Goal: Information Seeking & Learning: Compare options

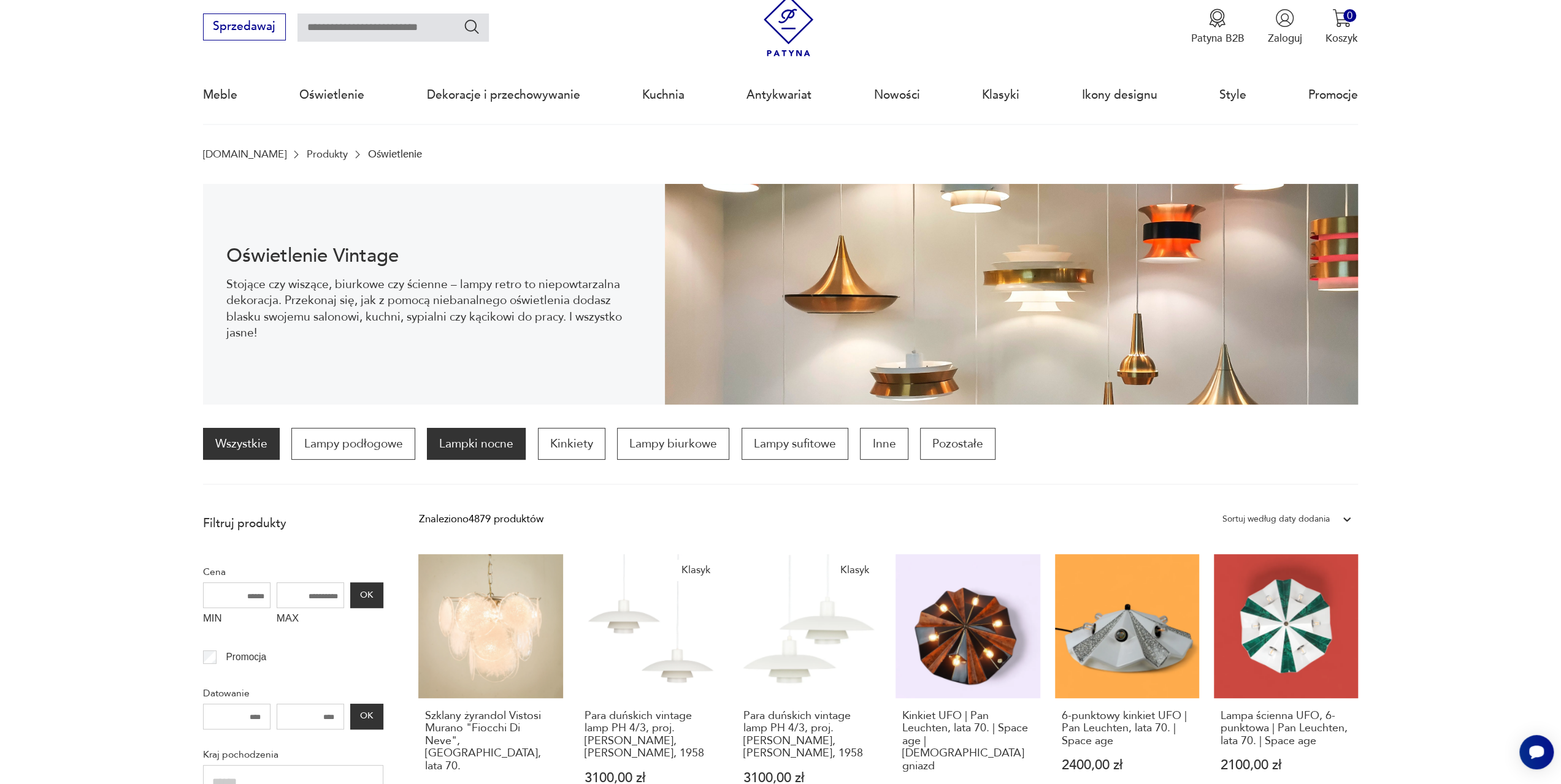
click at [479, 440] on p "Lampki nocne" at bounding box center [476, 444] width 99 height 32
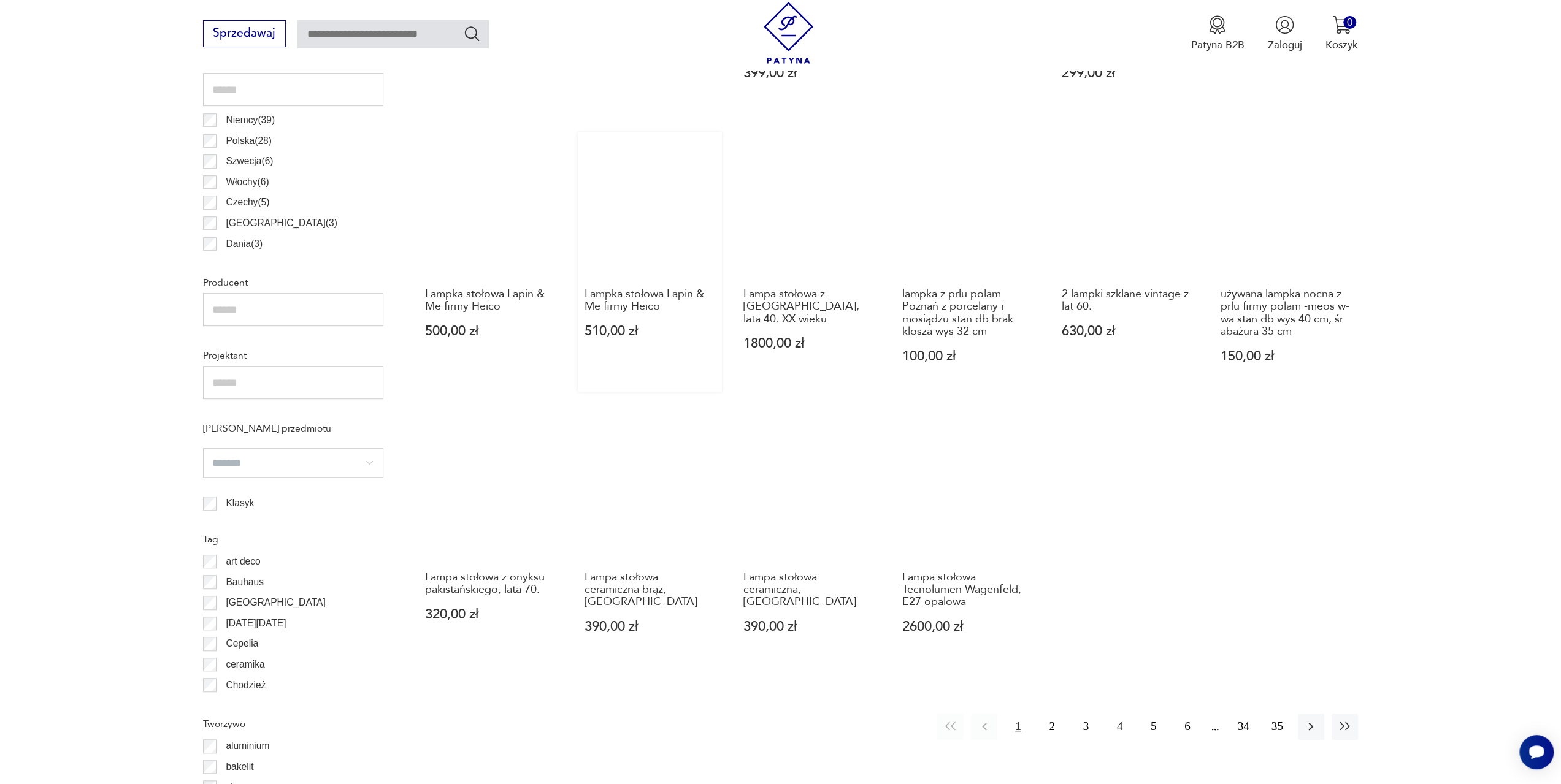
scroll to position [793, 0]
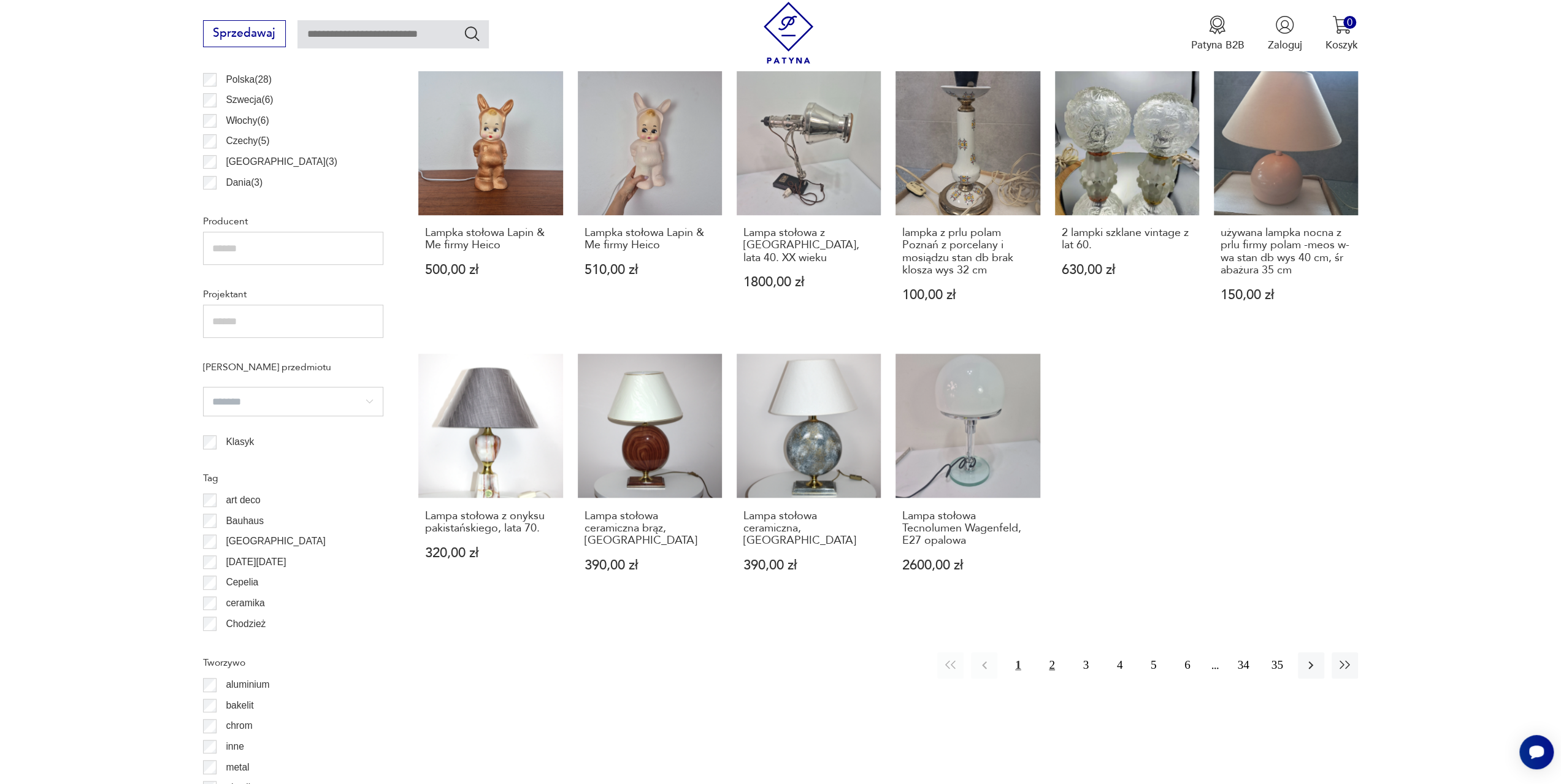
click at [1044, 666] on button "2" at bounding box center [1052, 666] width 26 height 26
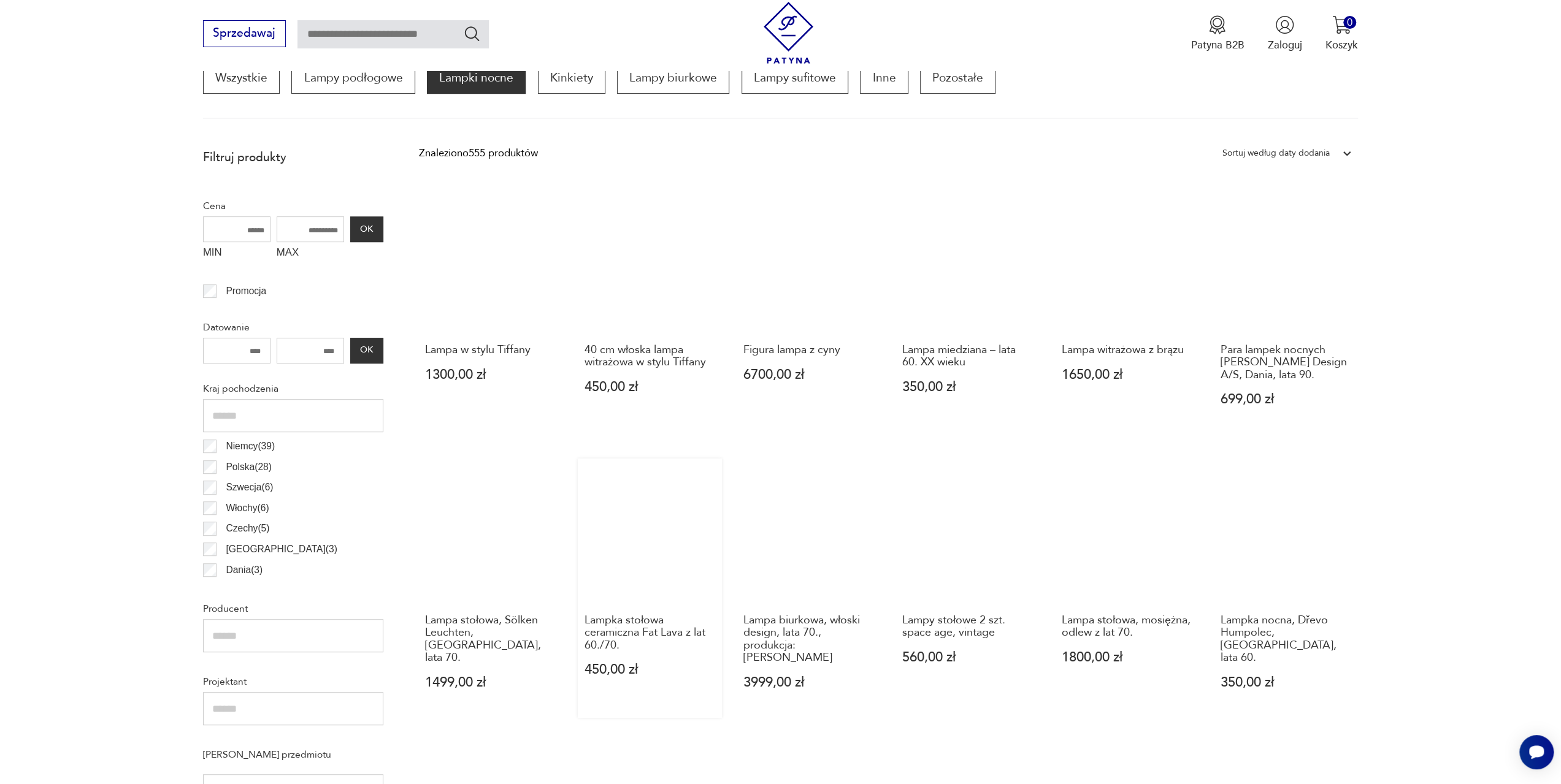
scroll to position [425, 0]
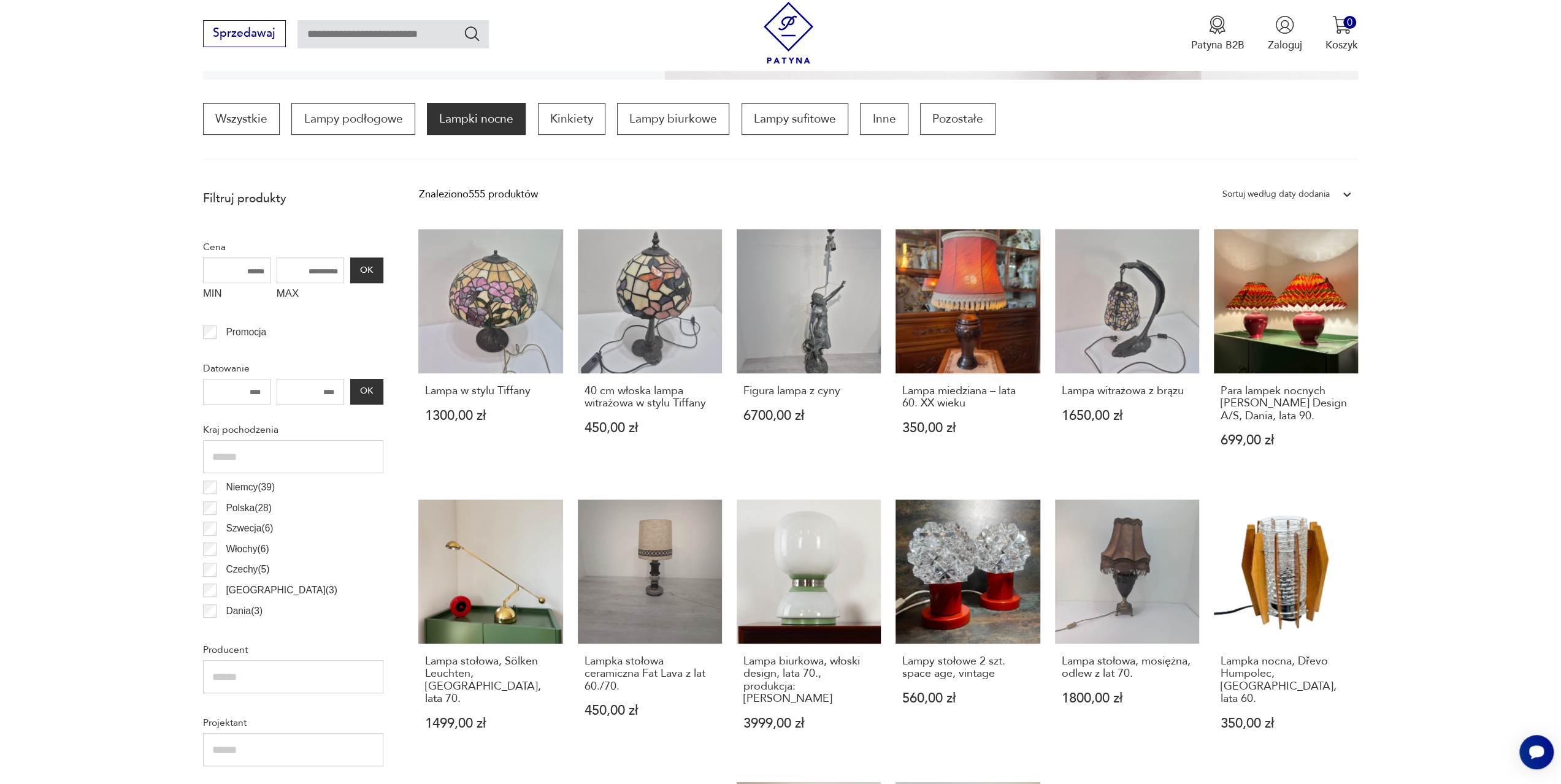
scroll to position [364, 0]
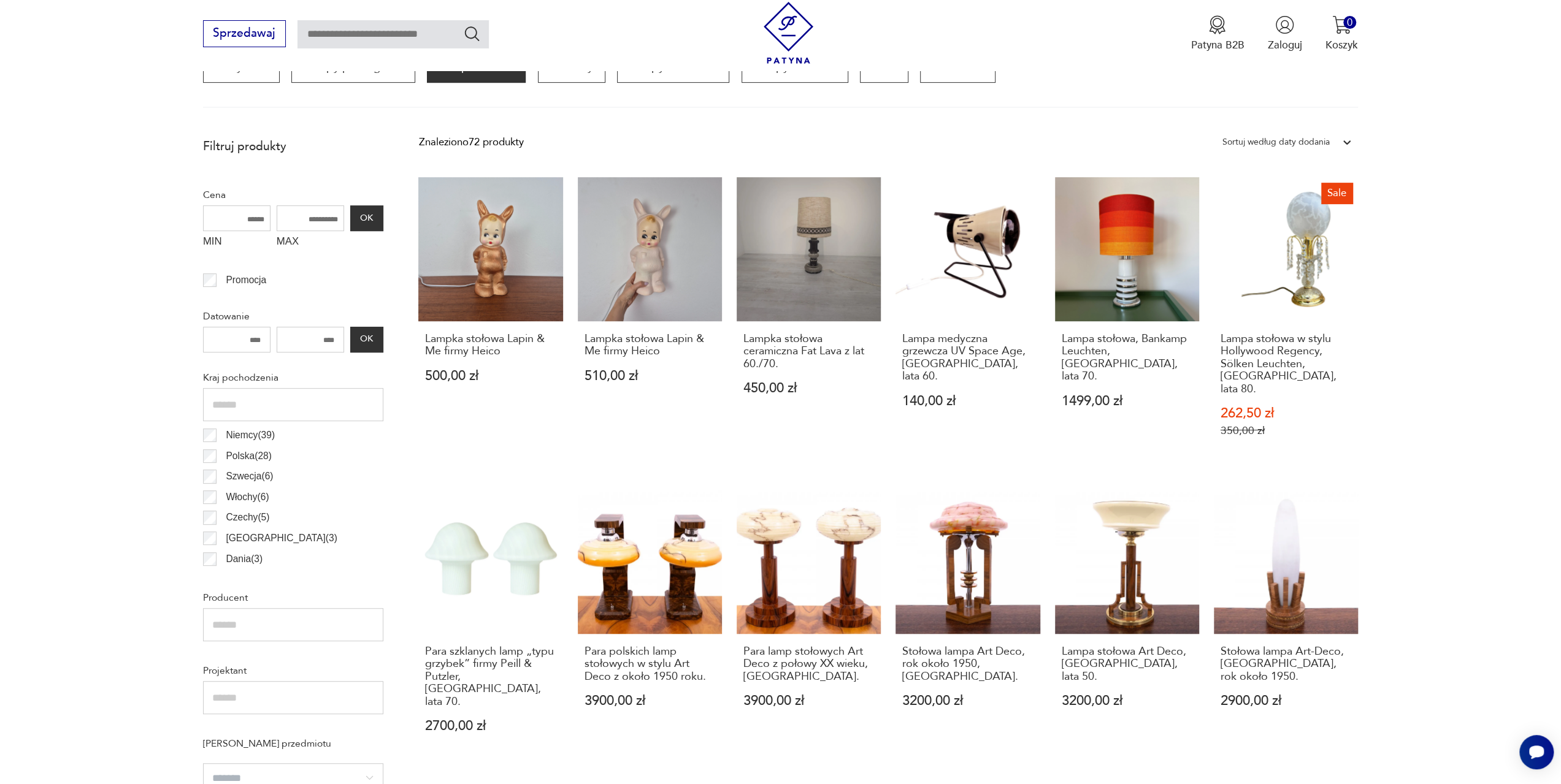
scroll to position [425, 0]
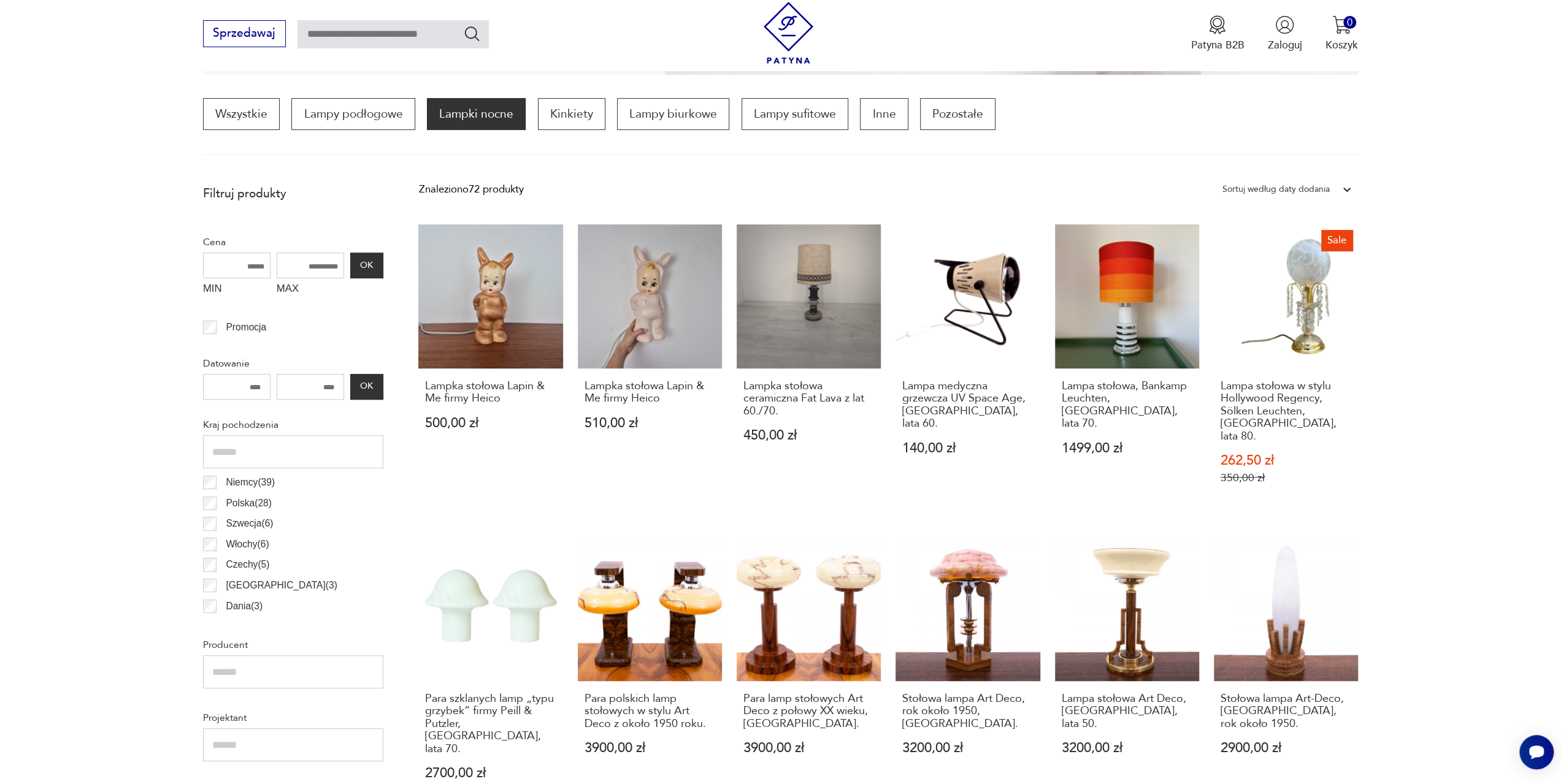
scroll to position [364, 0]
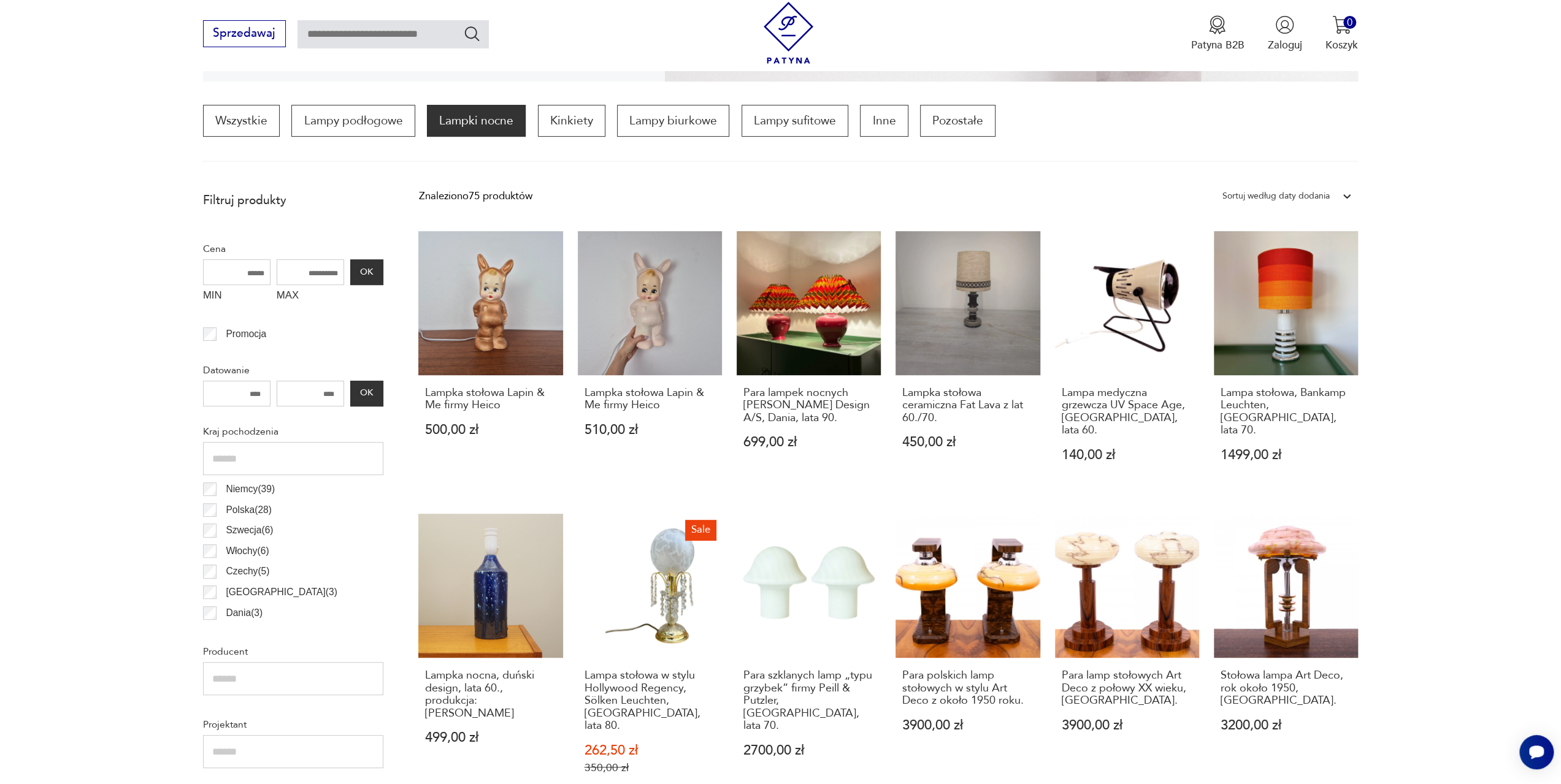
scroll to position [364, 0]
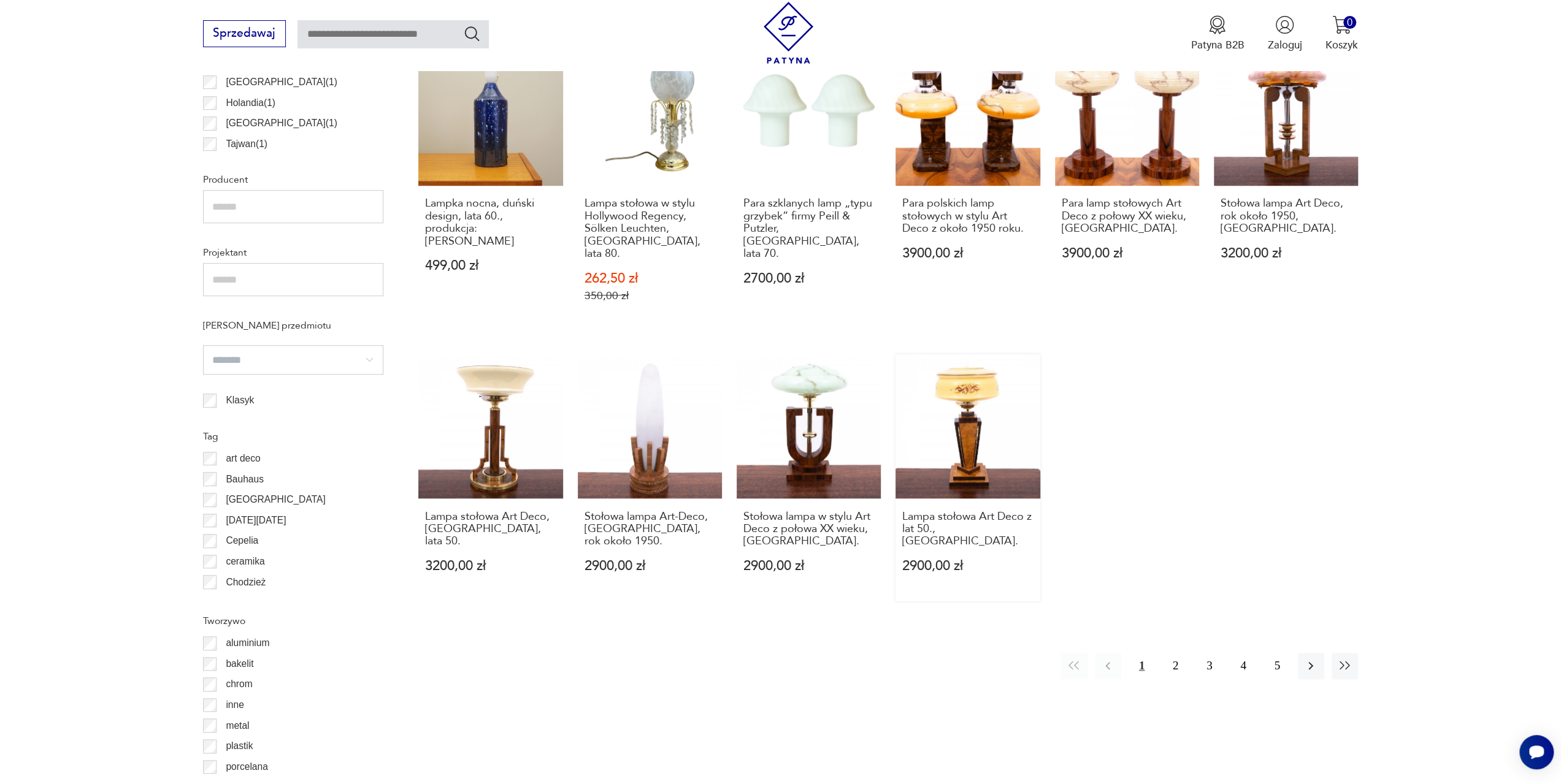
scroll to position [855, 0]
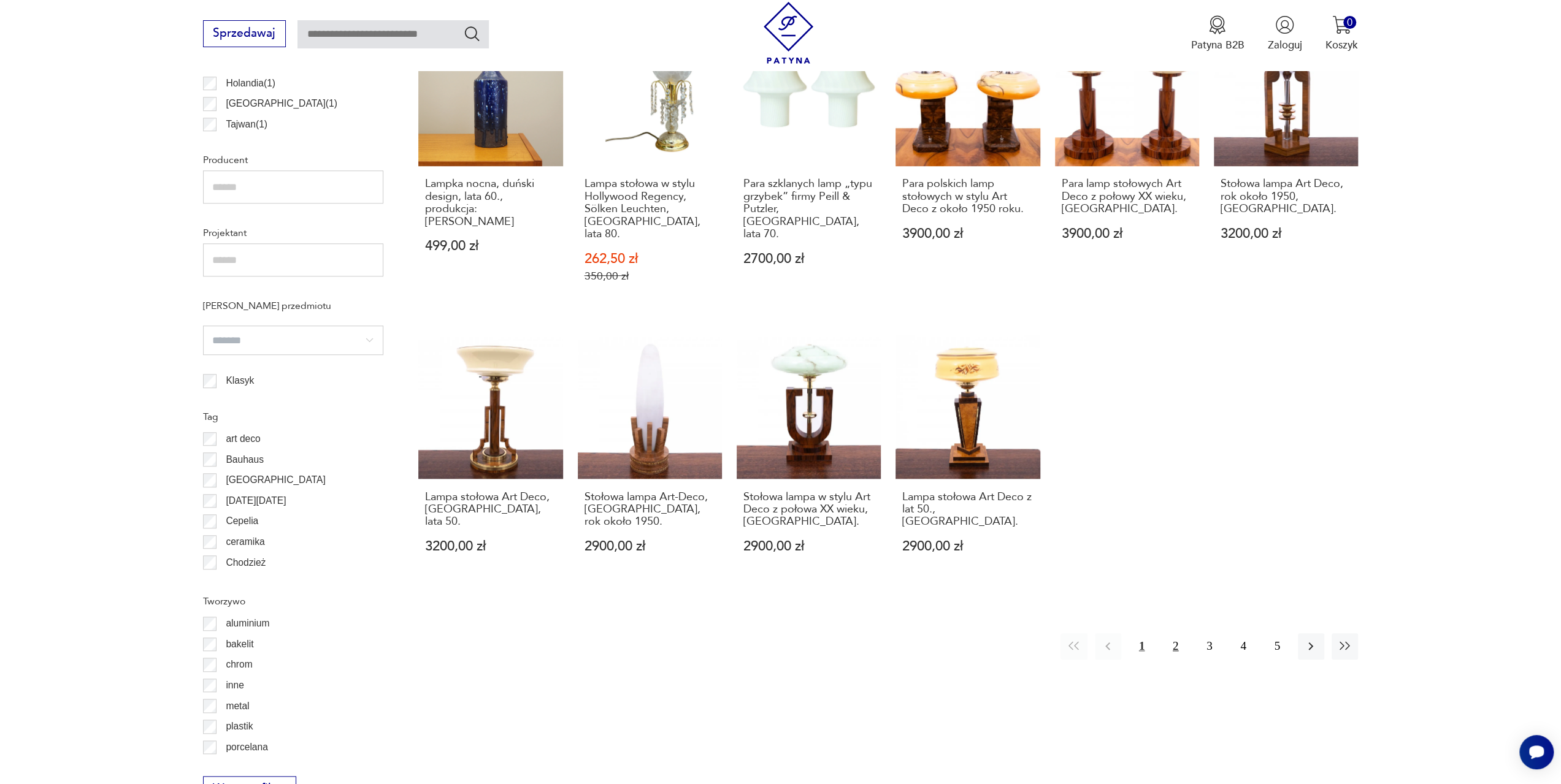
click at [1177, 633] on button "2" at bounding box center [1175, 647] width 26 height 26
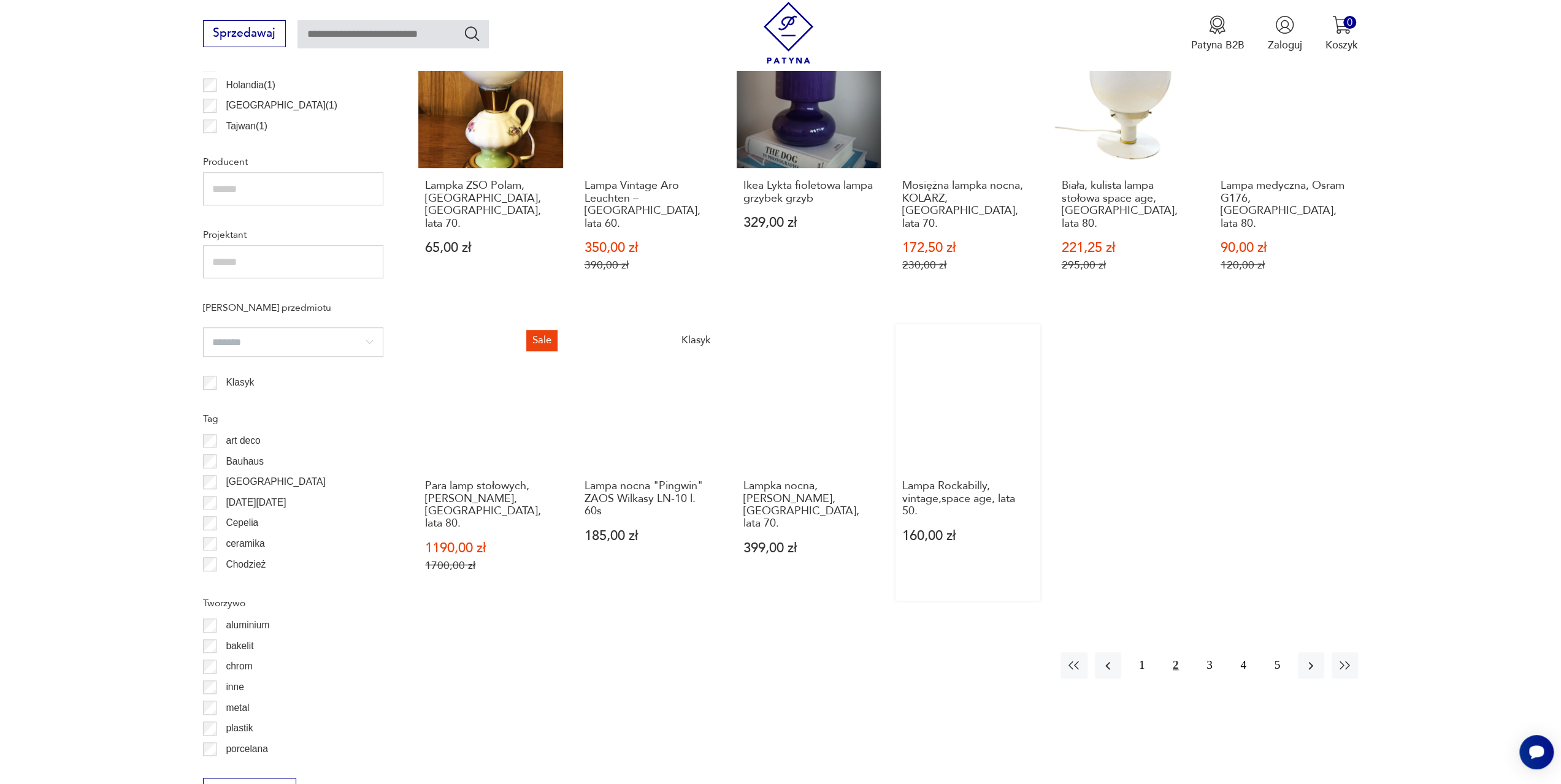
scroll to position [855, 0]
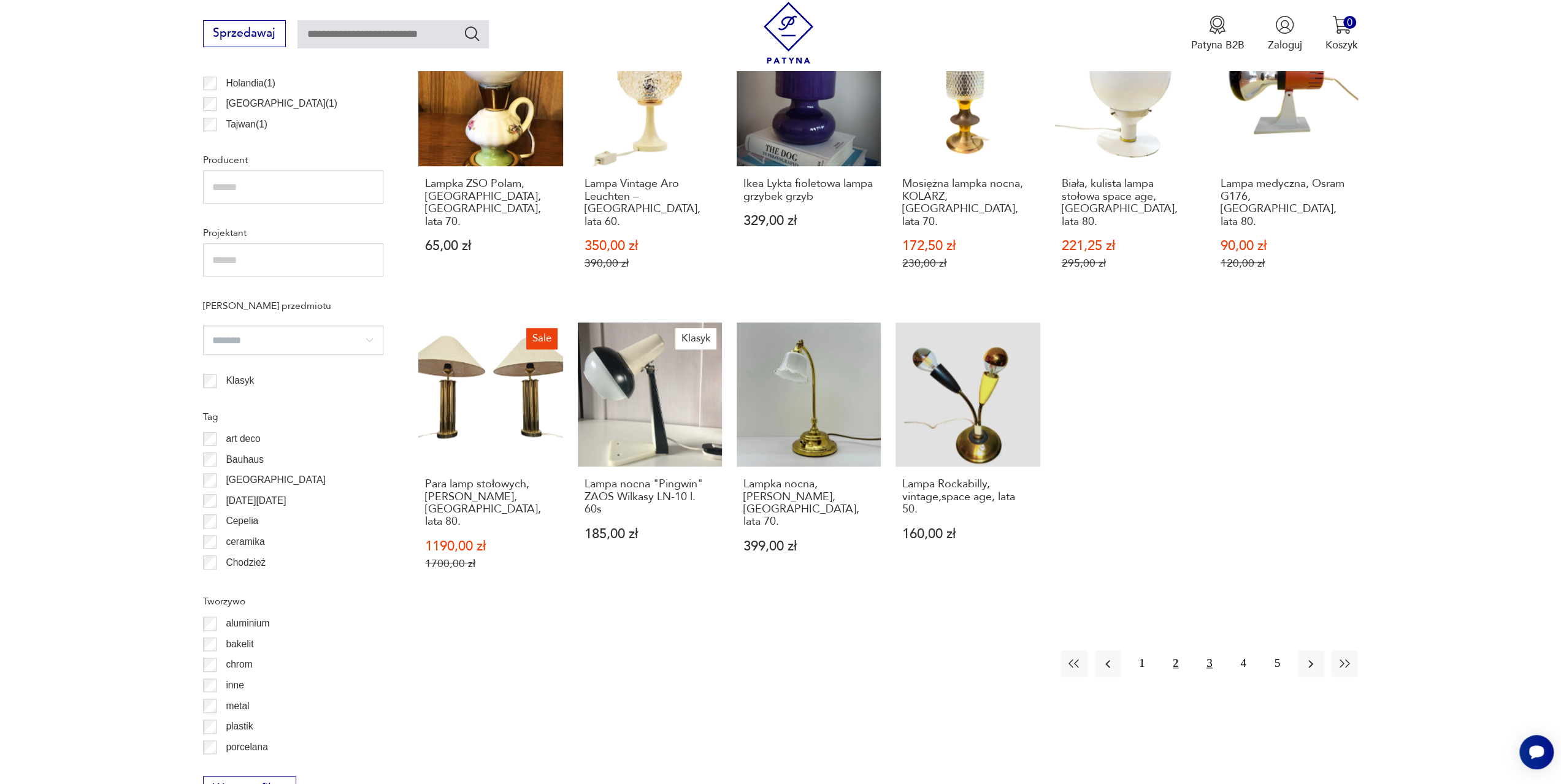
click at [1209, 650] on button "3" at bounding box center [1209, 664] width 26 height 26
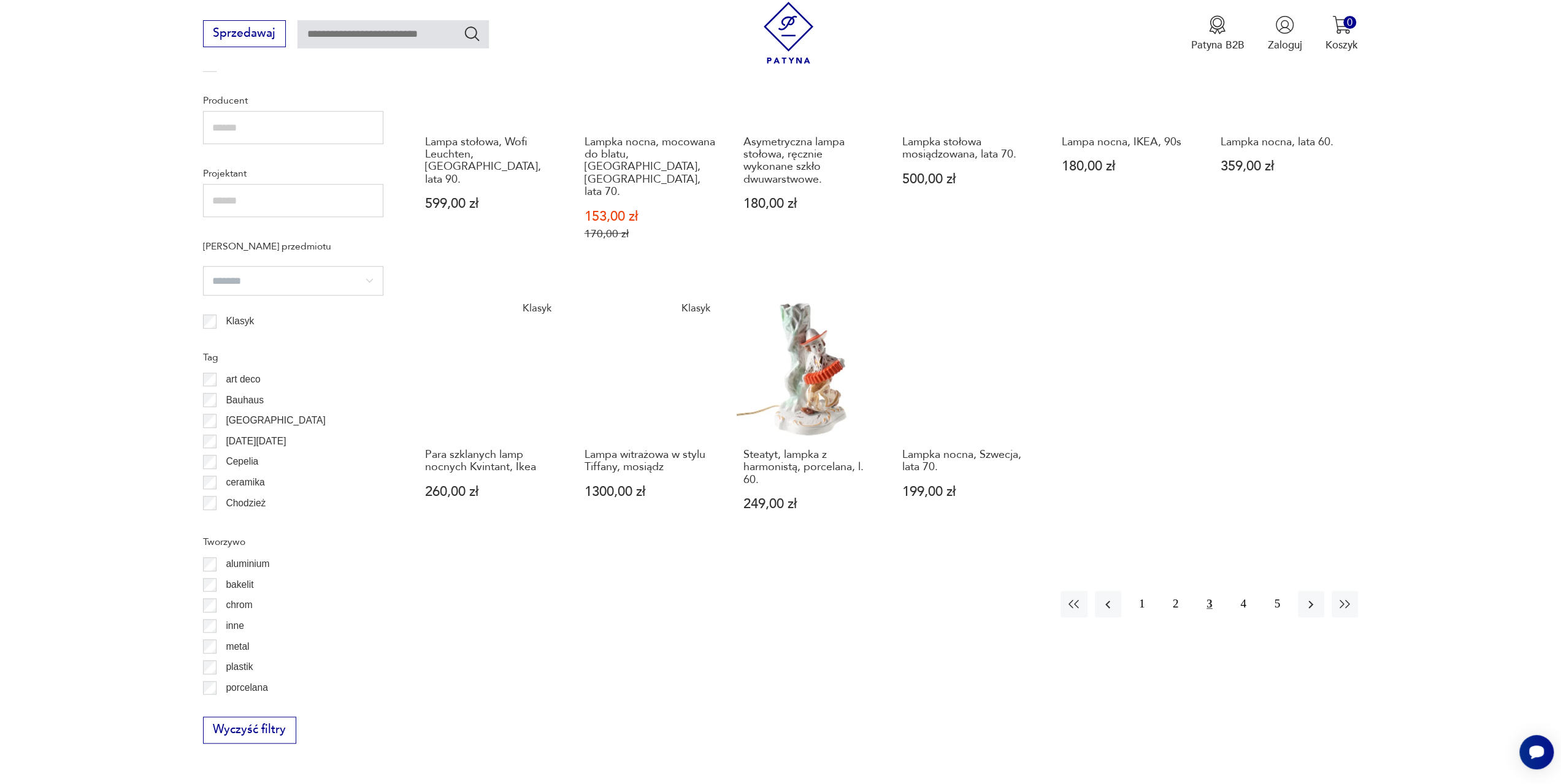
scroll to position [916, 0]
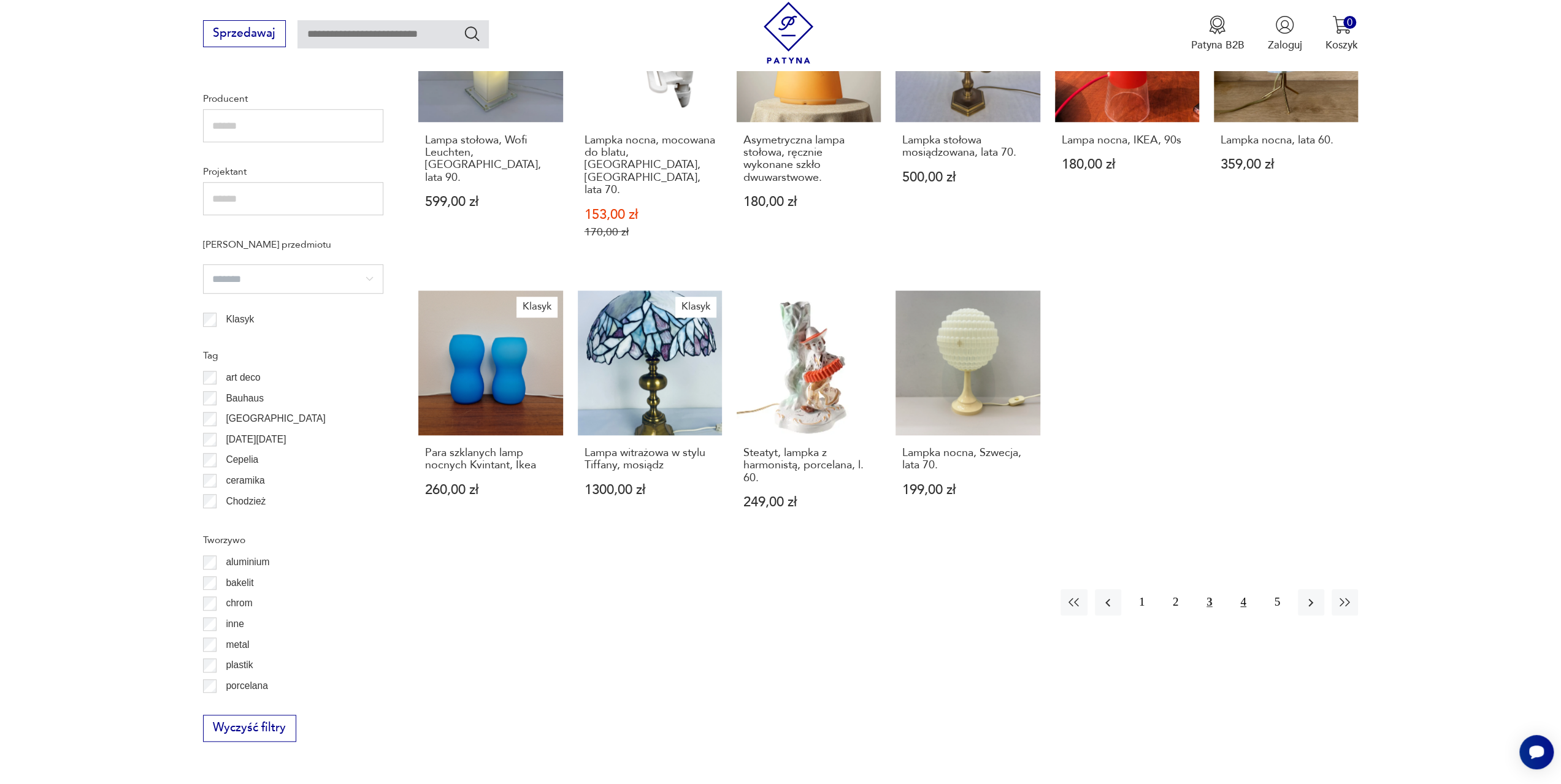
click at [1244, 589] on button "4" at bounding box center [1243, 602] width 26 height 26
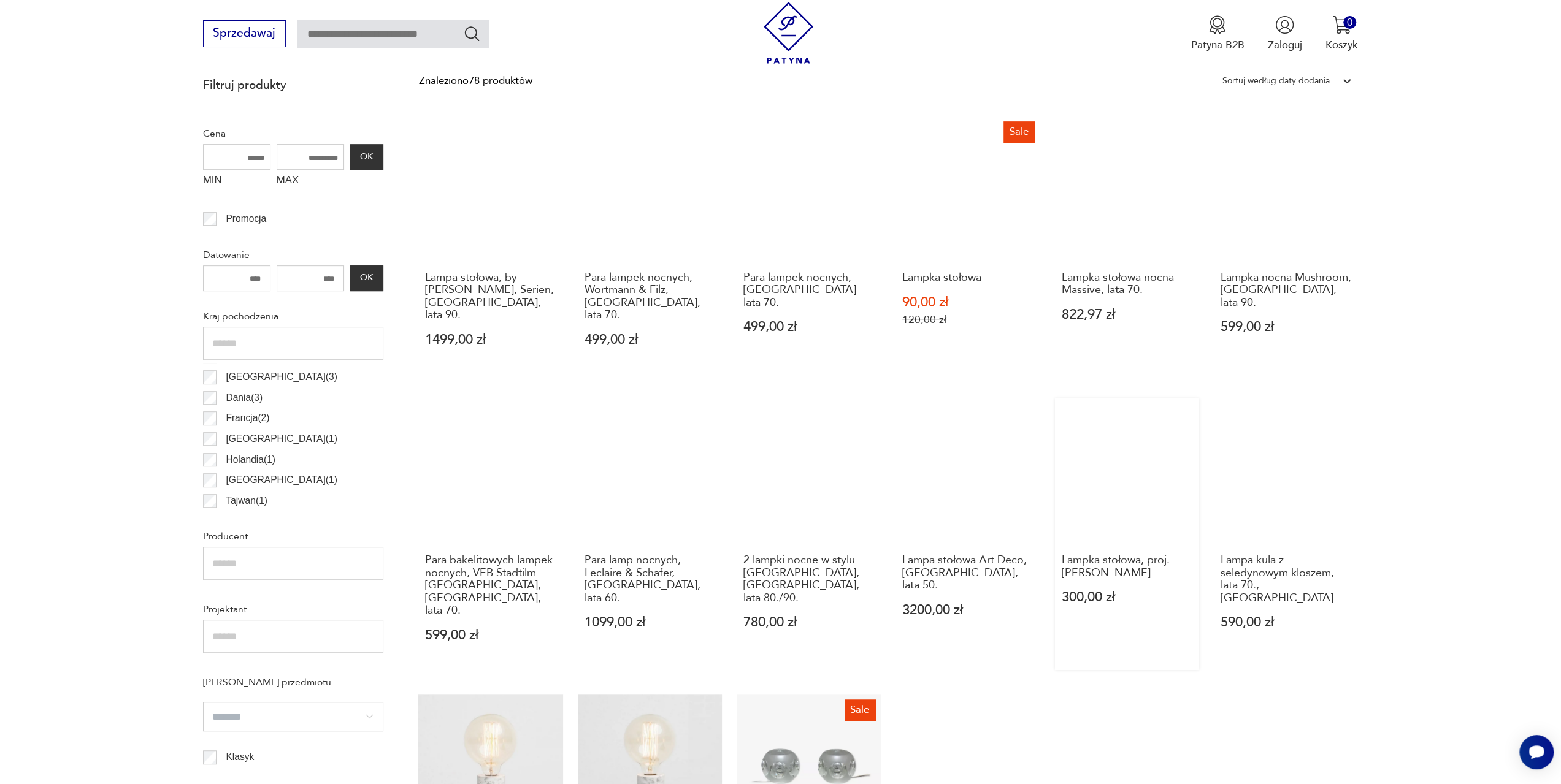
scroll to position [487, 0]
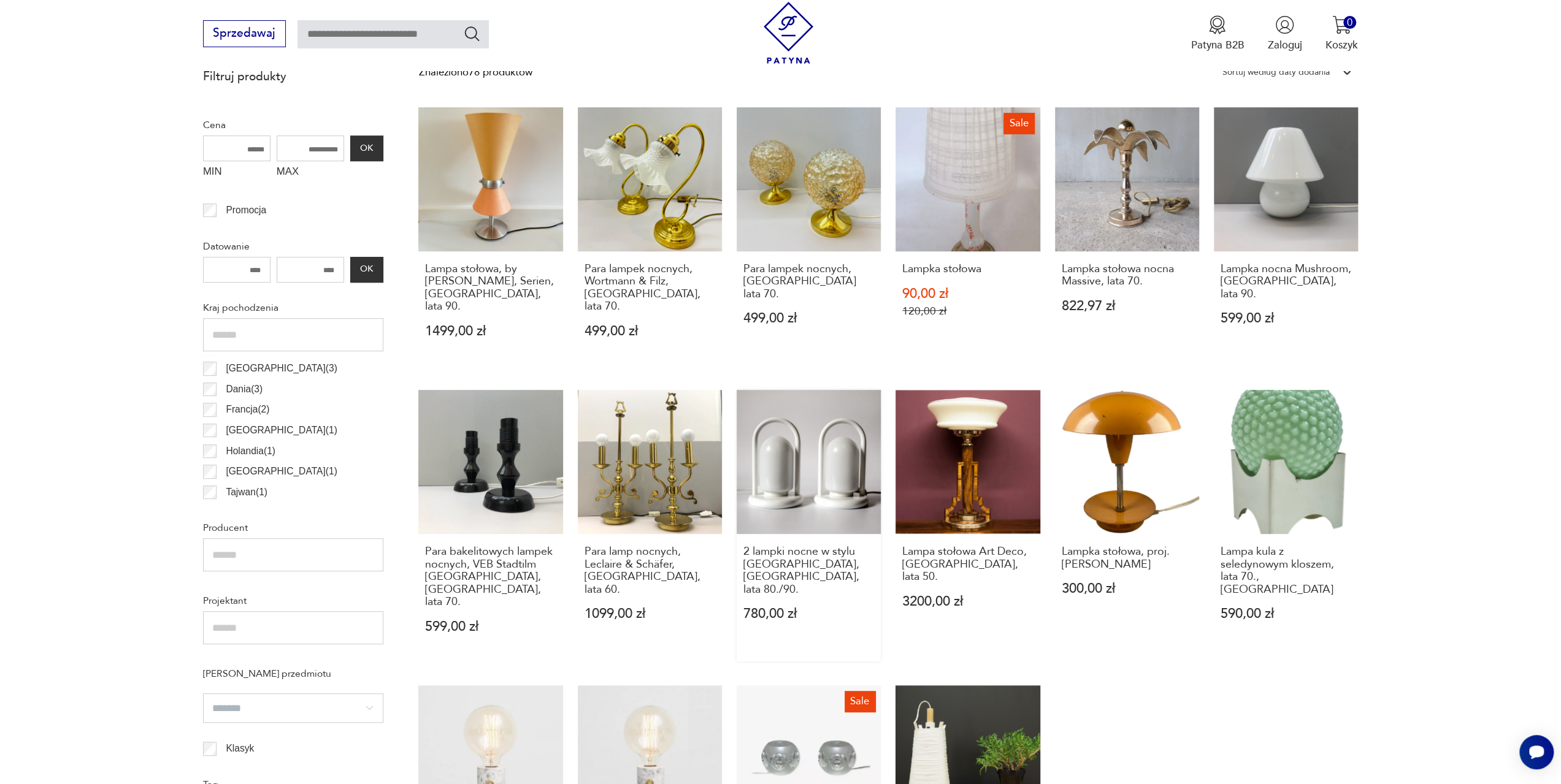
click at [784, 463] on link "2 lampki nocne w stylu [GEOGRAPHIC_DATA], [GEOGRAPHIC_DATA], lata 80./90. 780,0…" at bounding box center [809, 526] width 144 height 272
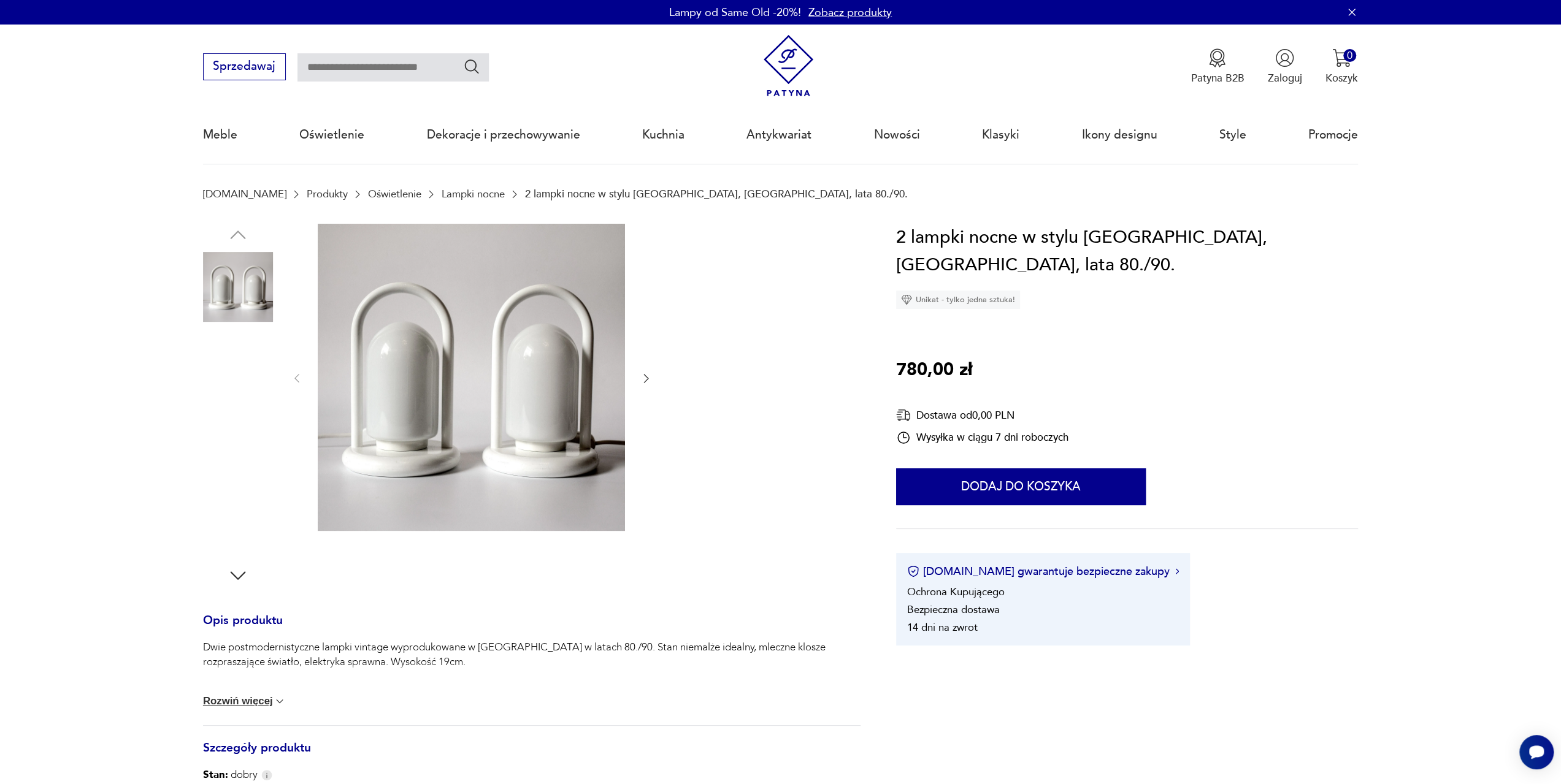
click at [213, 356] on img at bounding box center [238, 365] width 70 height 70
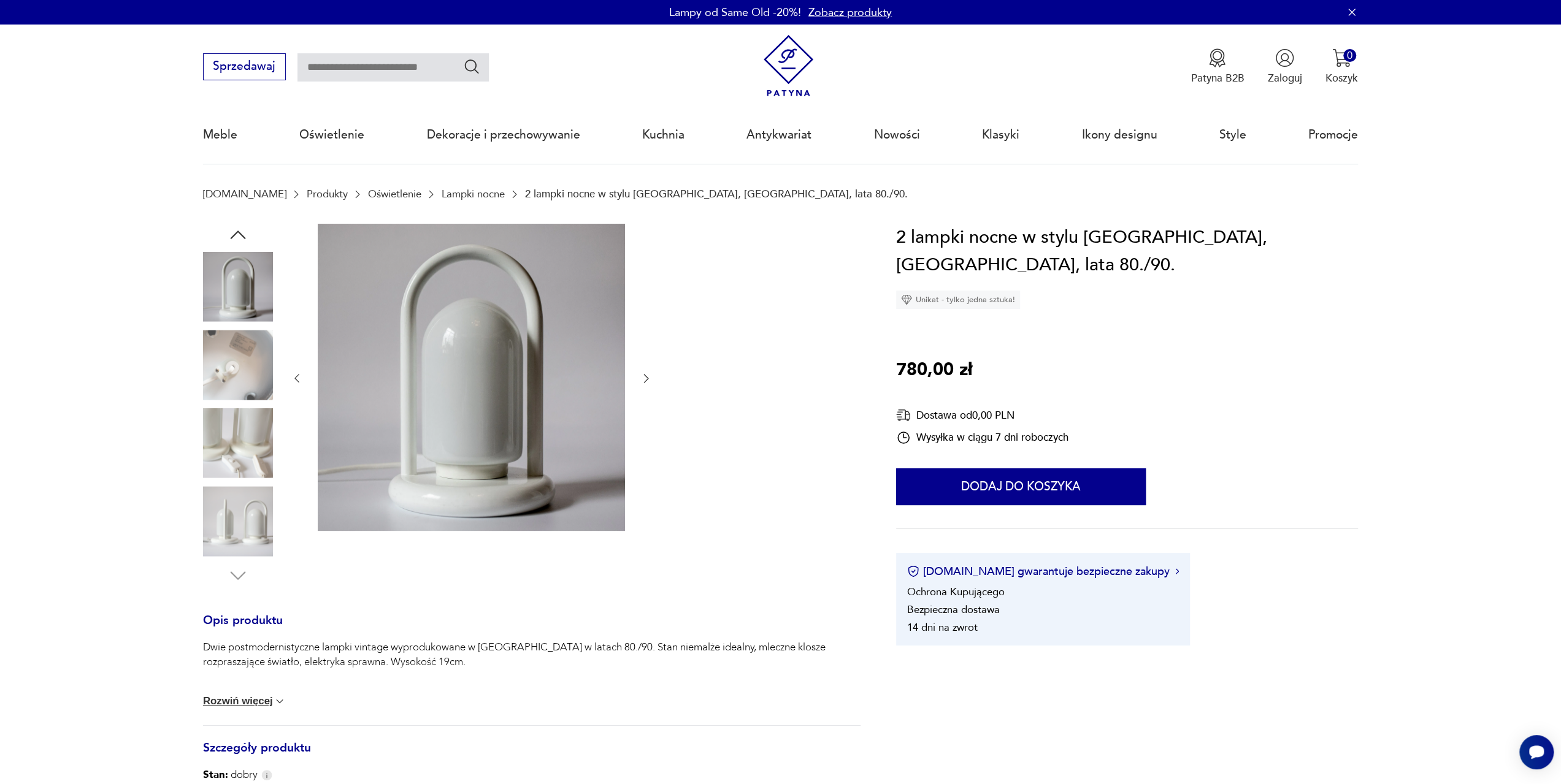
click at [224, 370] on img at bounding box center [238, 365] width 70 height 70
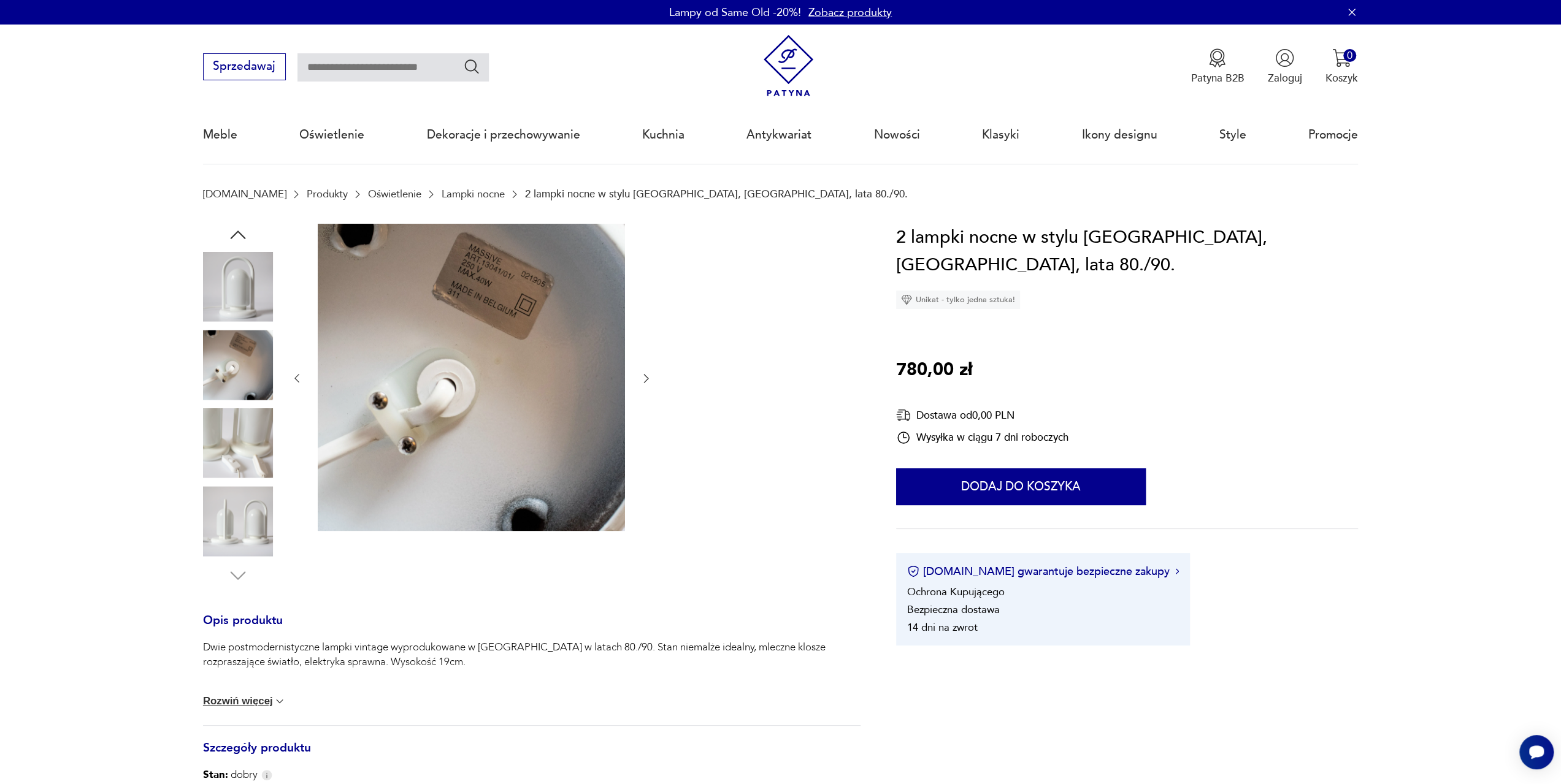
click at [219, 438] on img at bounding box center [238, 443] width 70 height 70
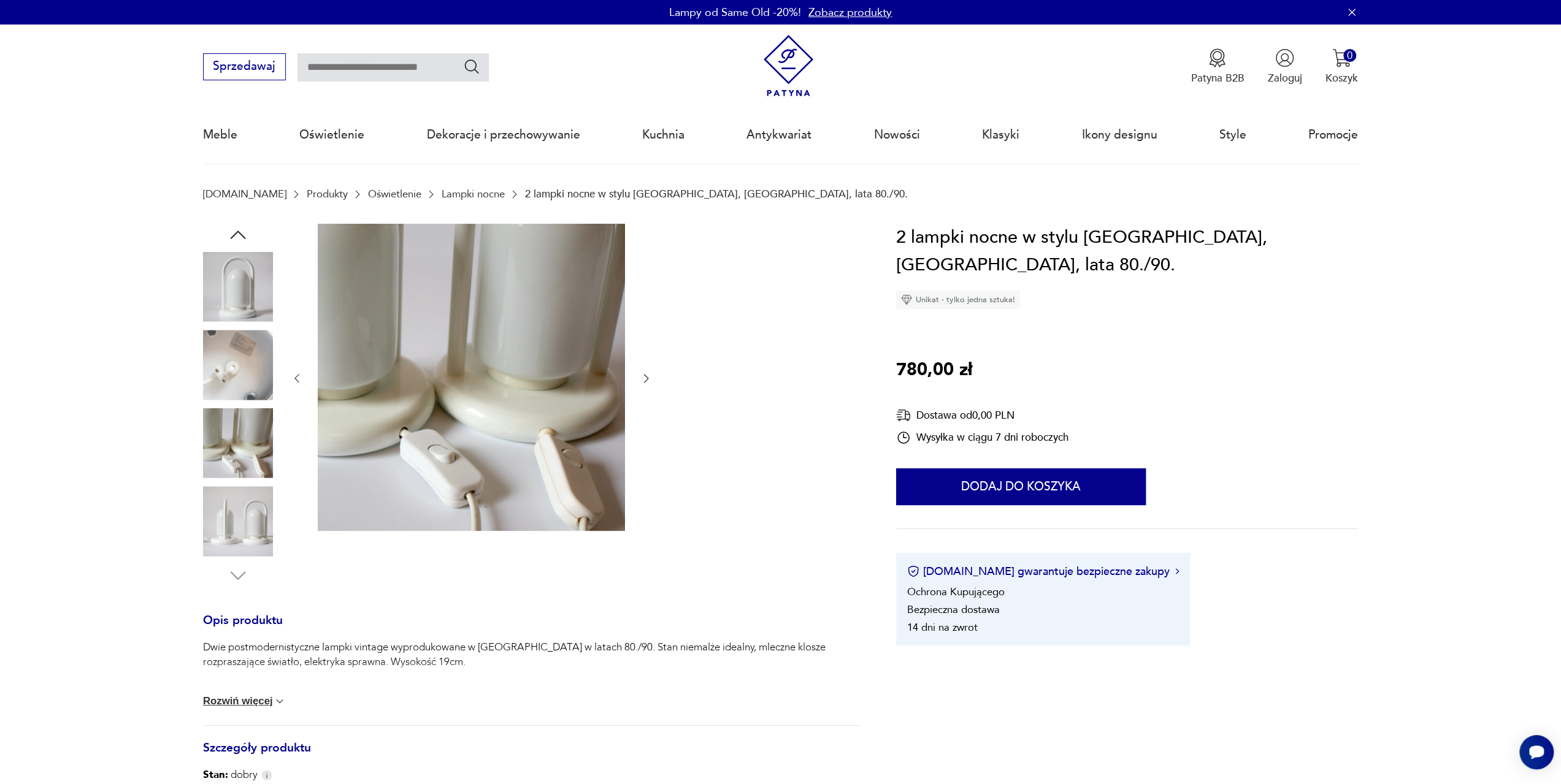
click at [244, 511] on img at bounding box center [238, 521] width 70 height 70
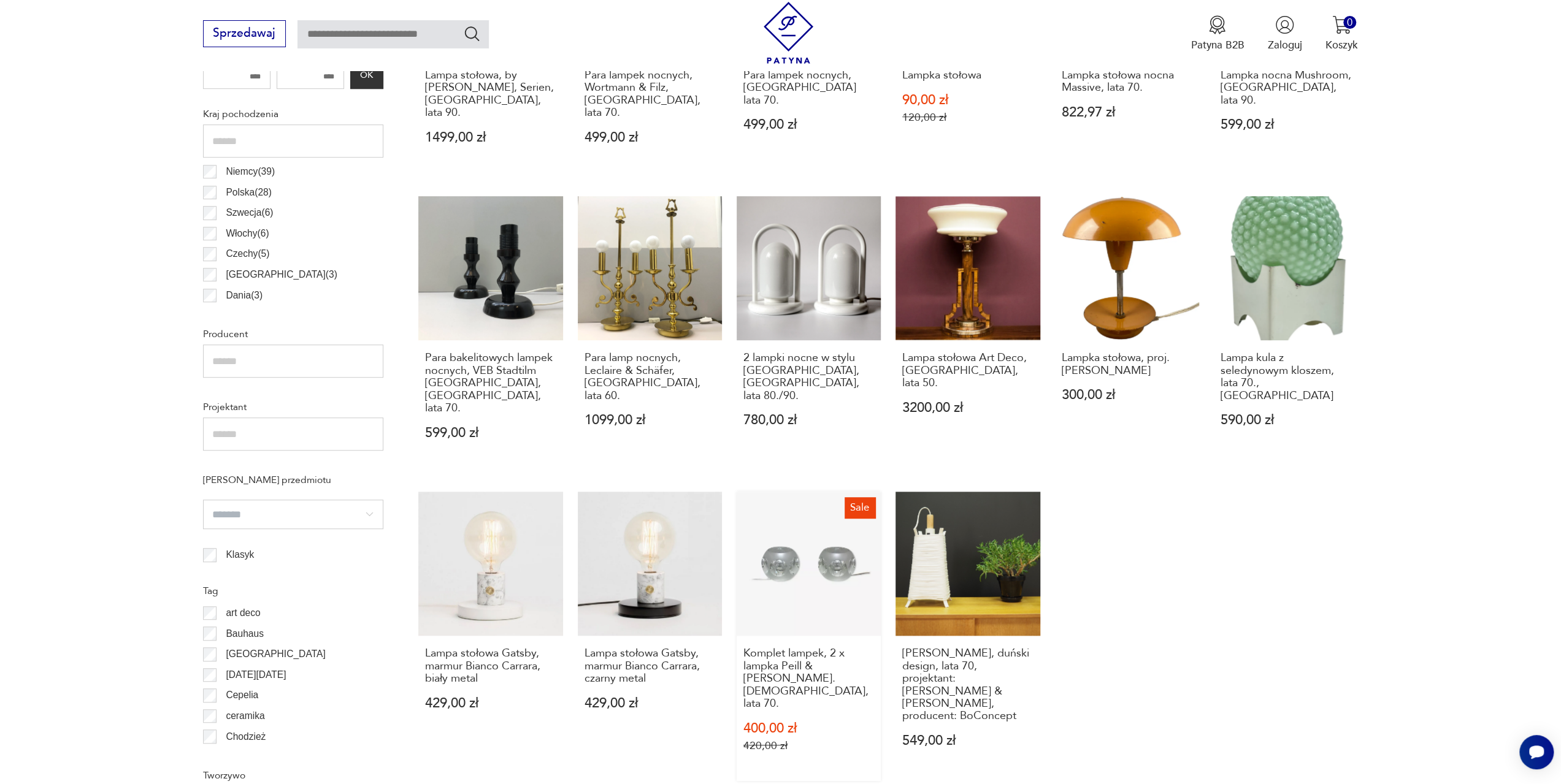
scroll to position [732, 0]
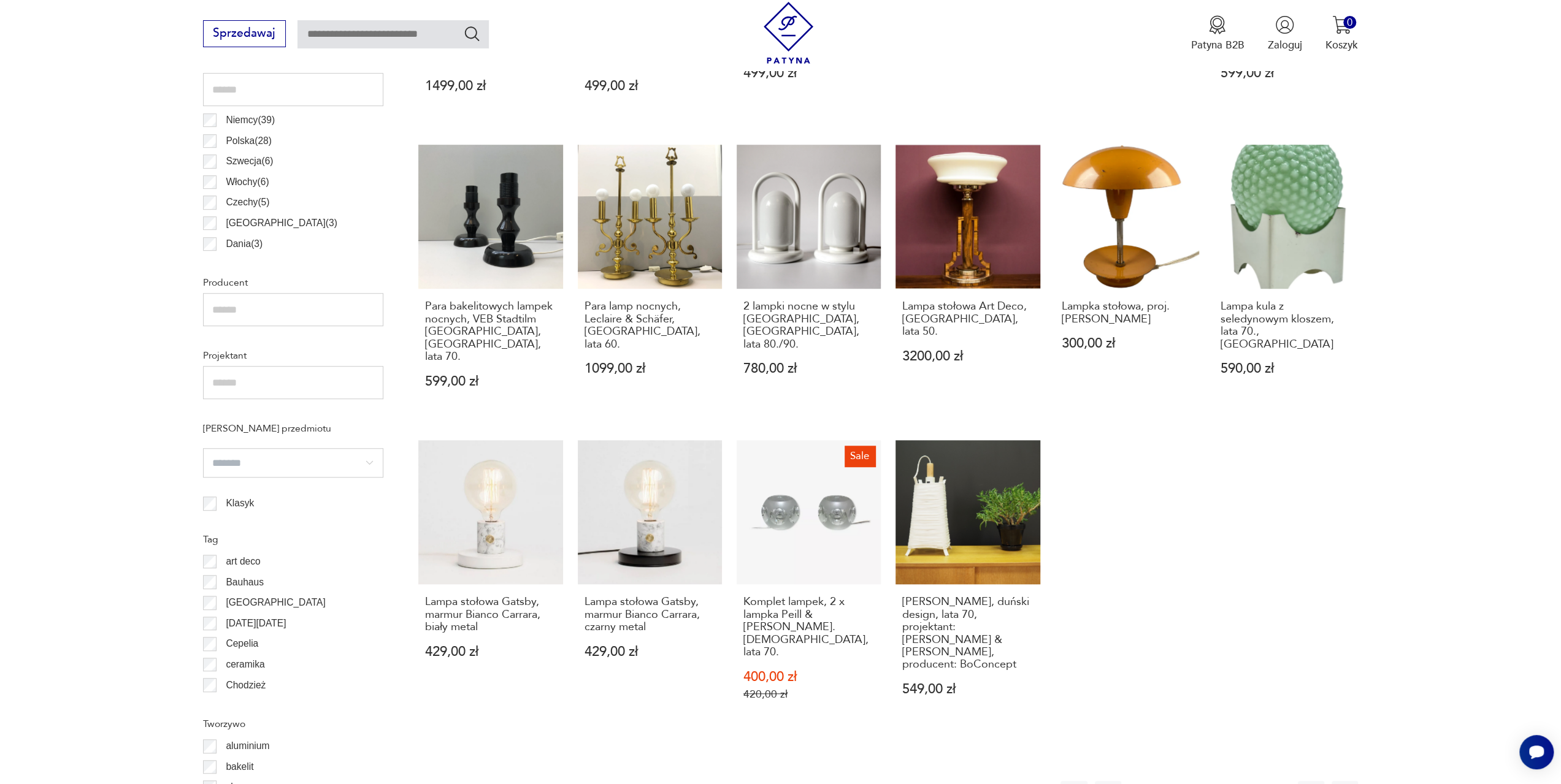
click at [1276, 781] on button "5" at bounding box center [1277, 794] width 26 height 26
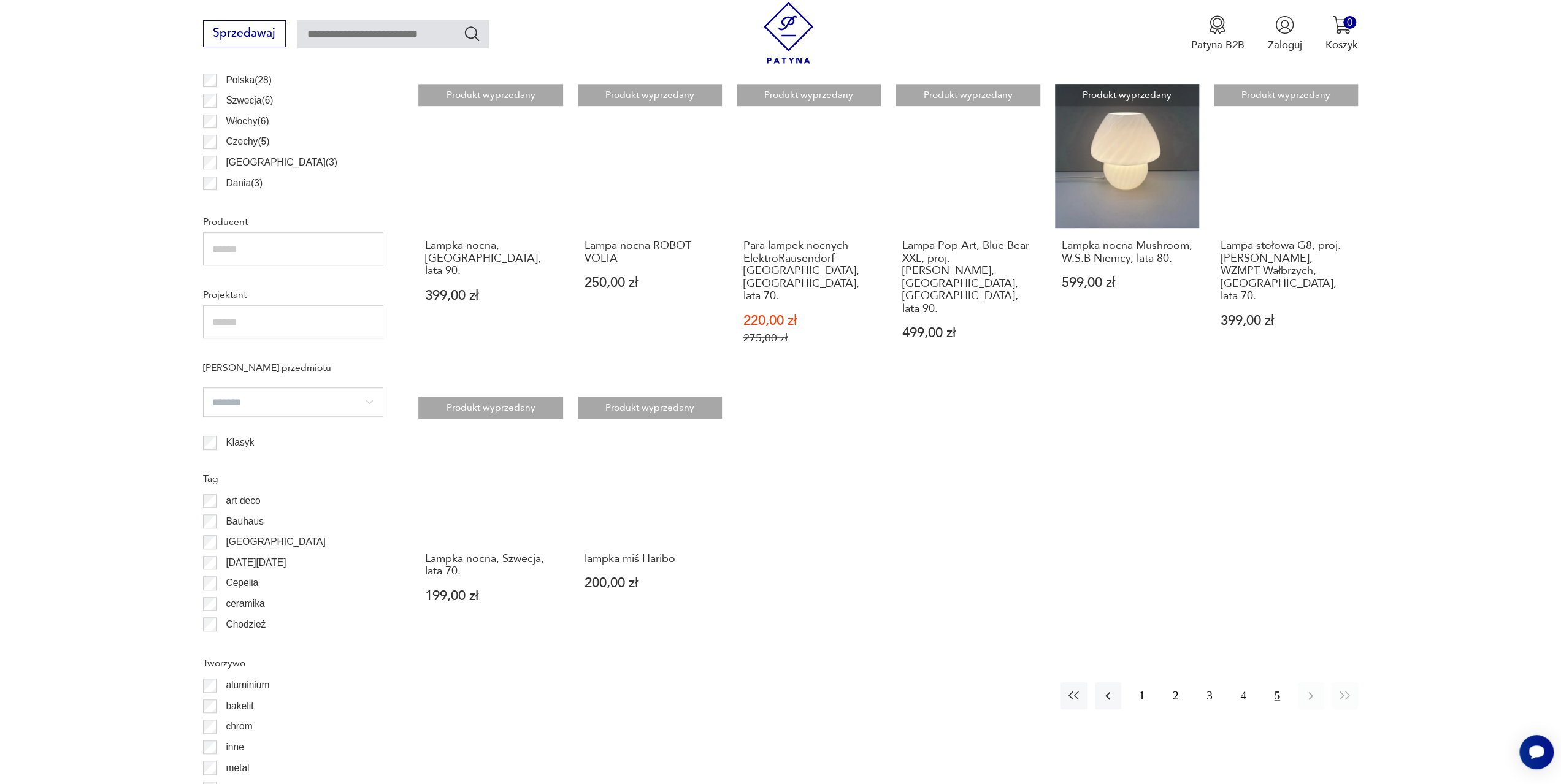
scroll to position [916, 0]
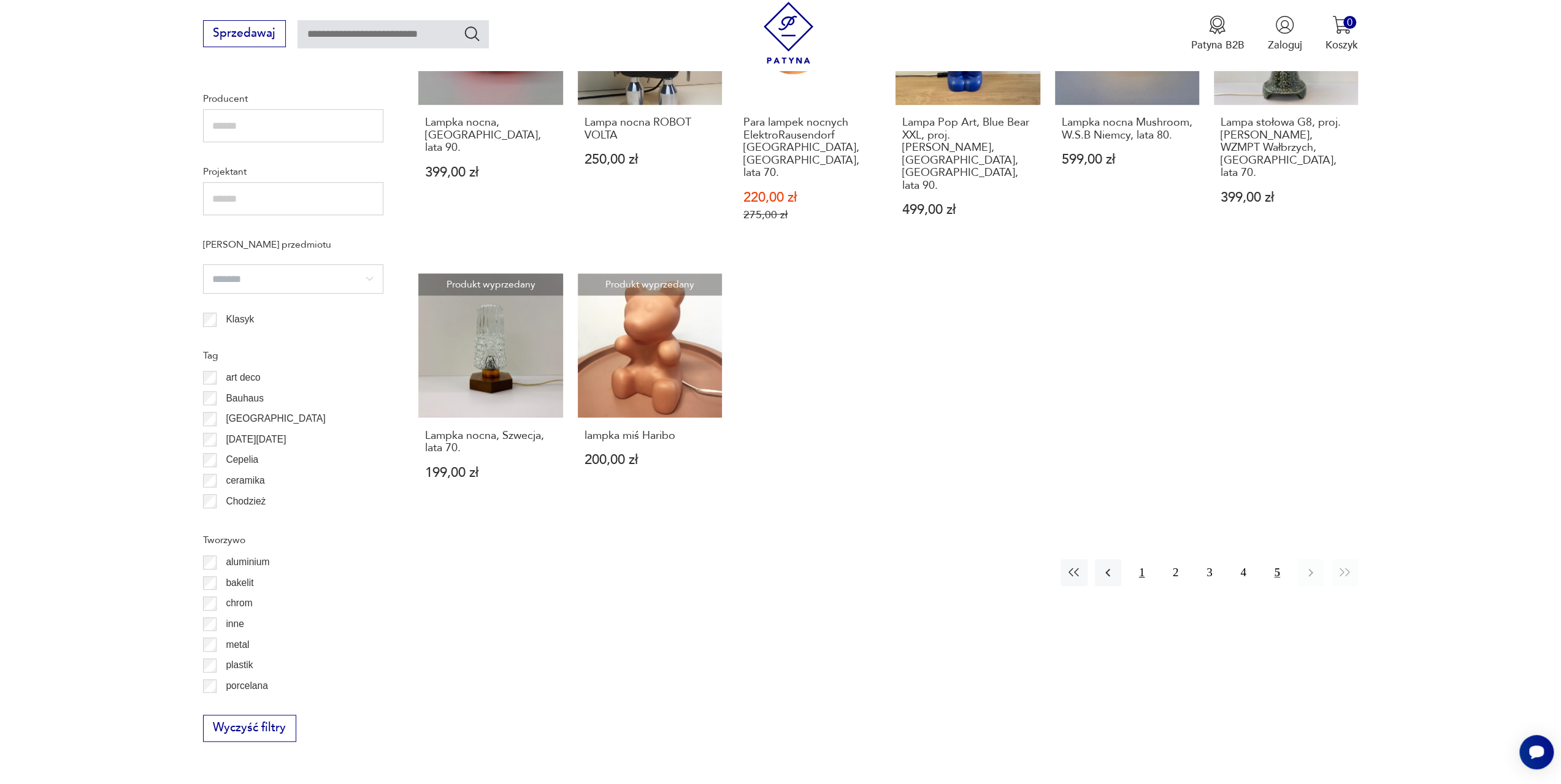
click at [1143, 559] on button "1" at bounding box center [1142, 572] width 26 height 26
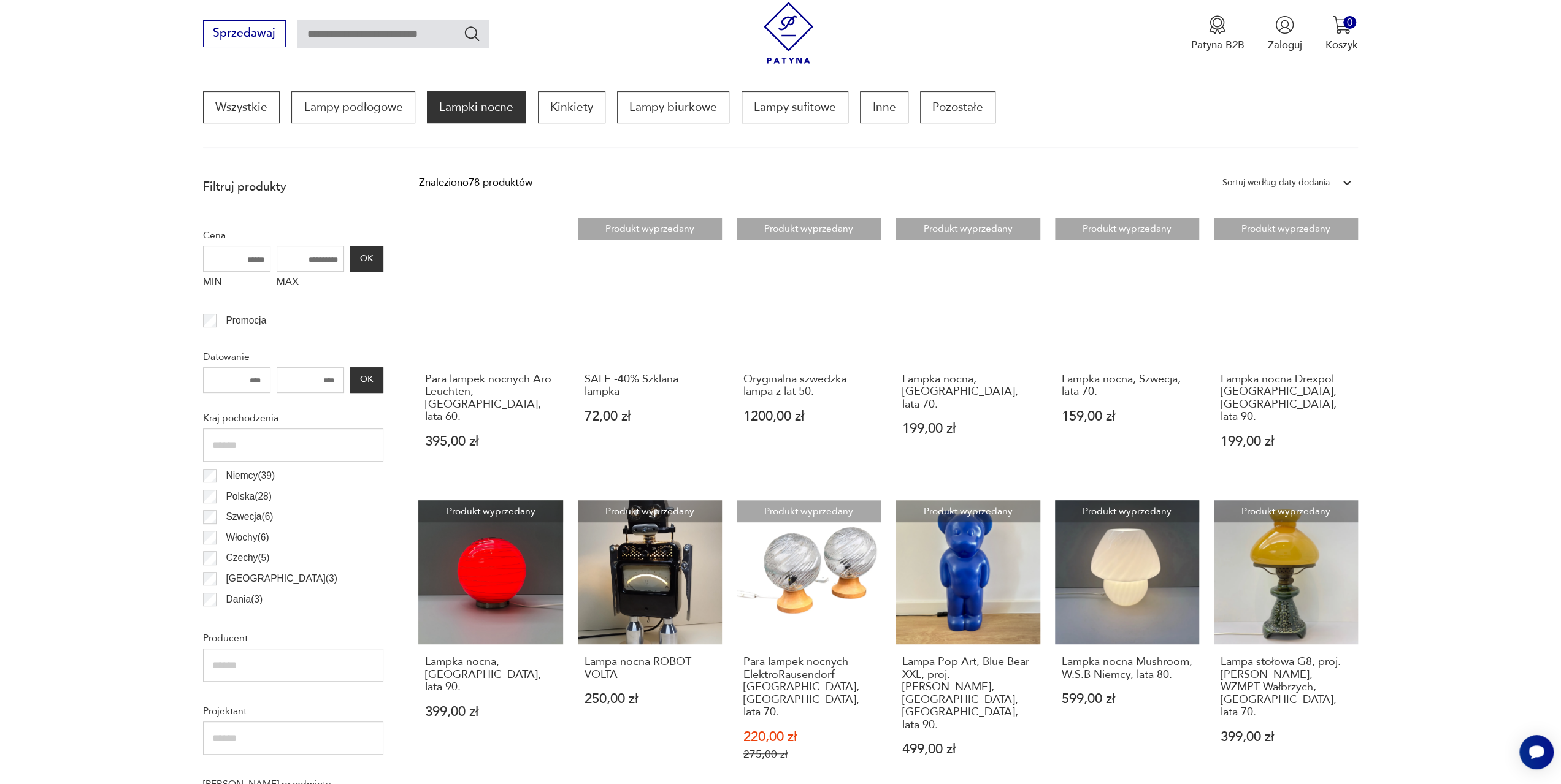
scroll to position [364, 0]
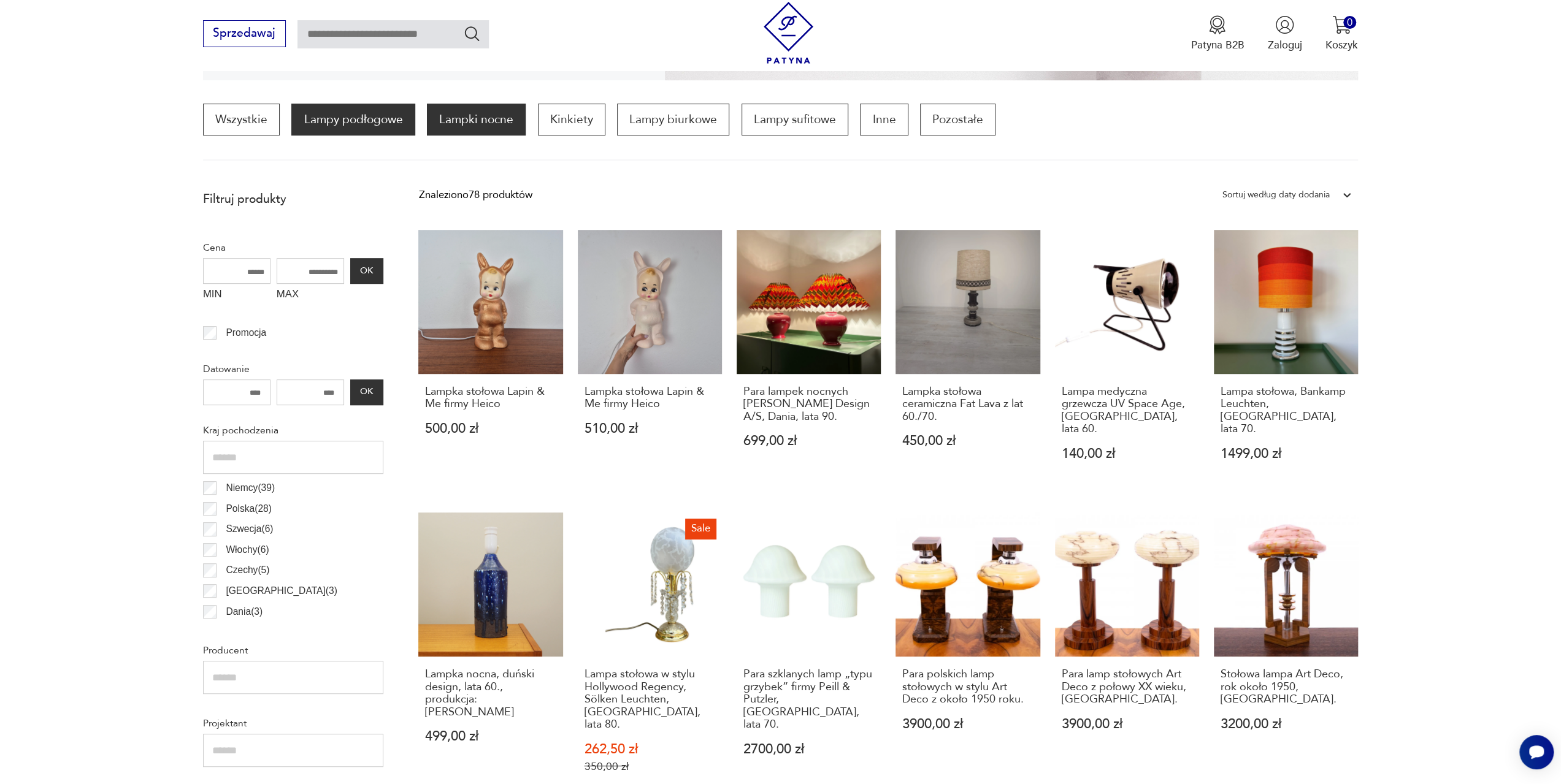
click at [374, 121] on p "Lampy podłogowe" at bounding box center [353, 119] width 123 height 32
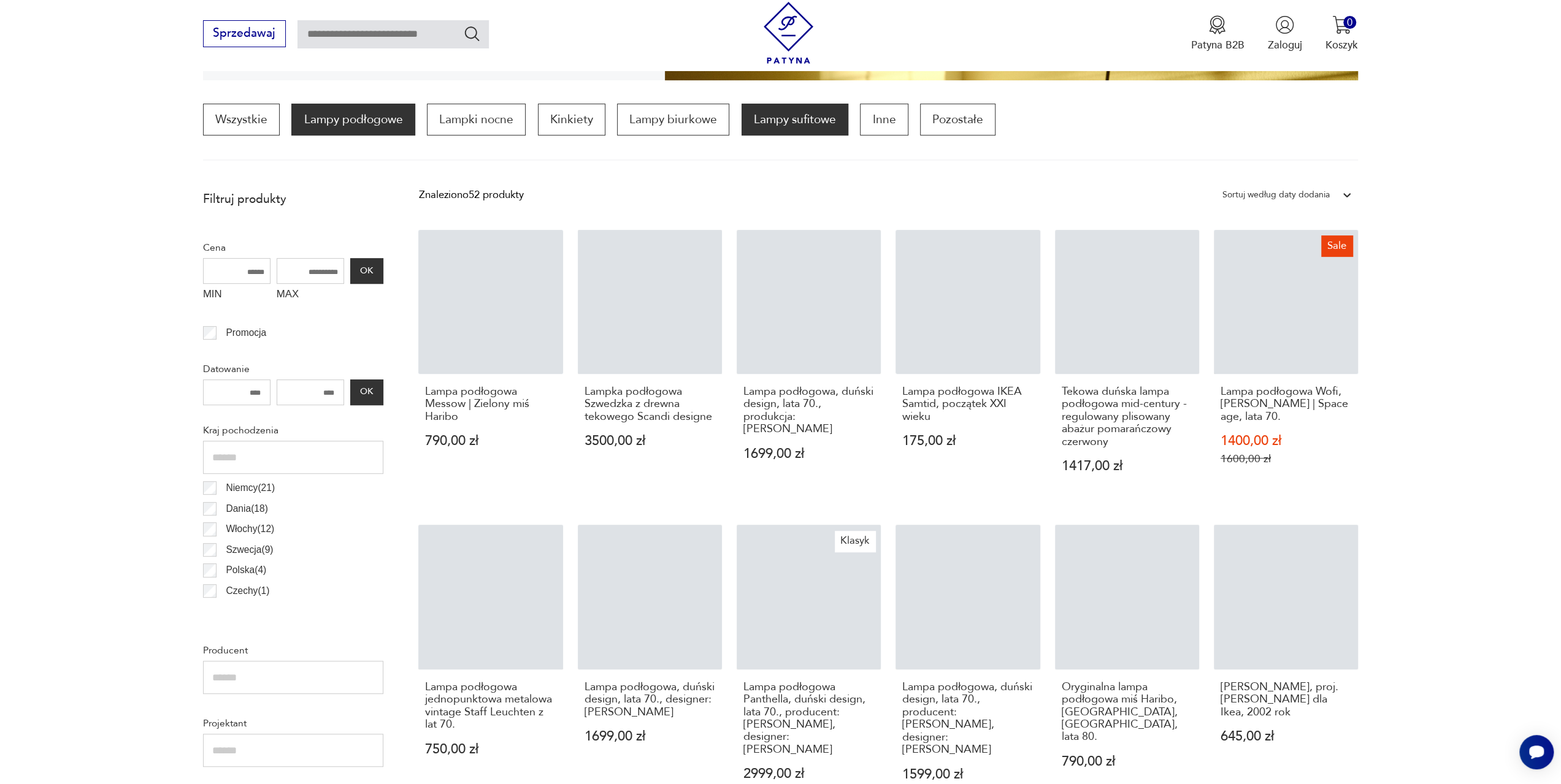
click at [822, 121] on p "Lampy sufitowe" at bounding box center [794, 119] width 107 height 32
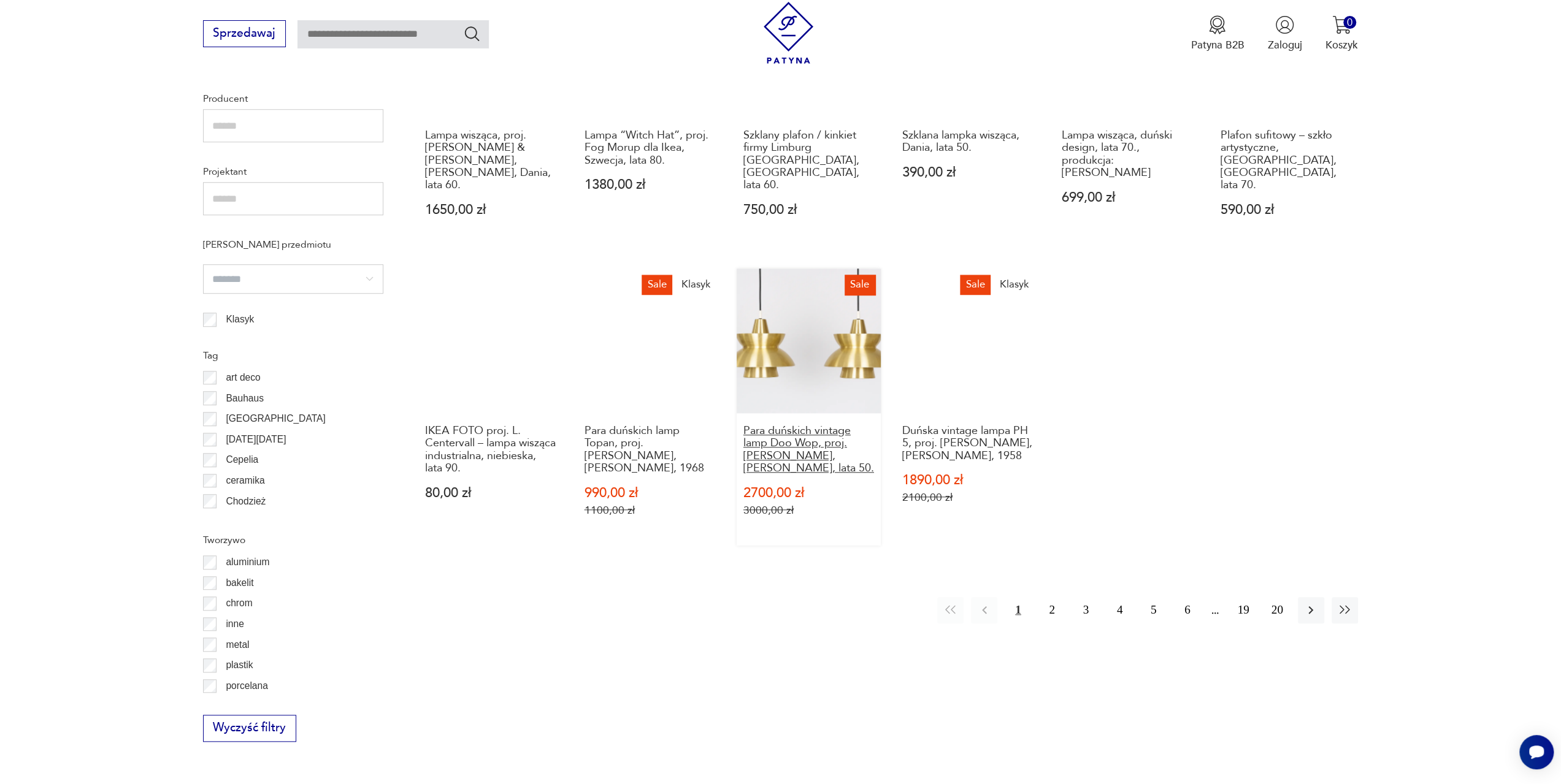
scroll to position [977, 0]
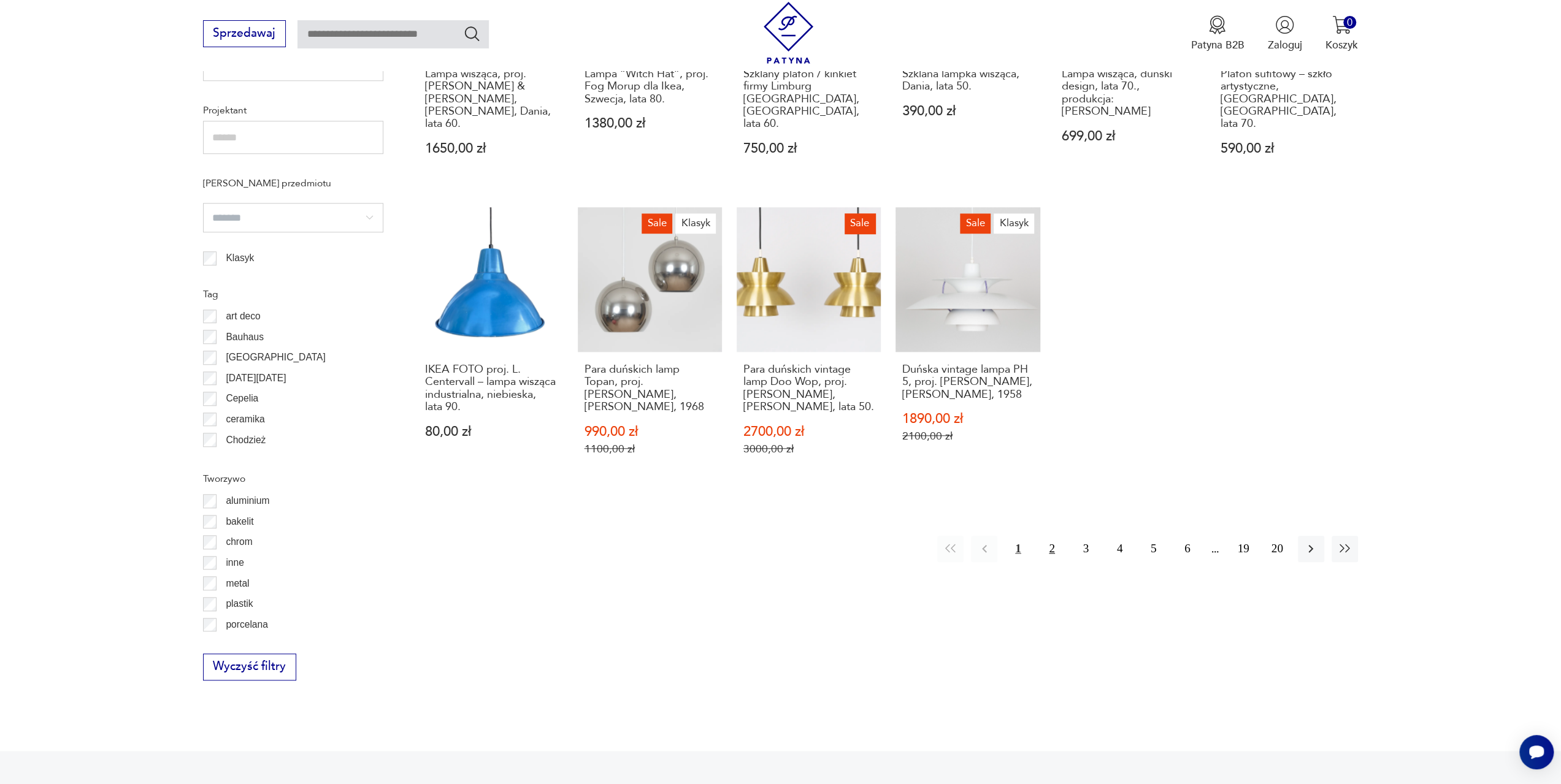
click at [1051, 536] on button "2" at bounding box center [1052, 549] width 26 height 26
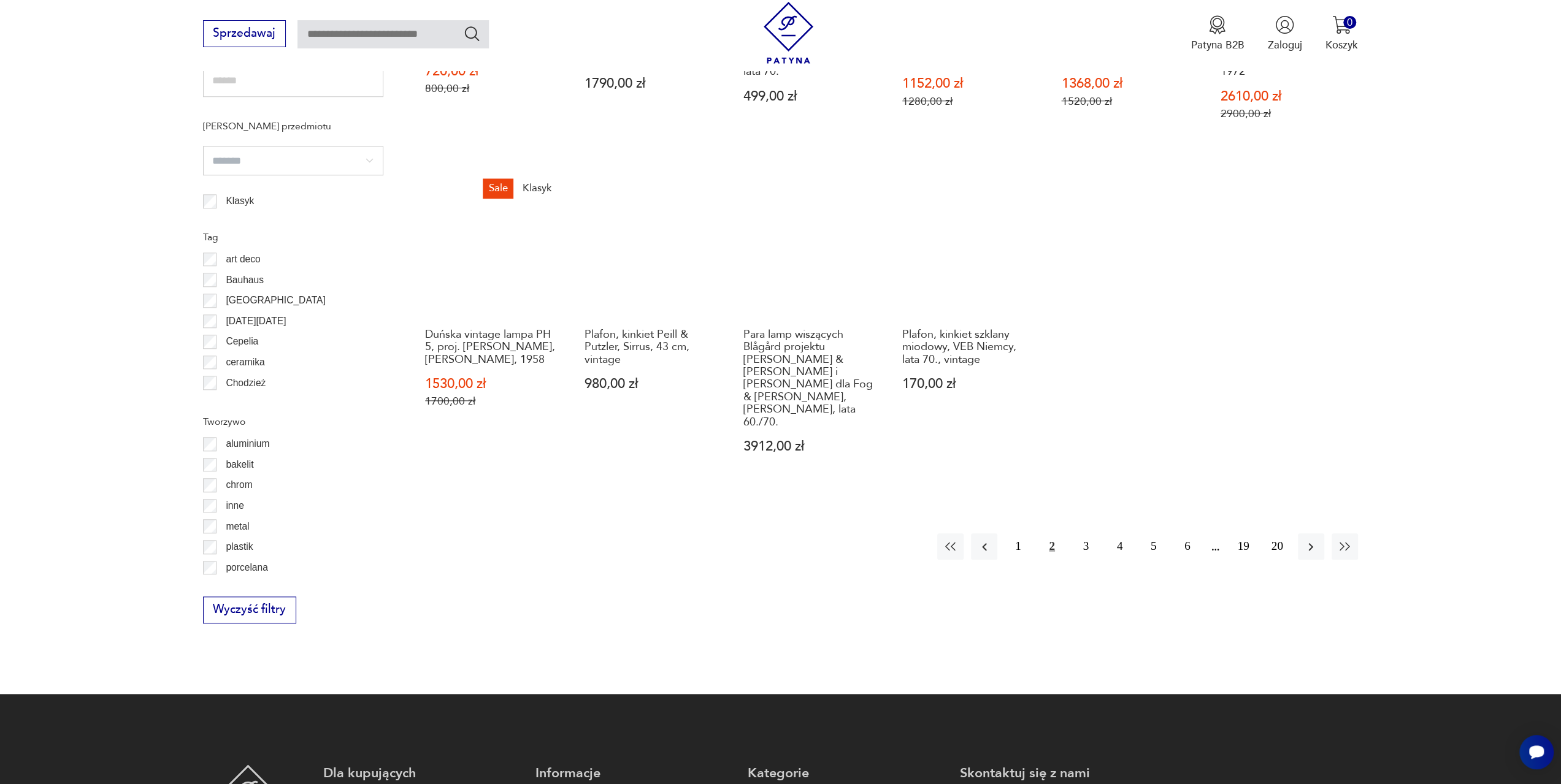
scroll to position [1039, 0]
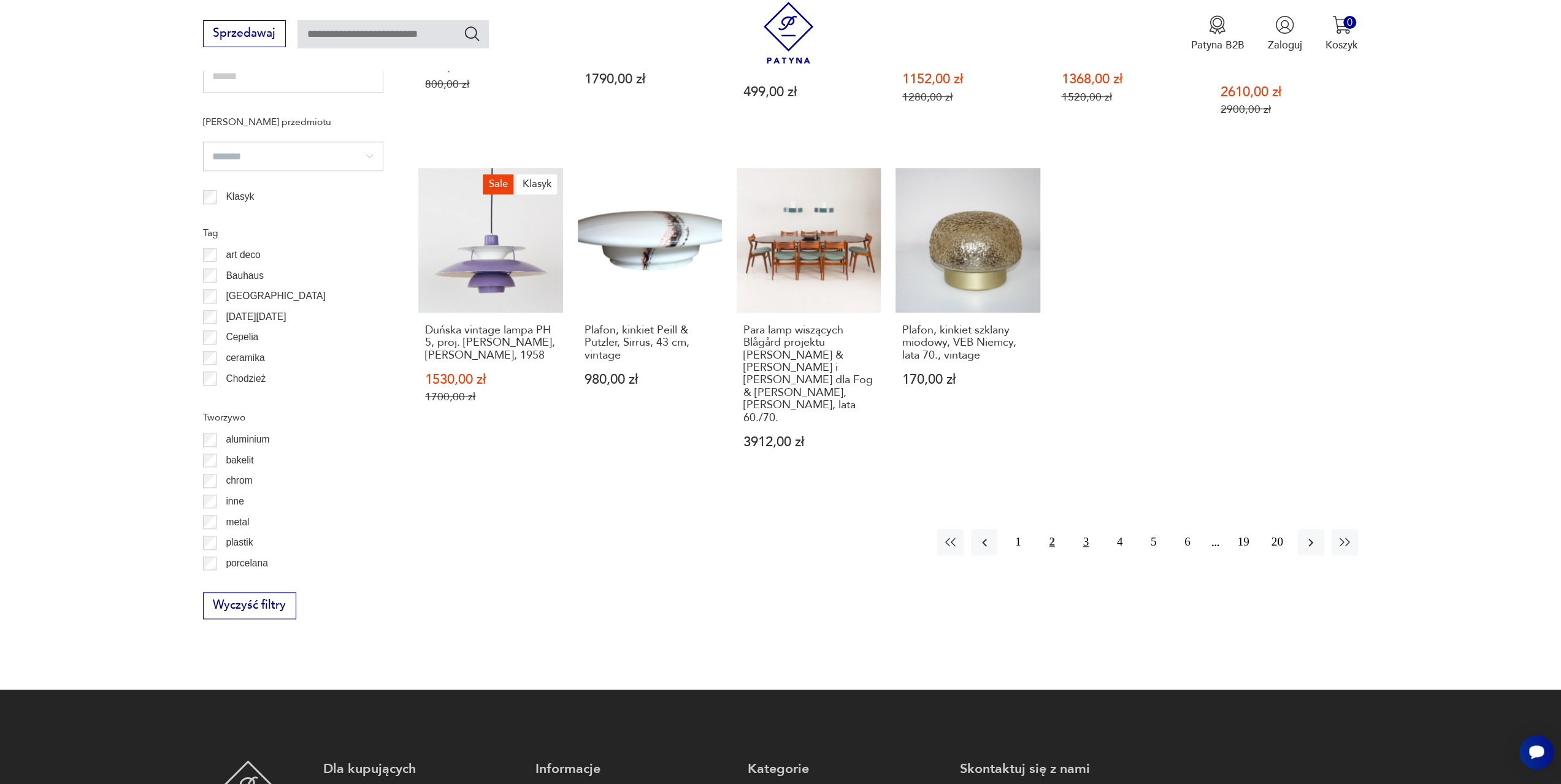
click at [1088, 529] on button "3" at bounding box center [1086, 542] width 26 height 26
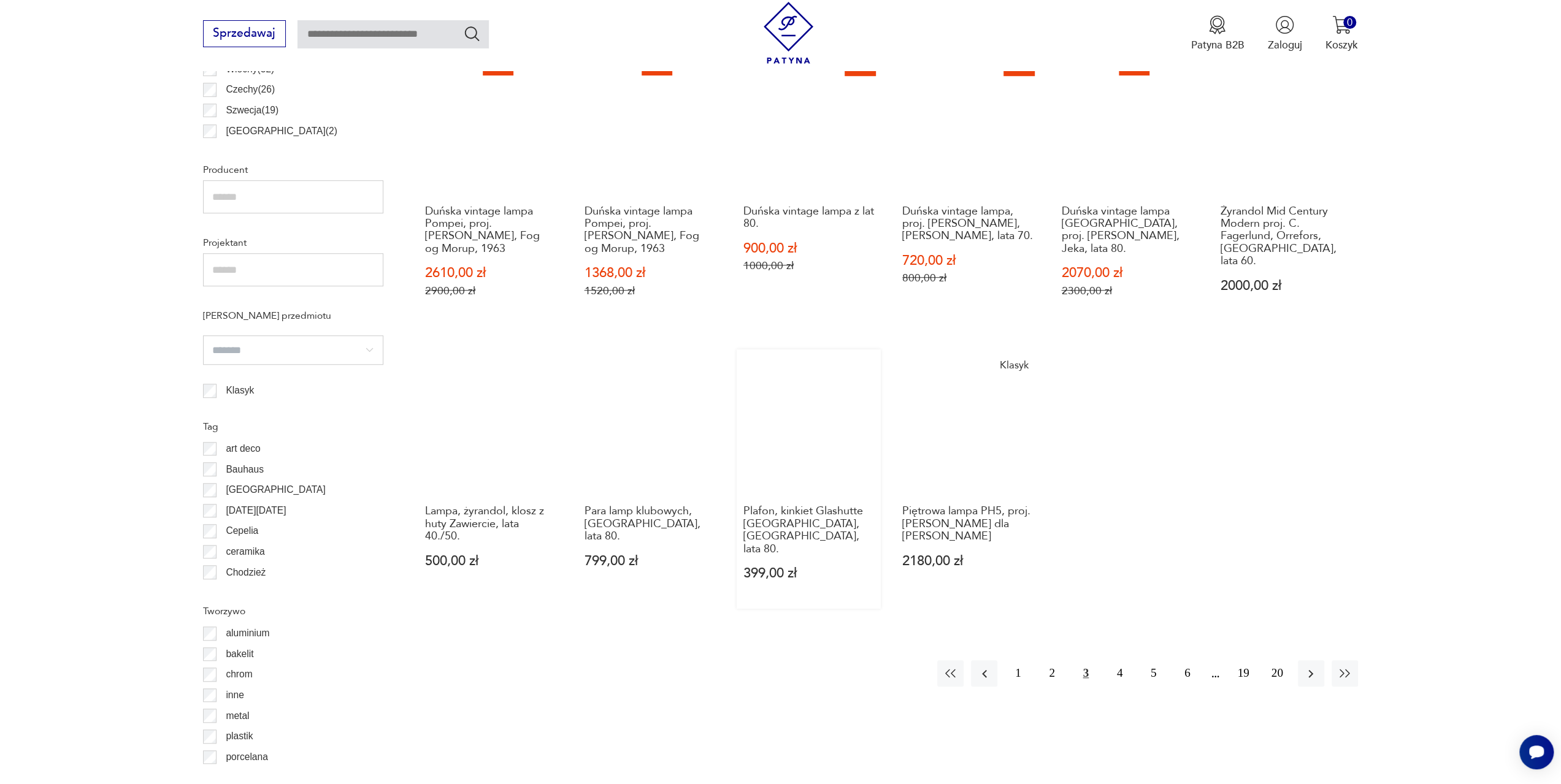
scroll to position [916, 0]
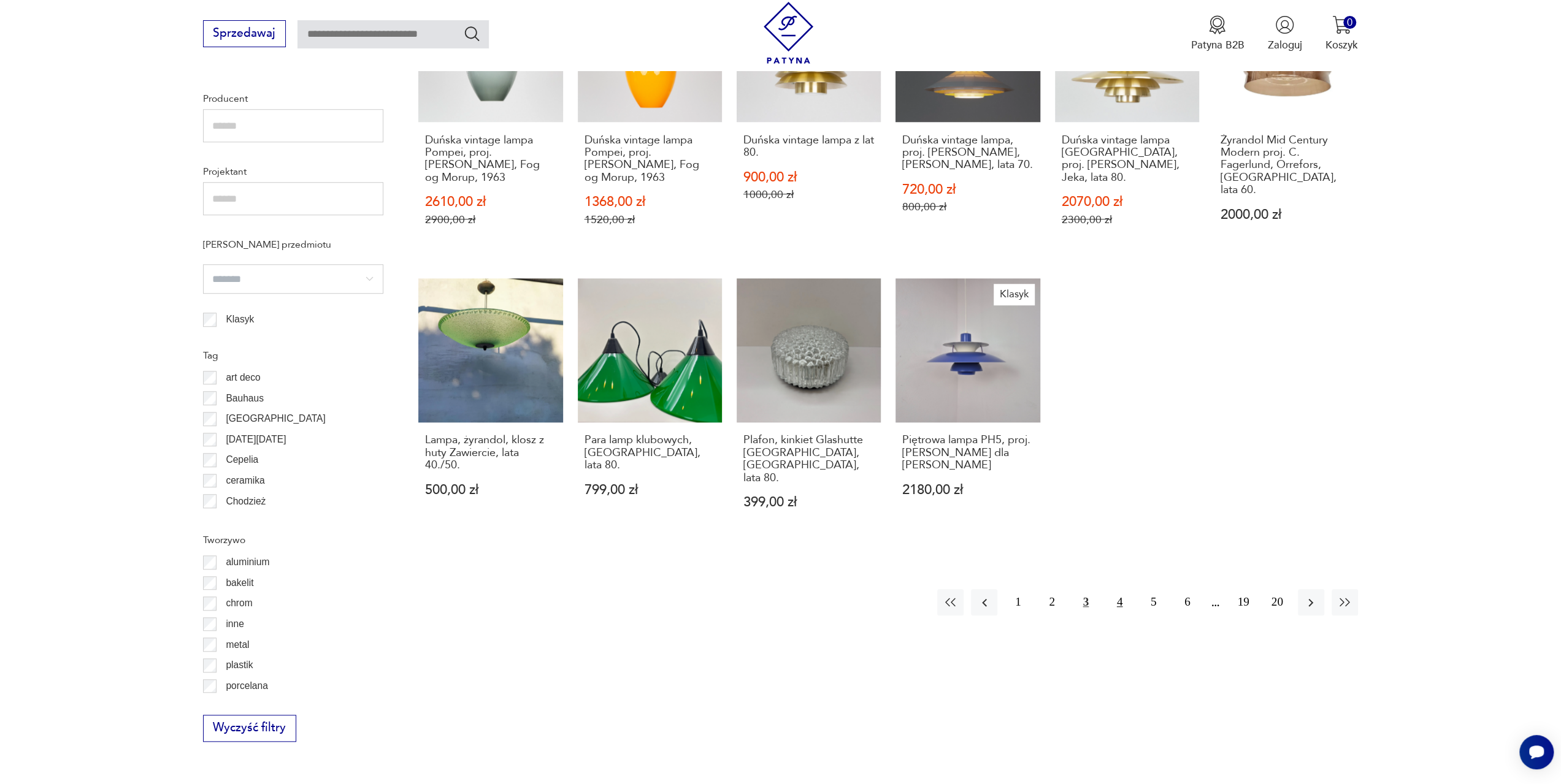
click at [1120, 589] on button "4" at bounding box center [1120, 602] width 26 height 26
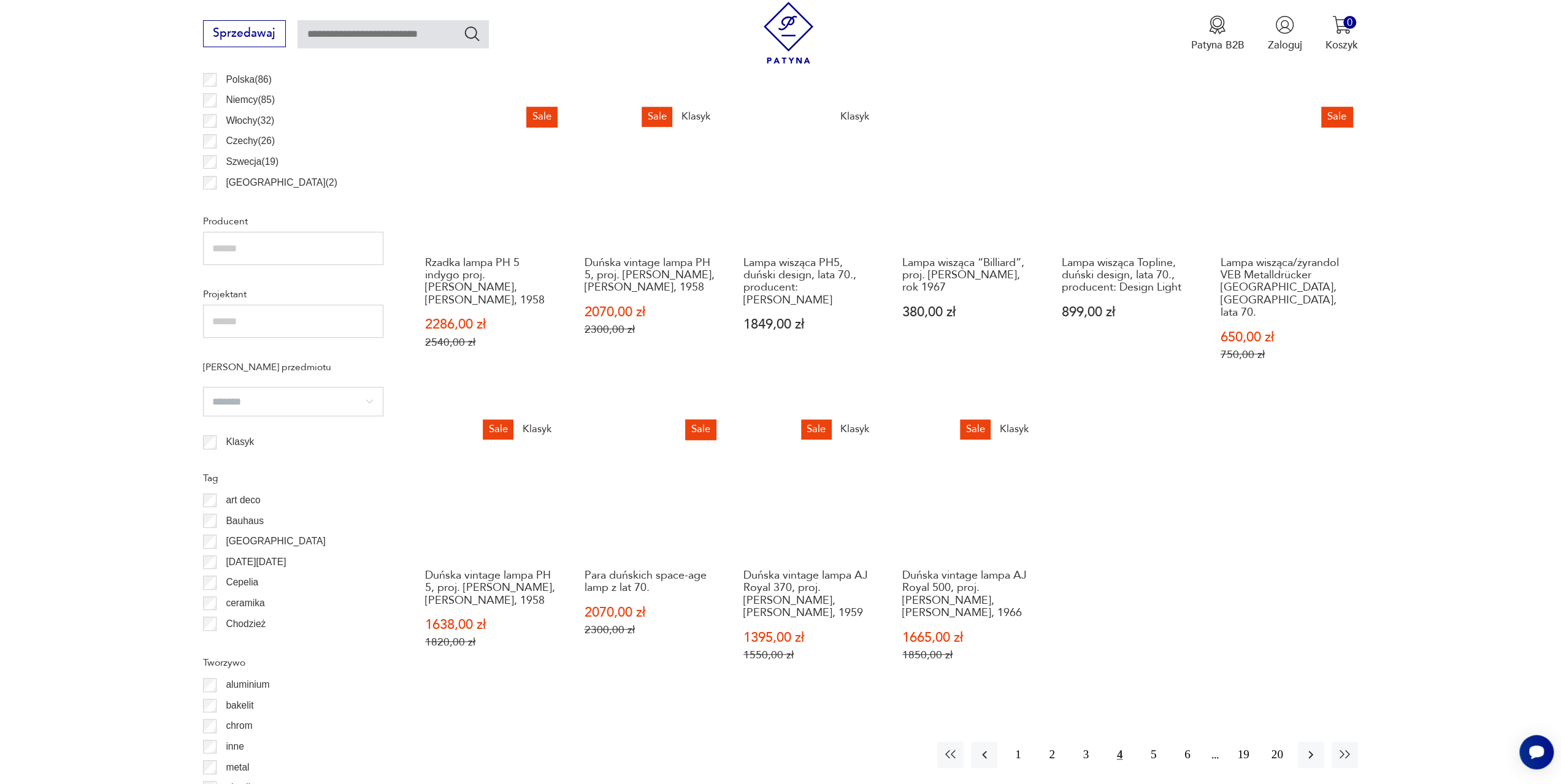
scroll to position [977, 0]
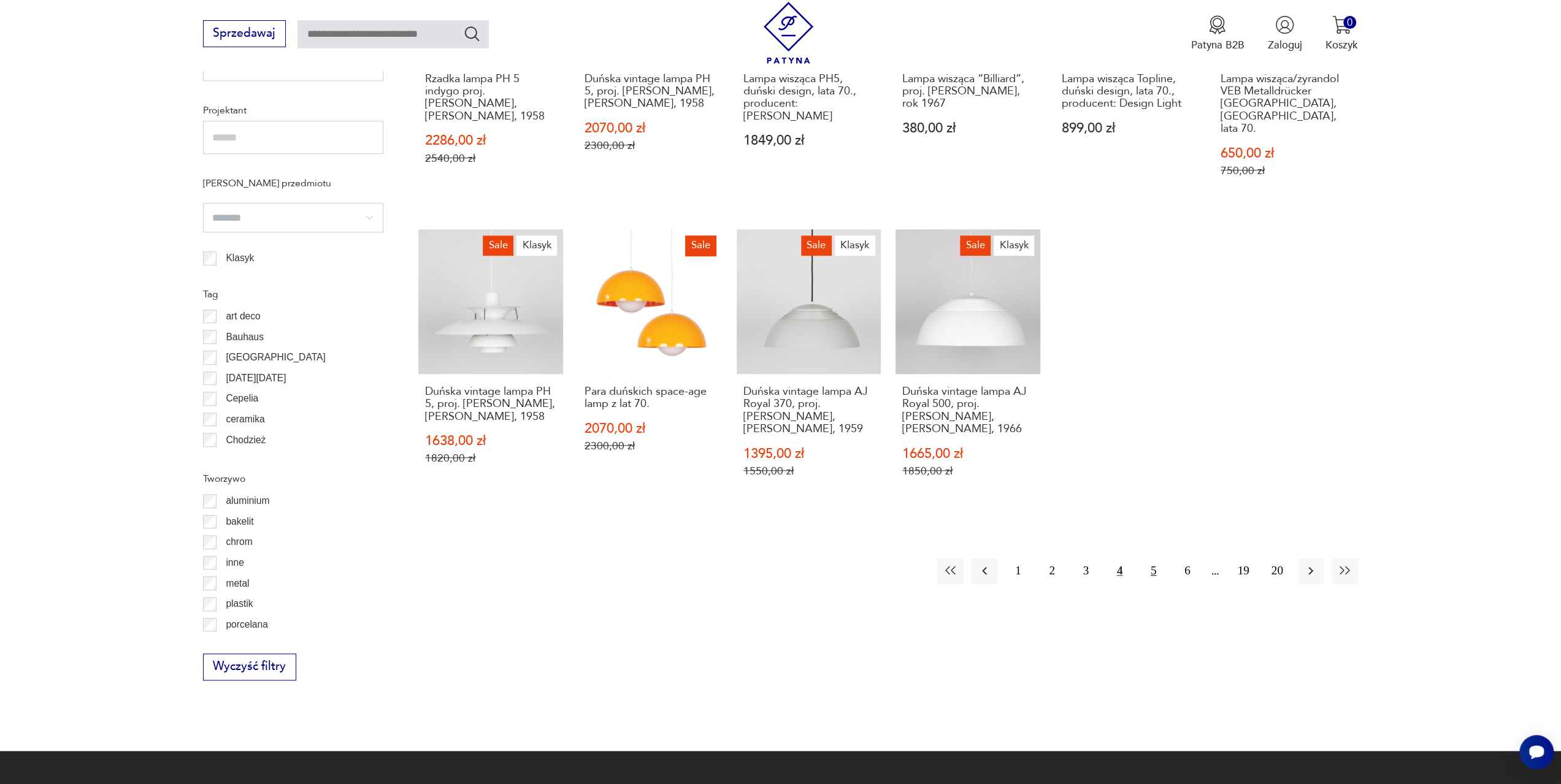
click at [1156, 562] on button "5" at bounding box center [1153, 571] width 26 height 26
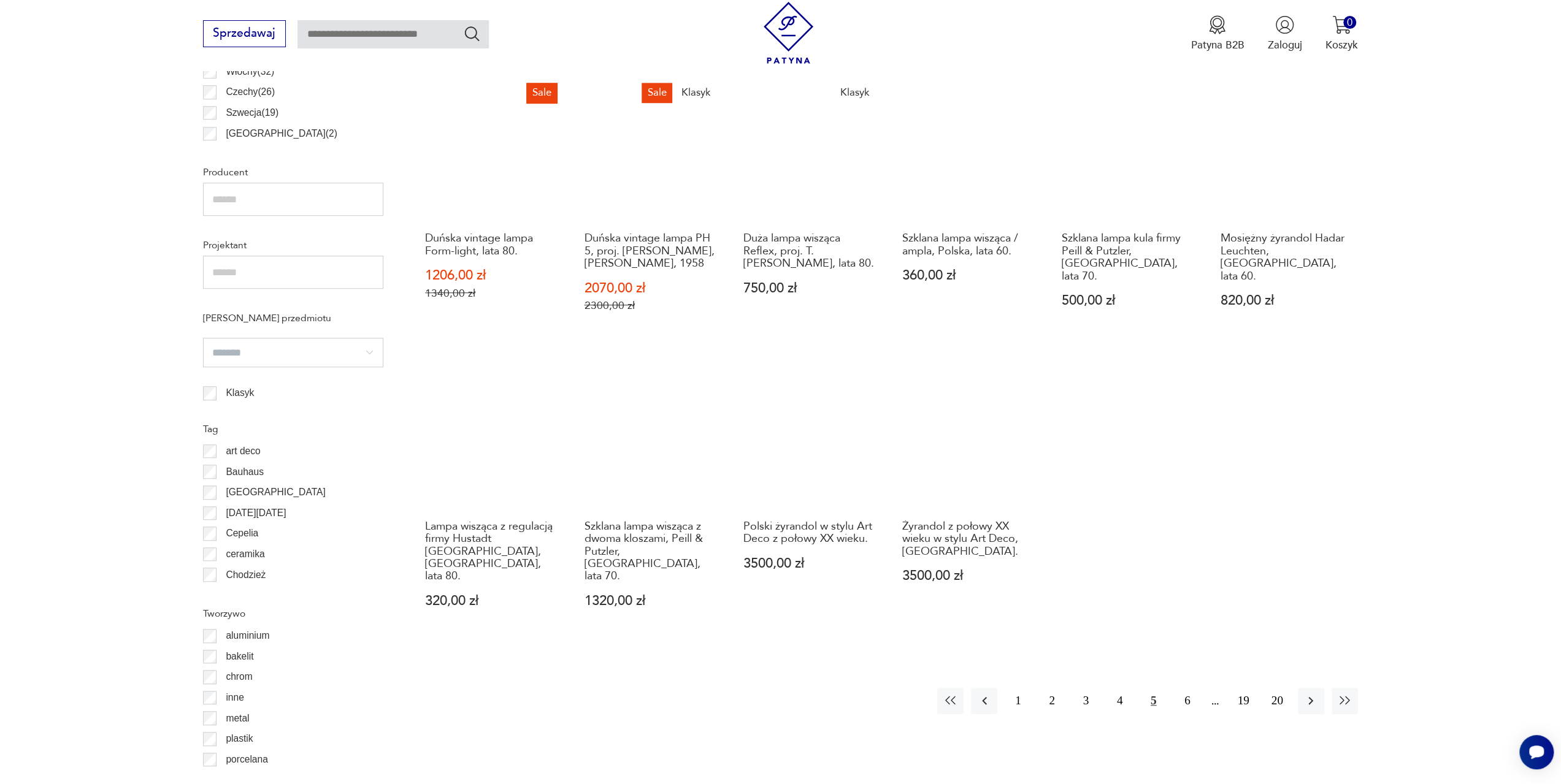
scroll to position [855, 0]
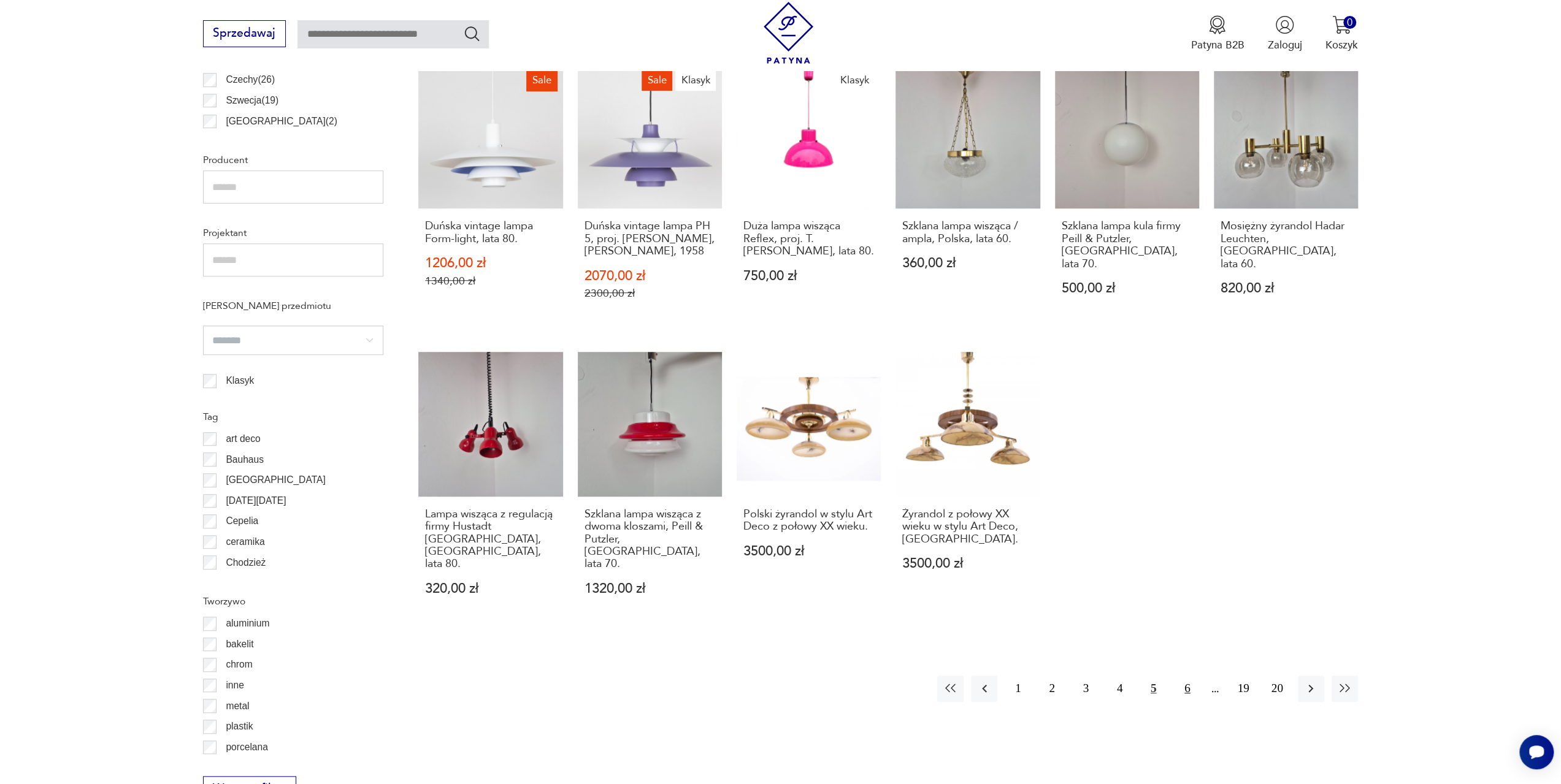
click at [1190, 675] on button "6" at bounding box center [1187, 688] width 26 height 26
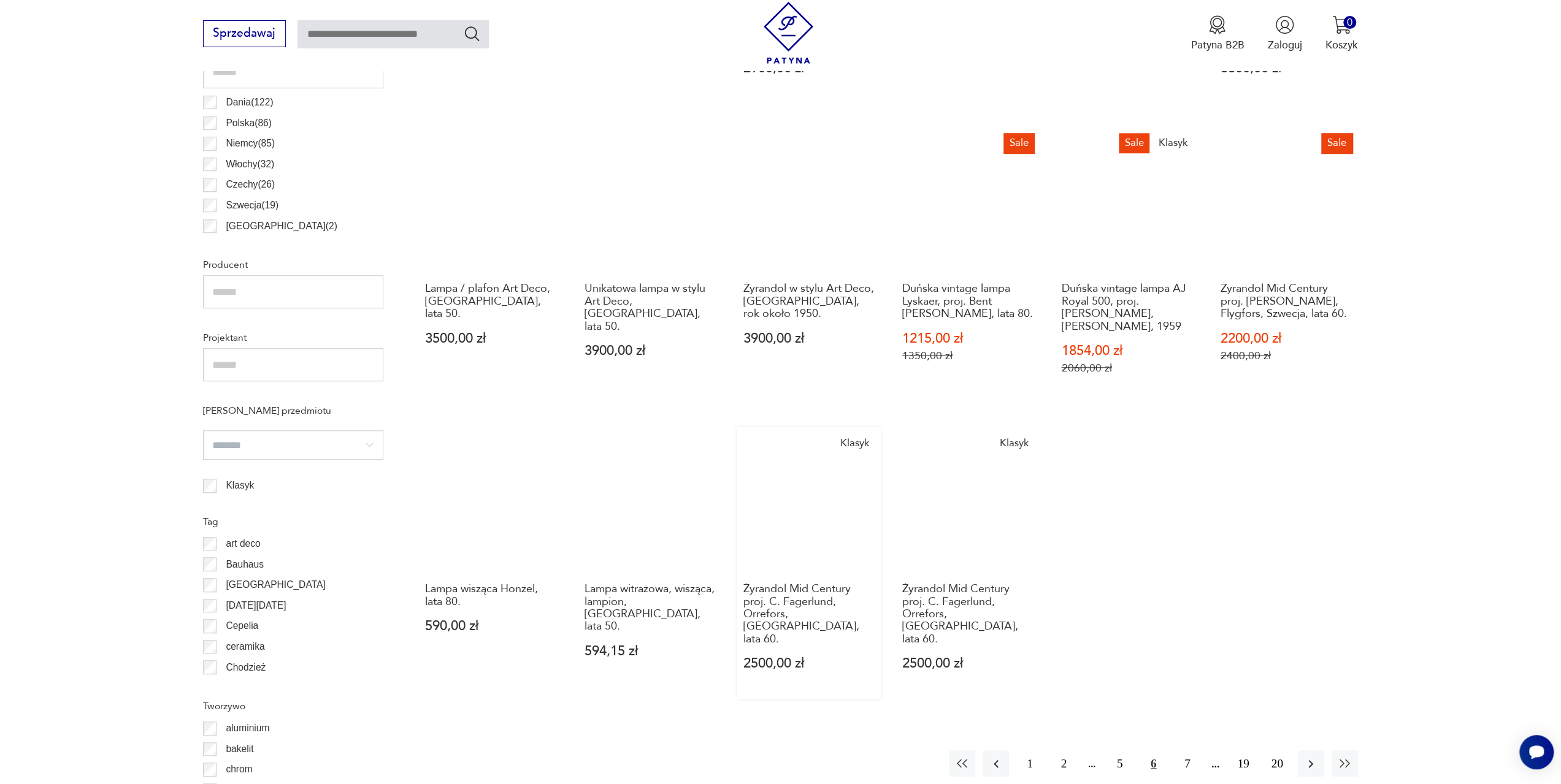
scroll to position [855, 0]
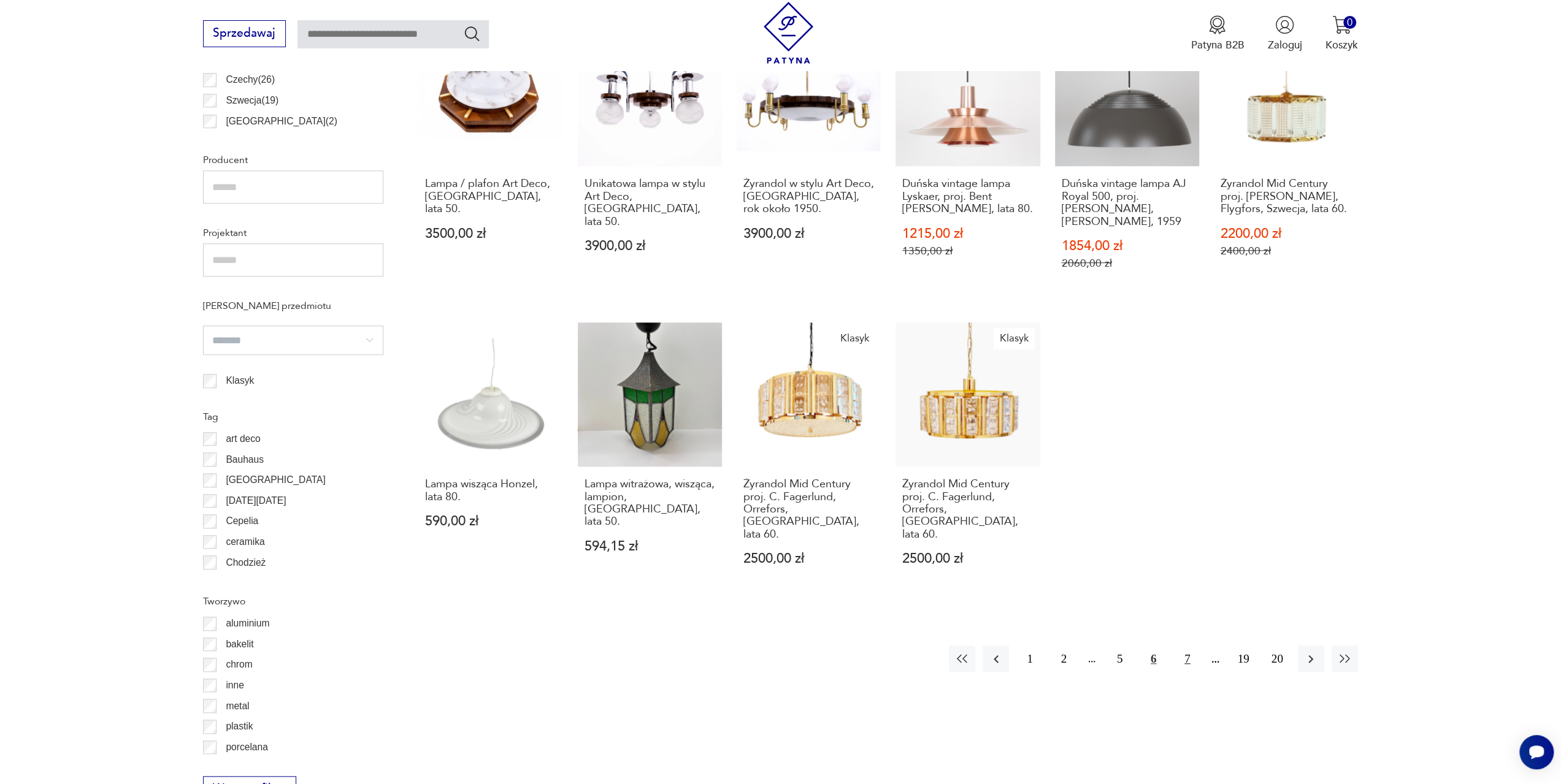
click at [1190, 645] on button "7" at bounding box center [1187, 658] width 26 height 26
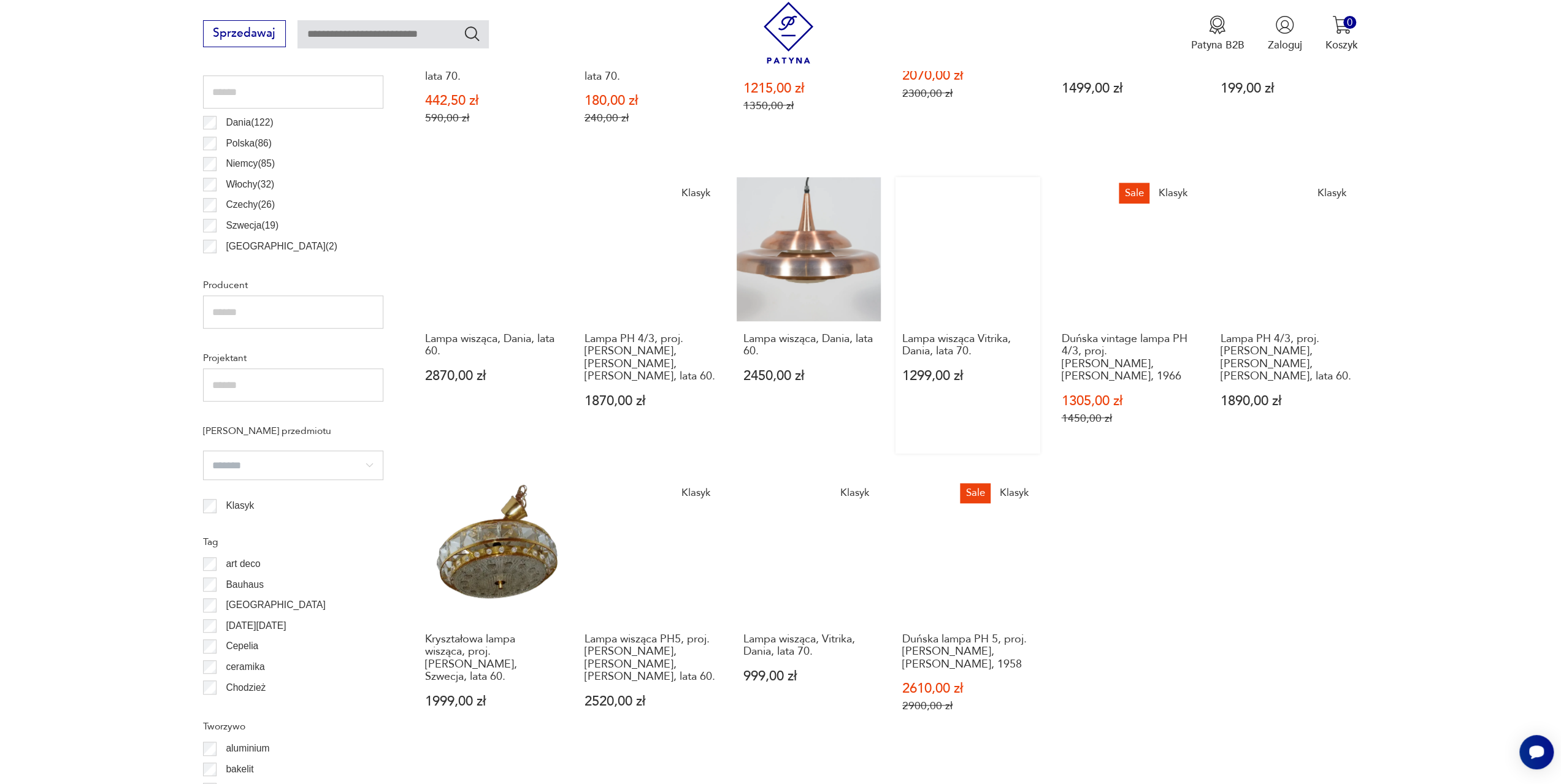
scroll to position [855, 0]
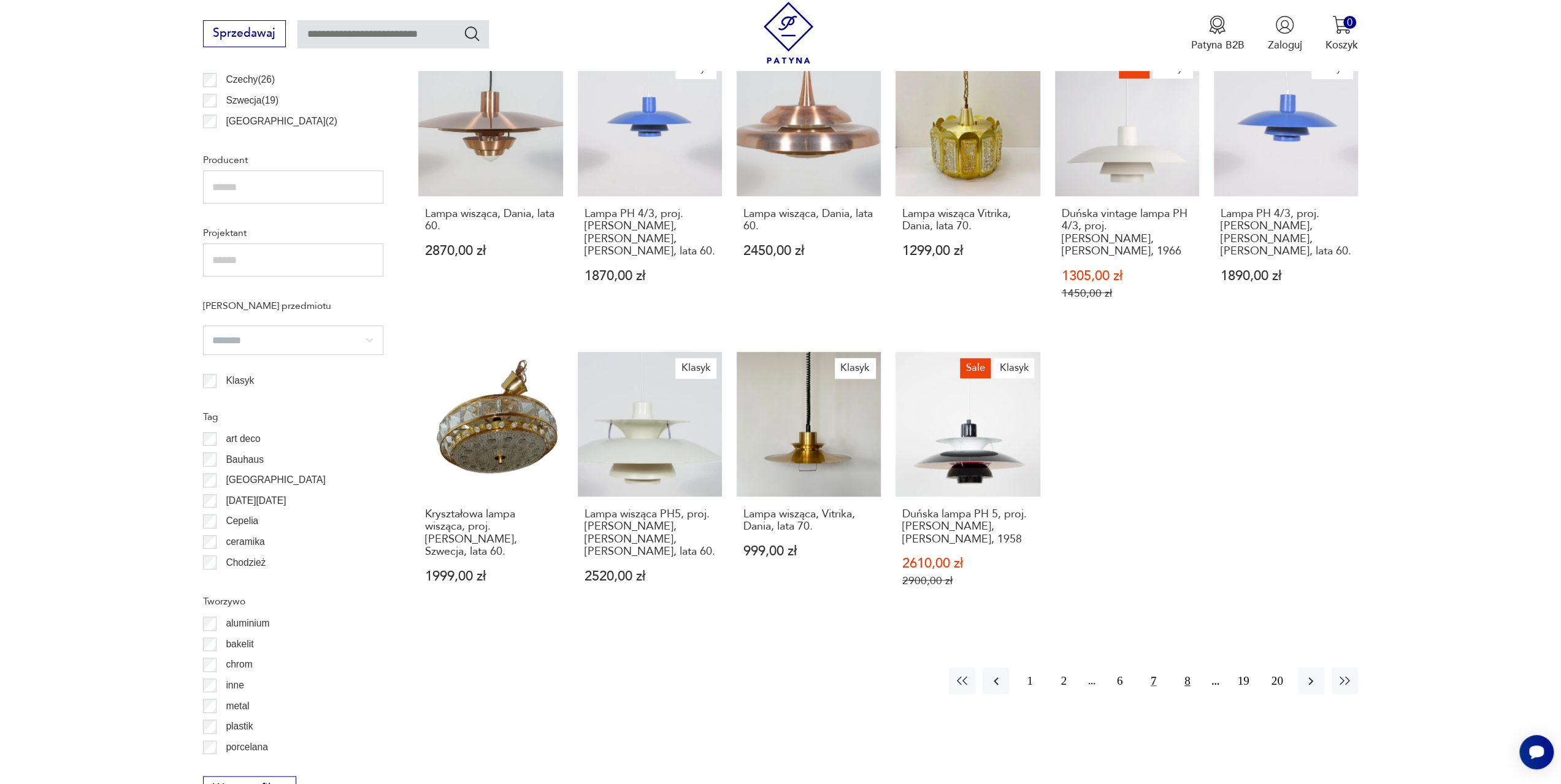
click at [1190, 669] on button "8" at bounding box center [1187, 681] width 26 height 26
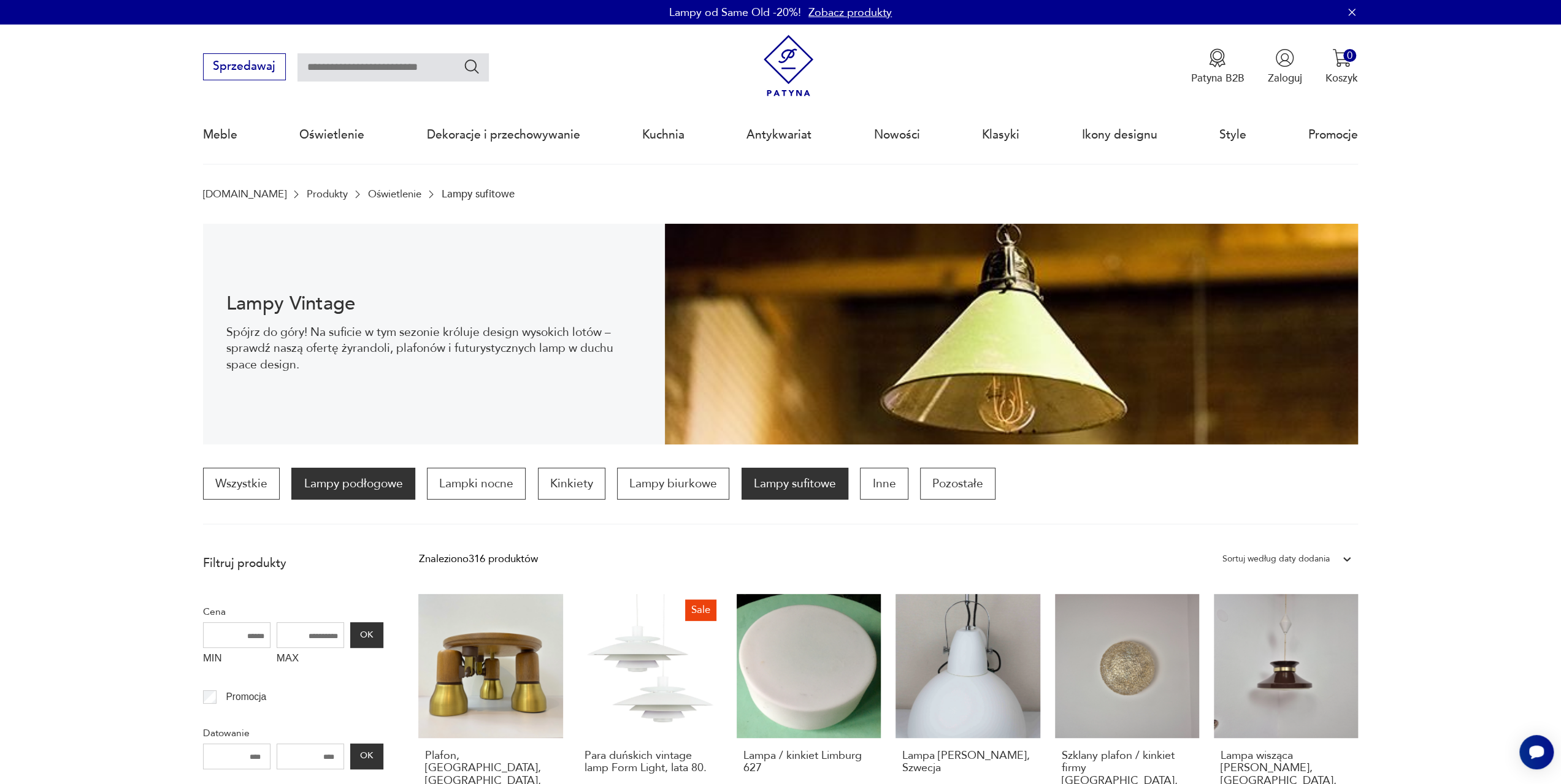
click at [361, 485] on p "Lampy podłogowe" at bounding box center [353, 484] width 123 height 32
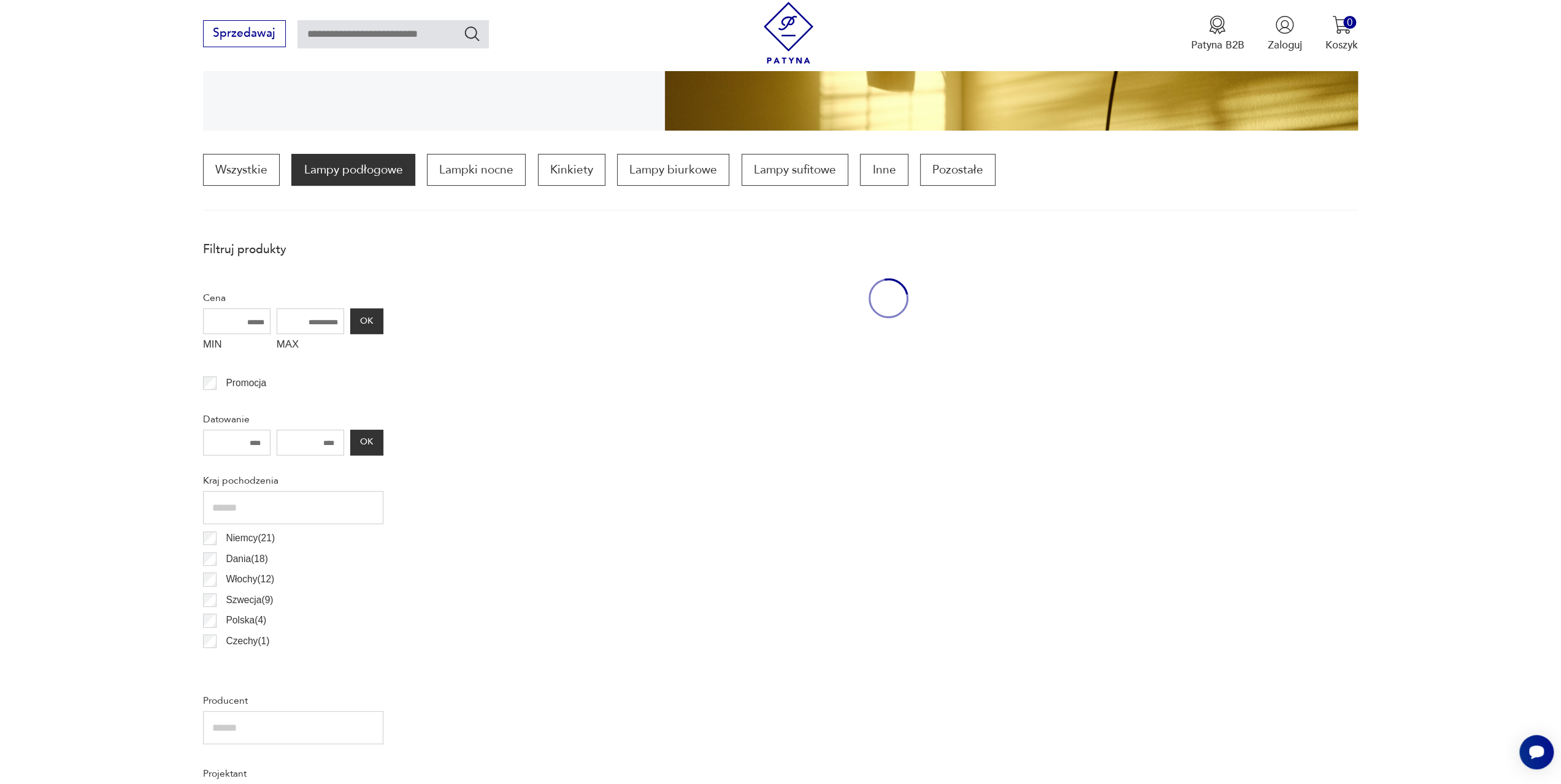
scroll to position [364, 0]
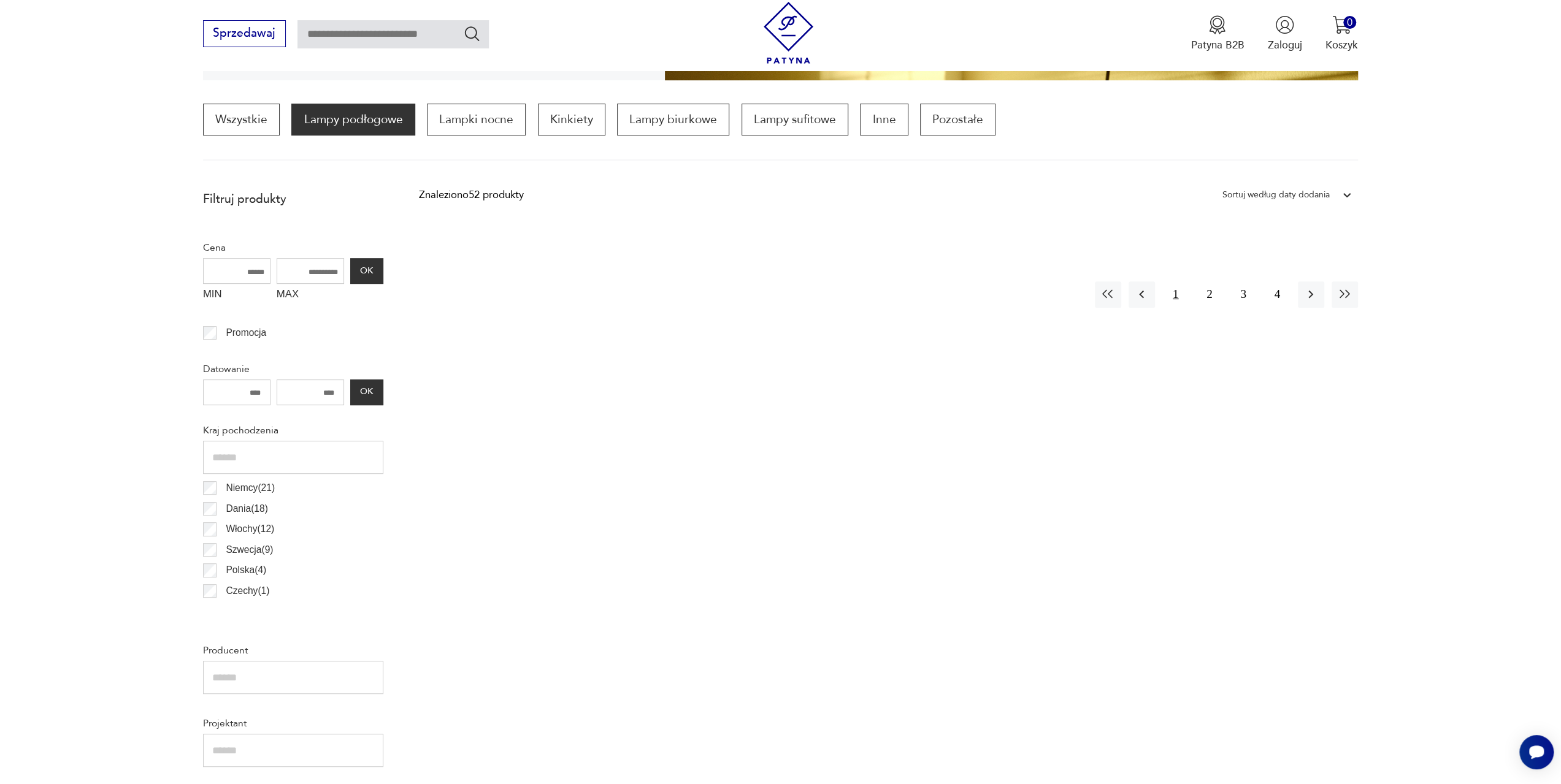
click at [1181, 294] on button "1" at bounding box center [1175, 294] width 26 height 26
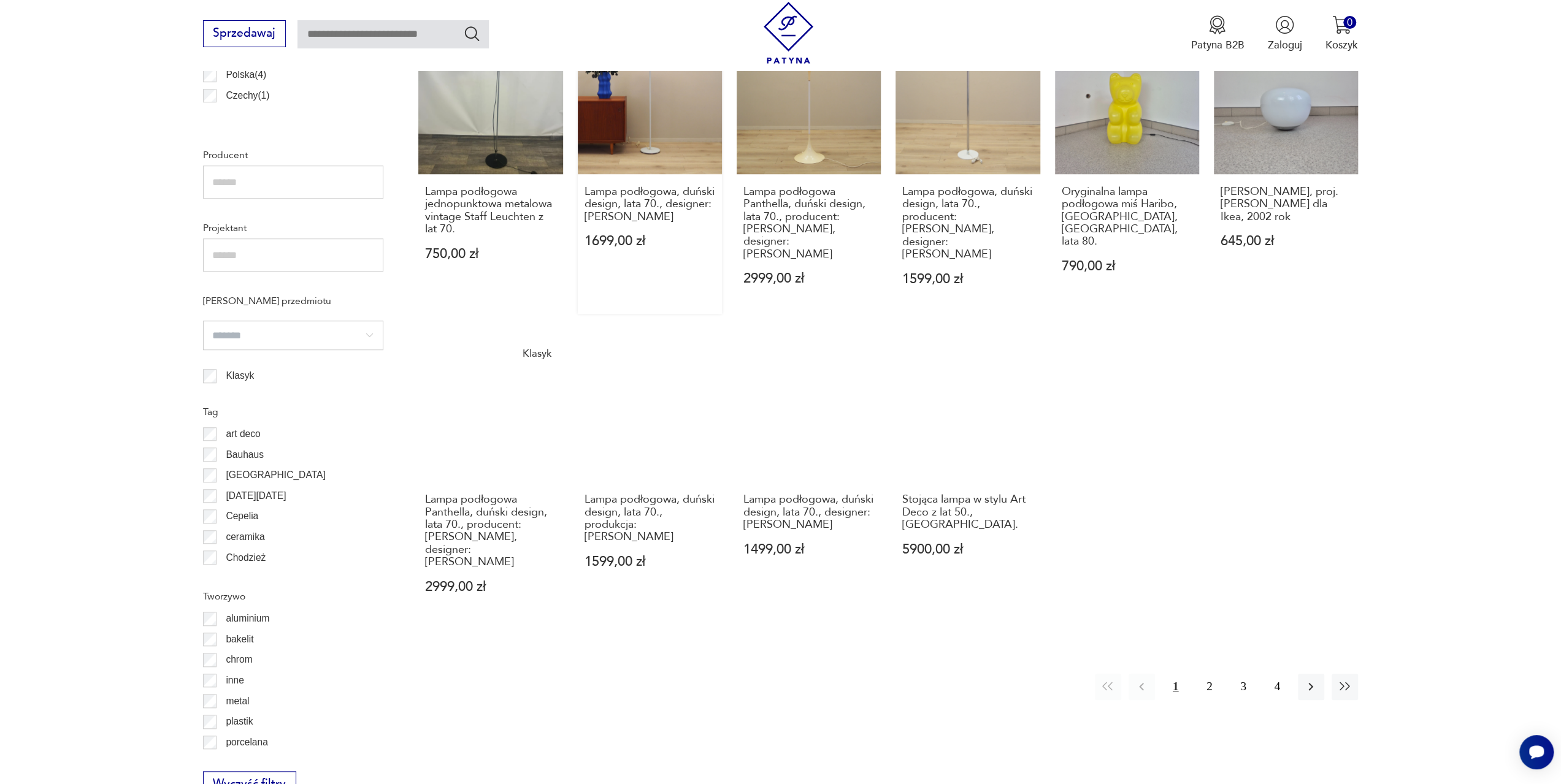
scroll to position [916, 0]
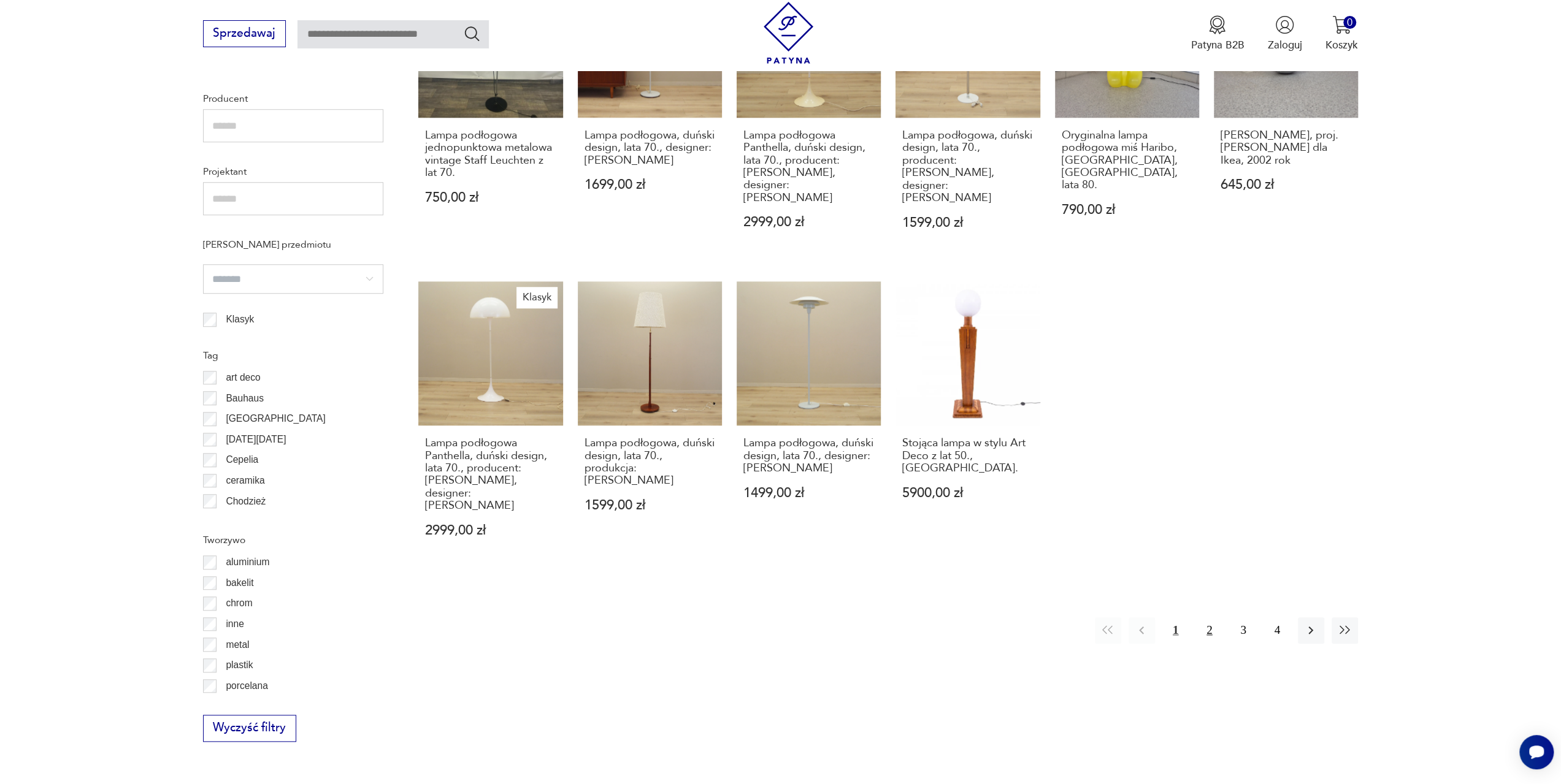
click at [1206, 617] on button "2" at bounding box center [1209, 630] width 26 height 26
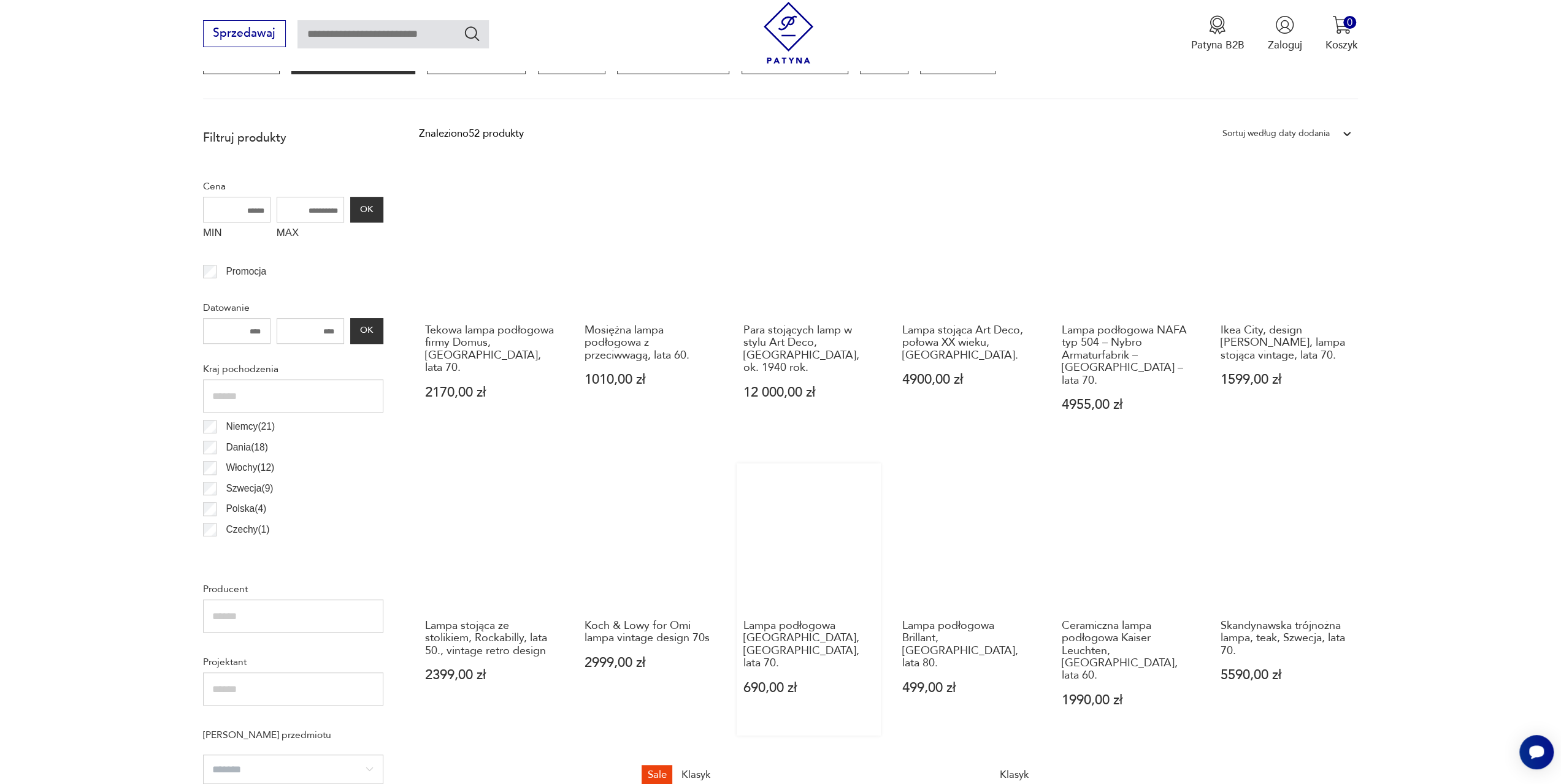
scroll to position [487, 0]
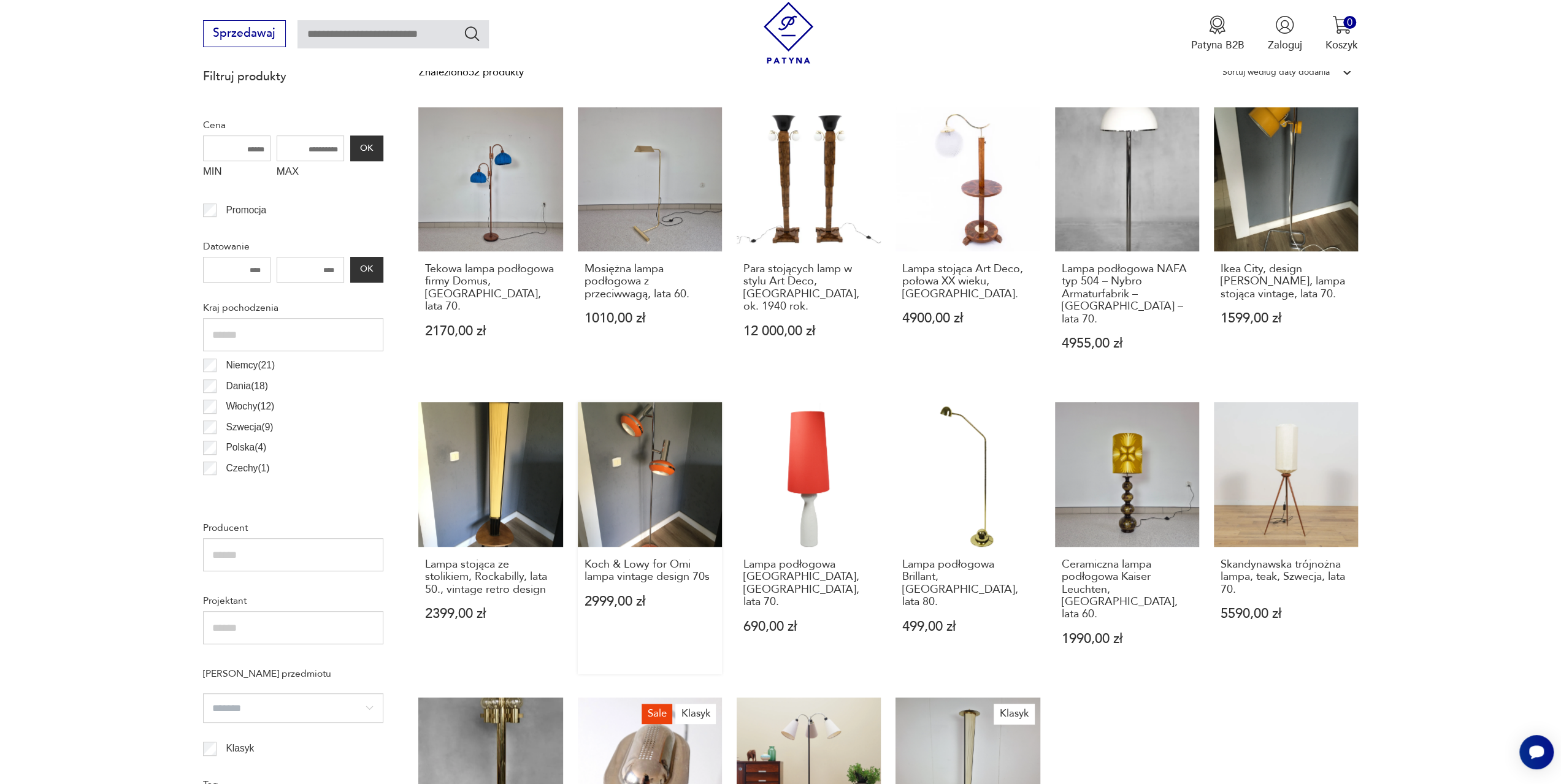
click at [652, 484] on link "Koch & Lowy for Omi lampa vintage design 70s 2999,00 zł" at bounding box center [650, 537] width 144 height 272
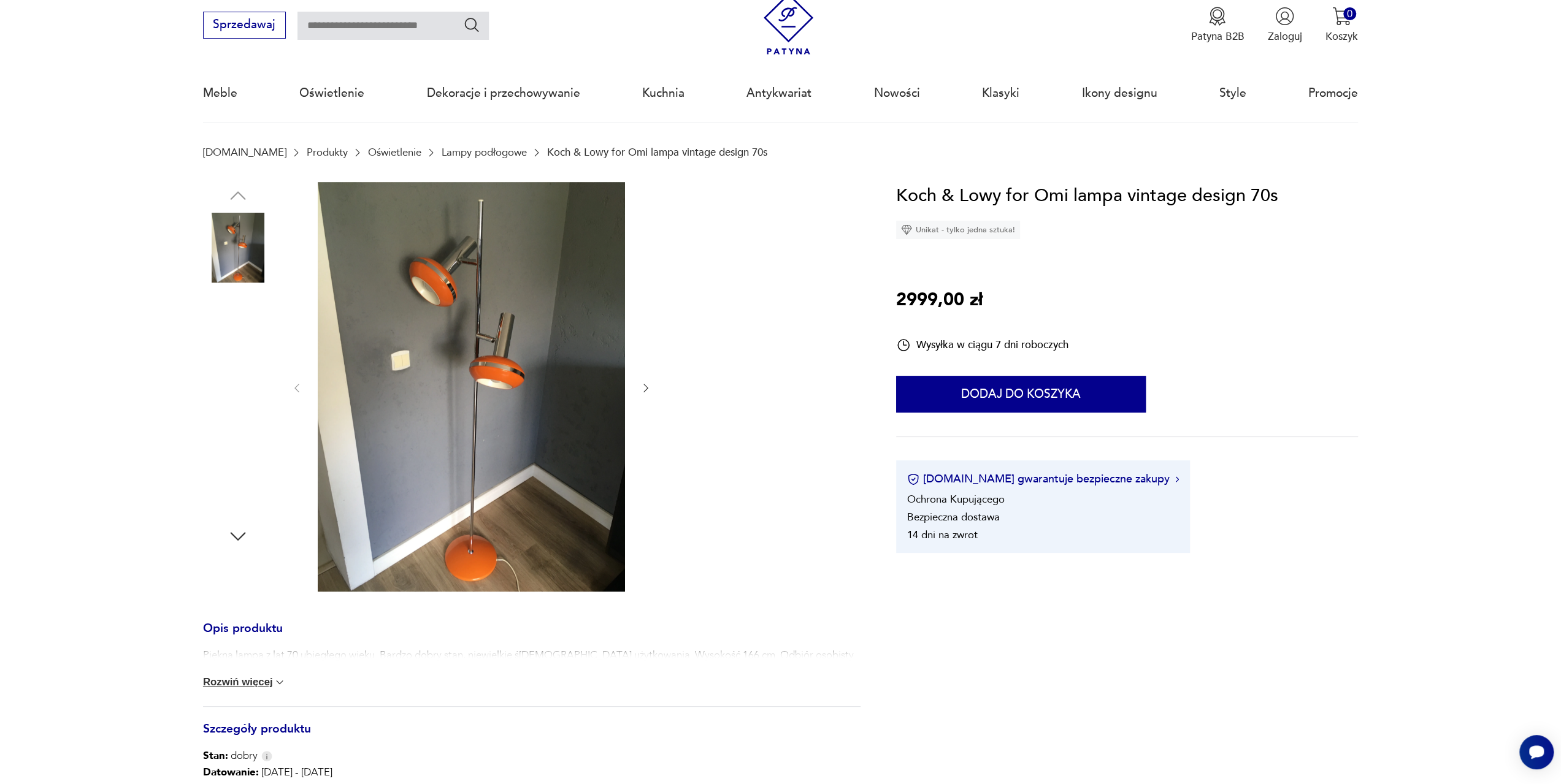
scroll to position [62, 0]
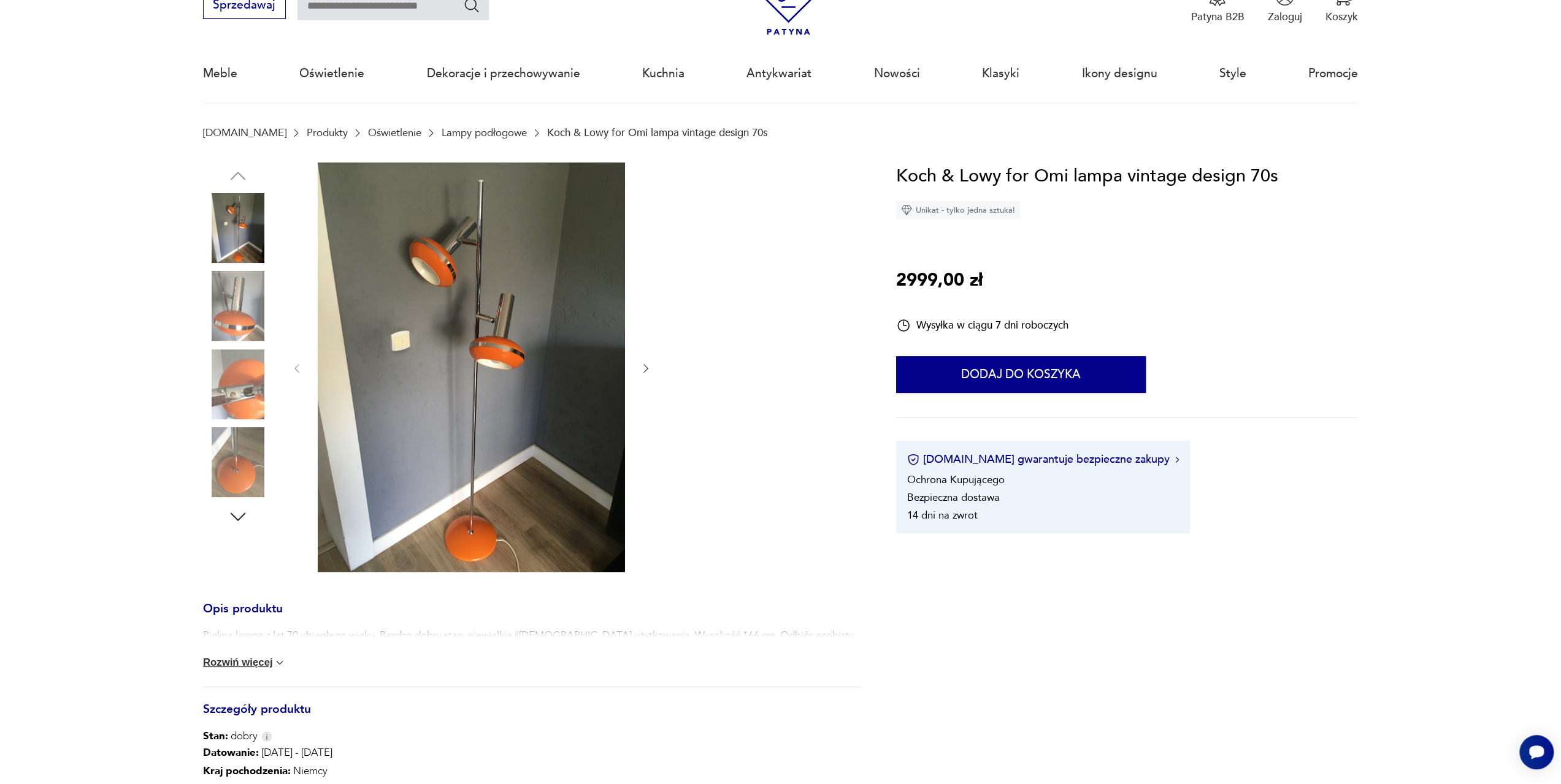
click at [647, 372] on icon "button" at bounding box center [646, 368] width 12 height 12
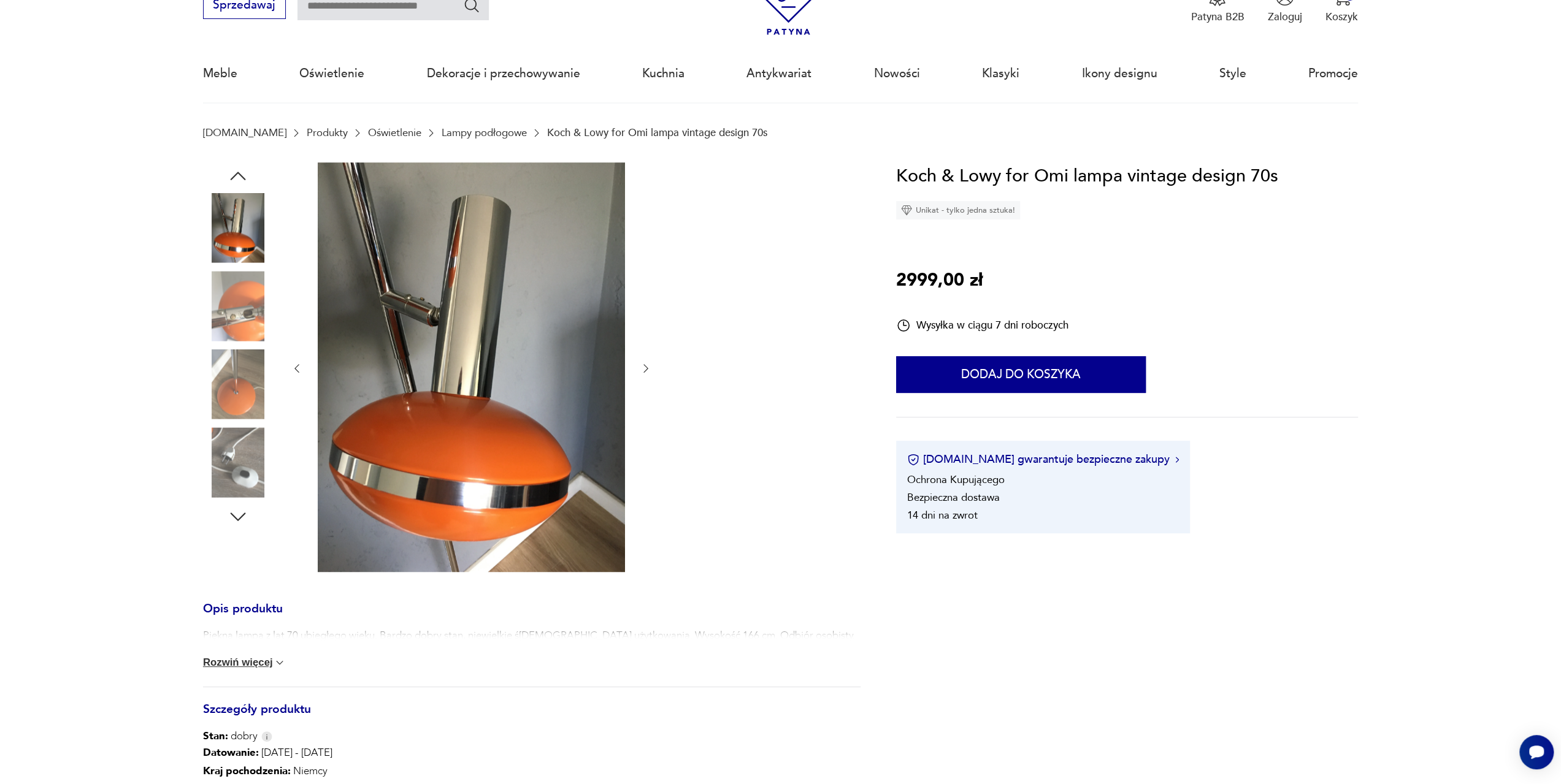
click at [647, 372] on icon "button" at bounding box center [646, 368] width 12 height 12
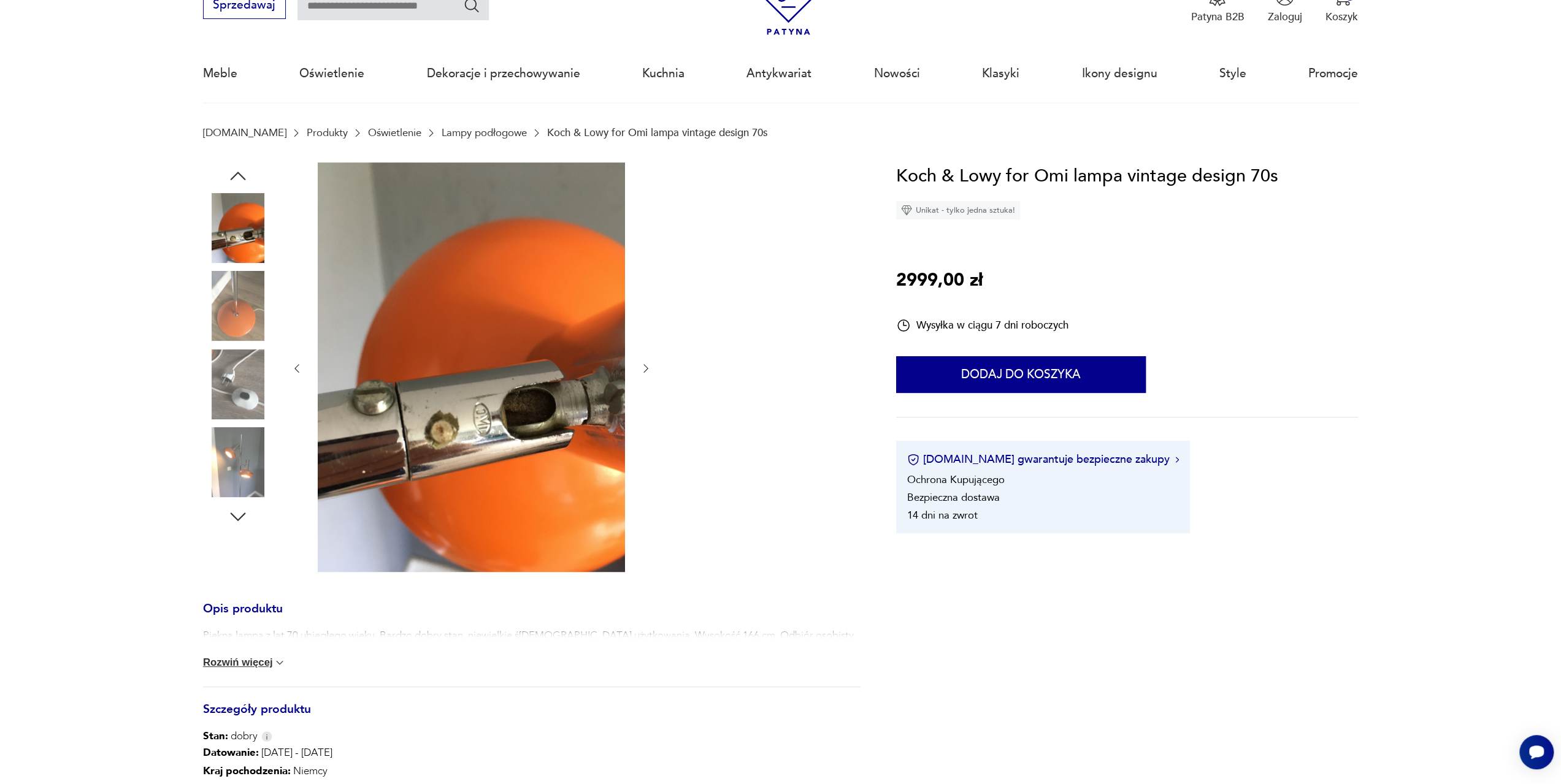
click at [647, 372] on icon "button" at bounding box center [646, 368] width 12 height 12
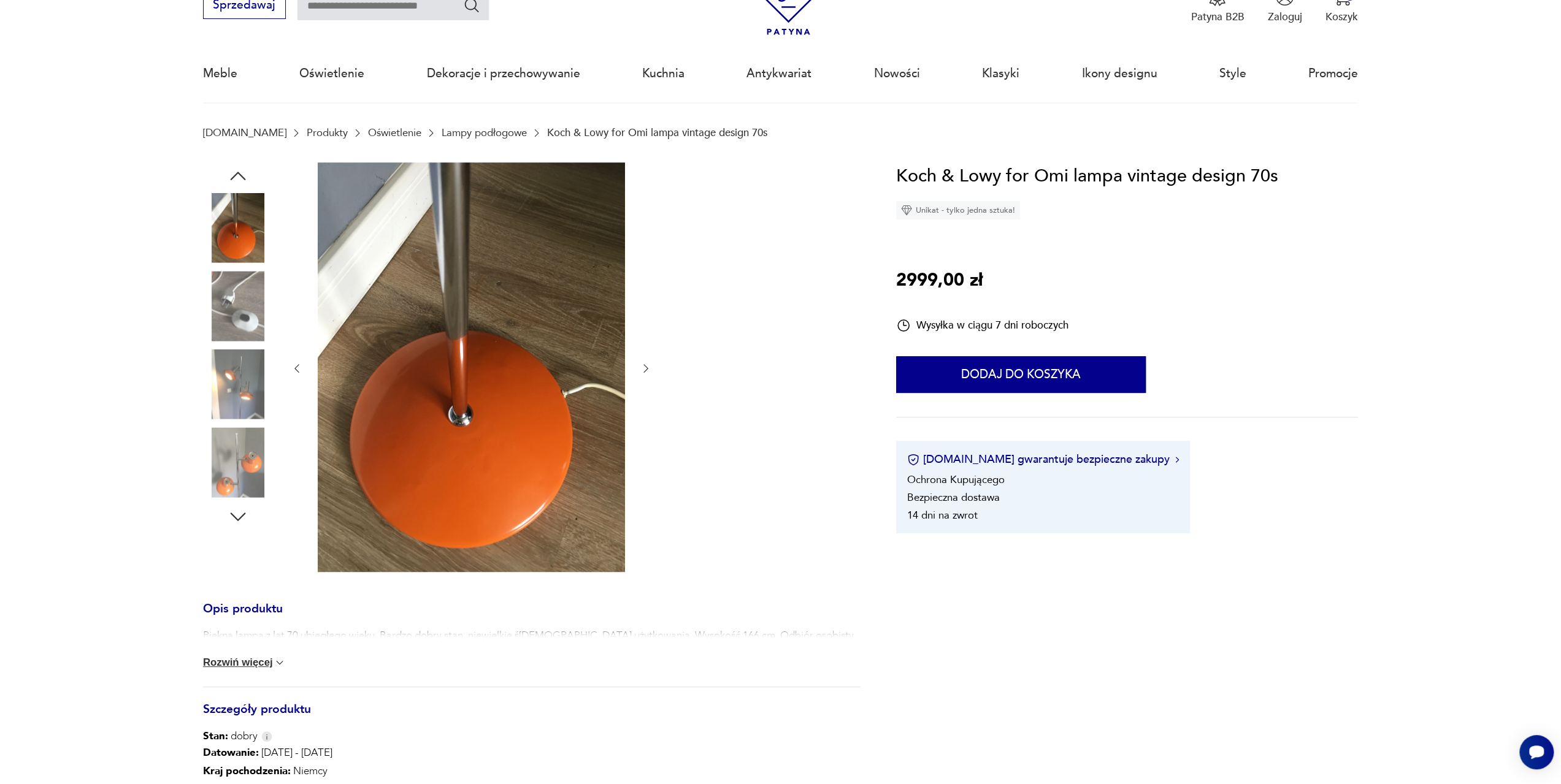
click at [647, 372] on icon "button" at bounding box center [646, 368] width 12 height 12
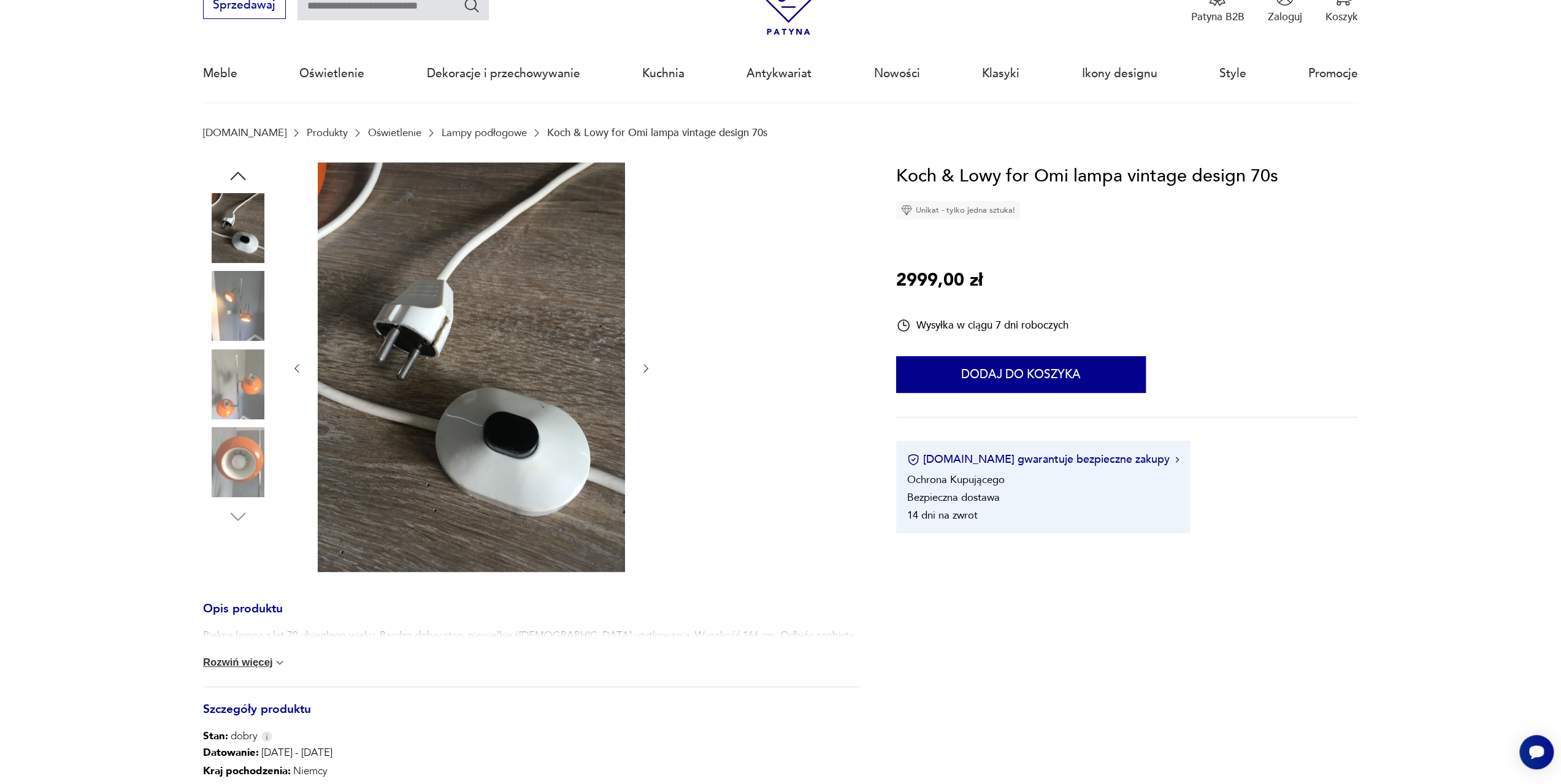
click at [647, 372] on icon "button" at bounding box center [646, 368] width 12 height 12
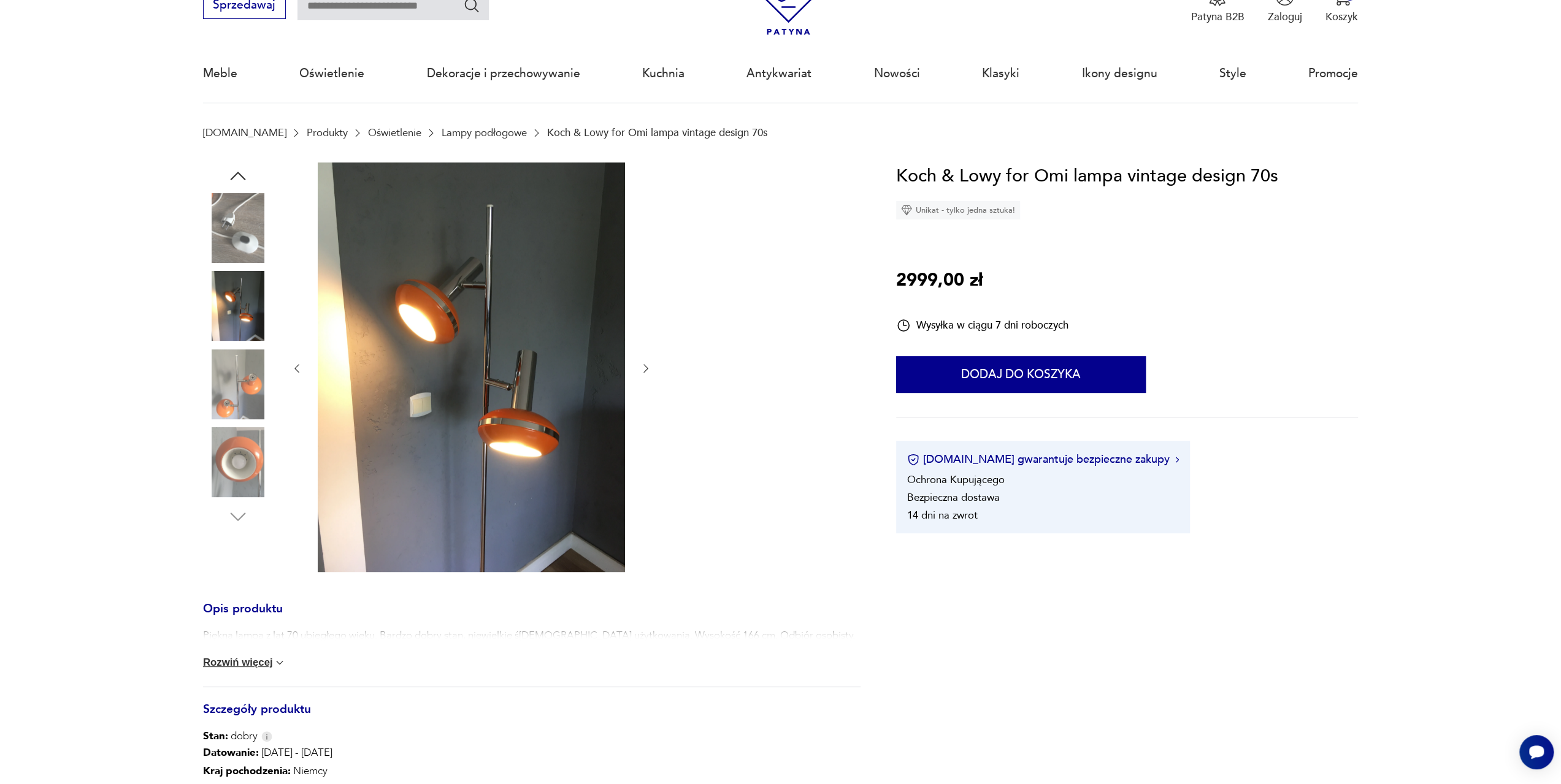
click at [647, 372] on icon "button" at bounding box center [646, 368] width 12 height 12
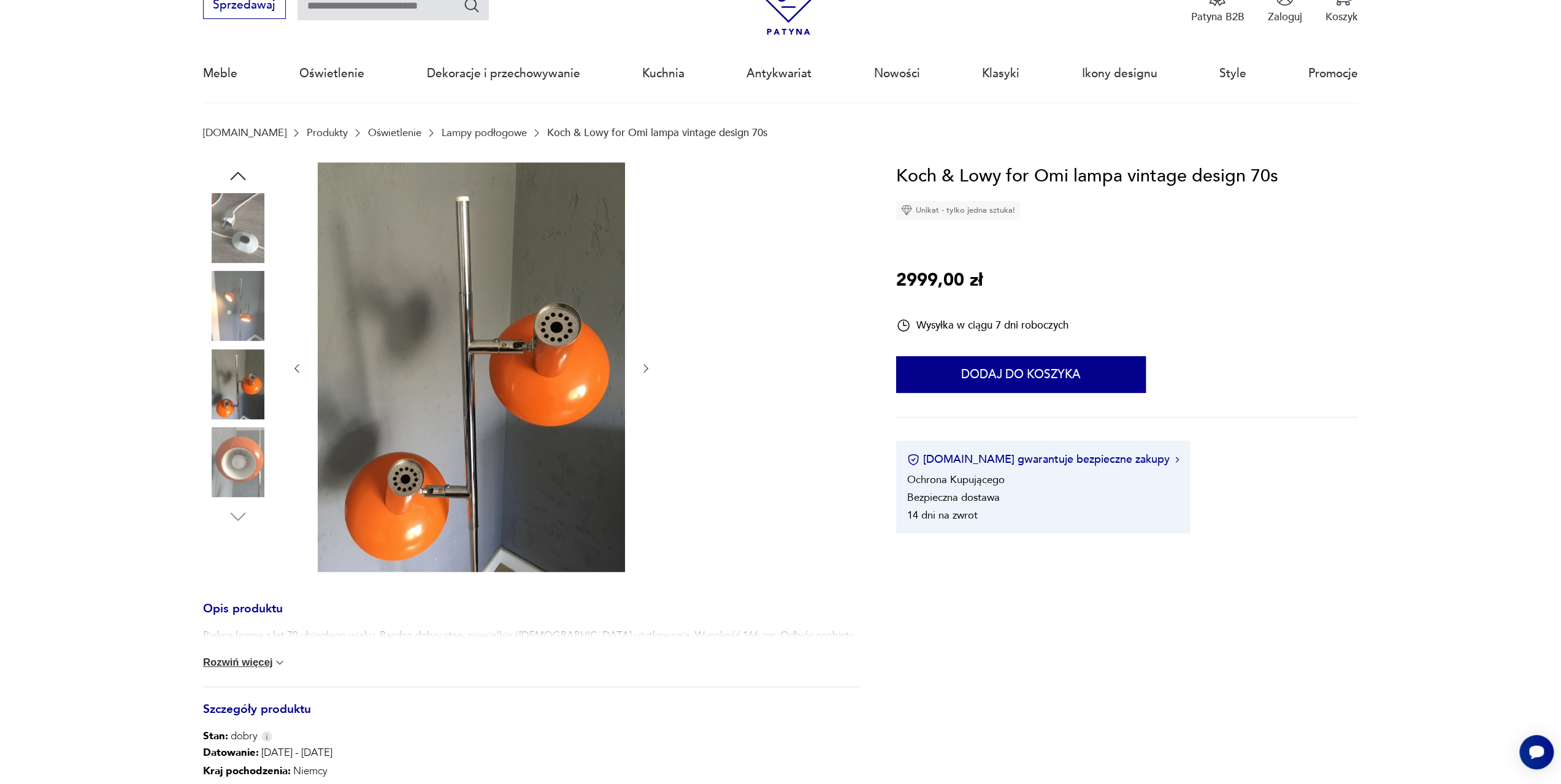
click at [647, 372] on icon "button" at bounding box center [646, 368] width 12 height 12
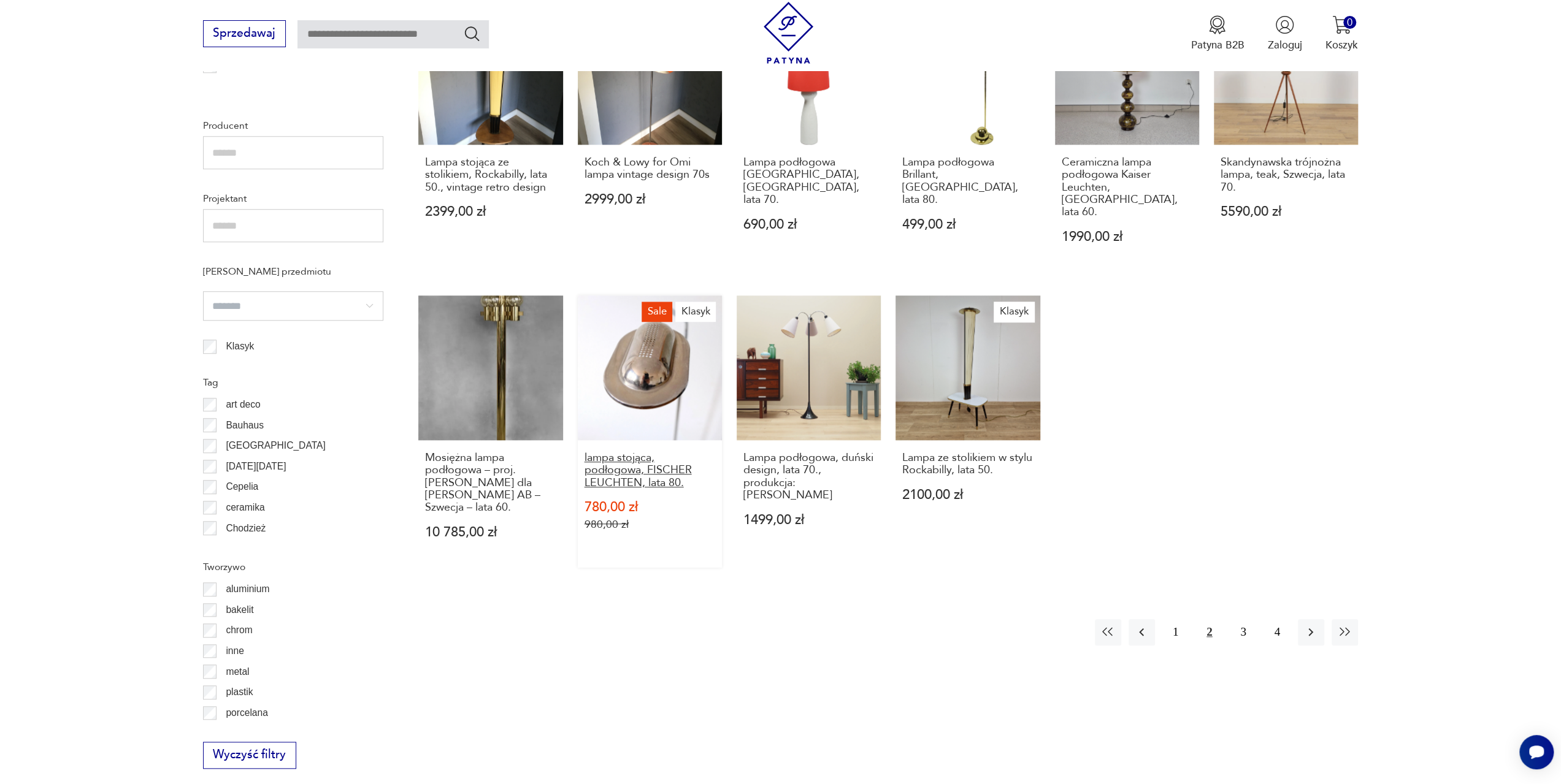
scroll to position [916, 0]
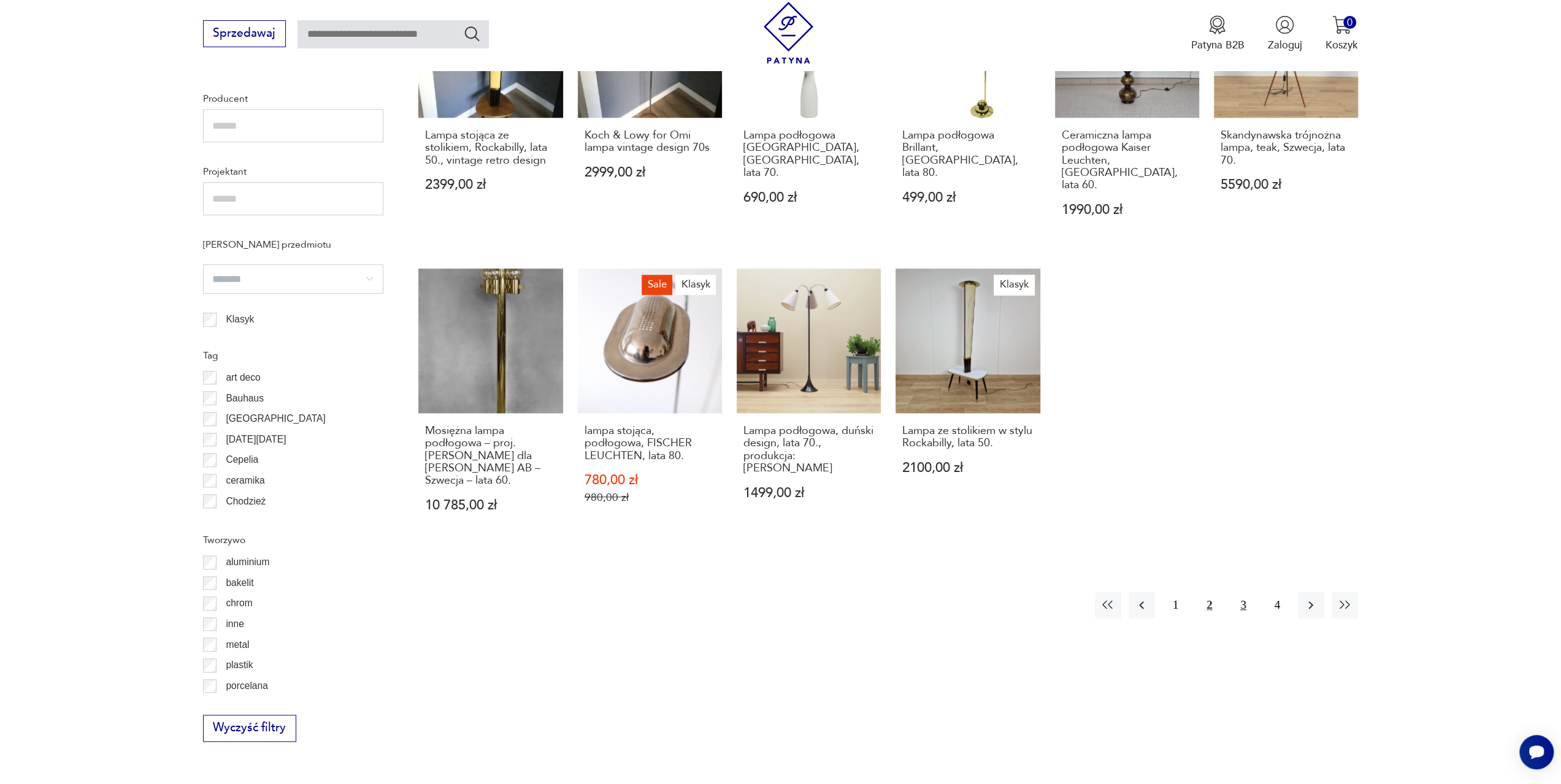
click at [1241, 592] on button "3" at bounding box center [1243, 605] width 26 height 26
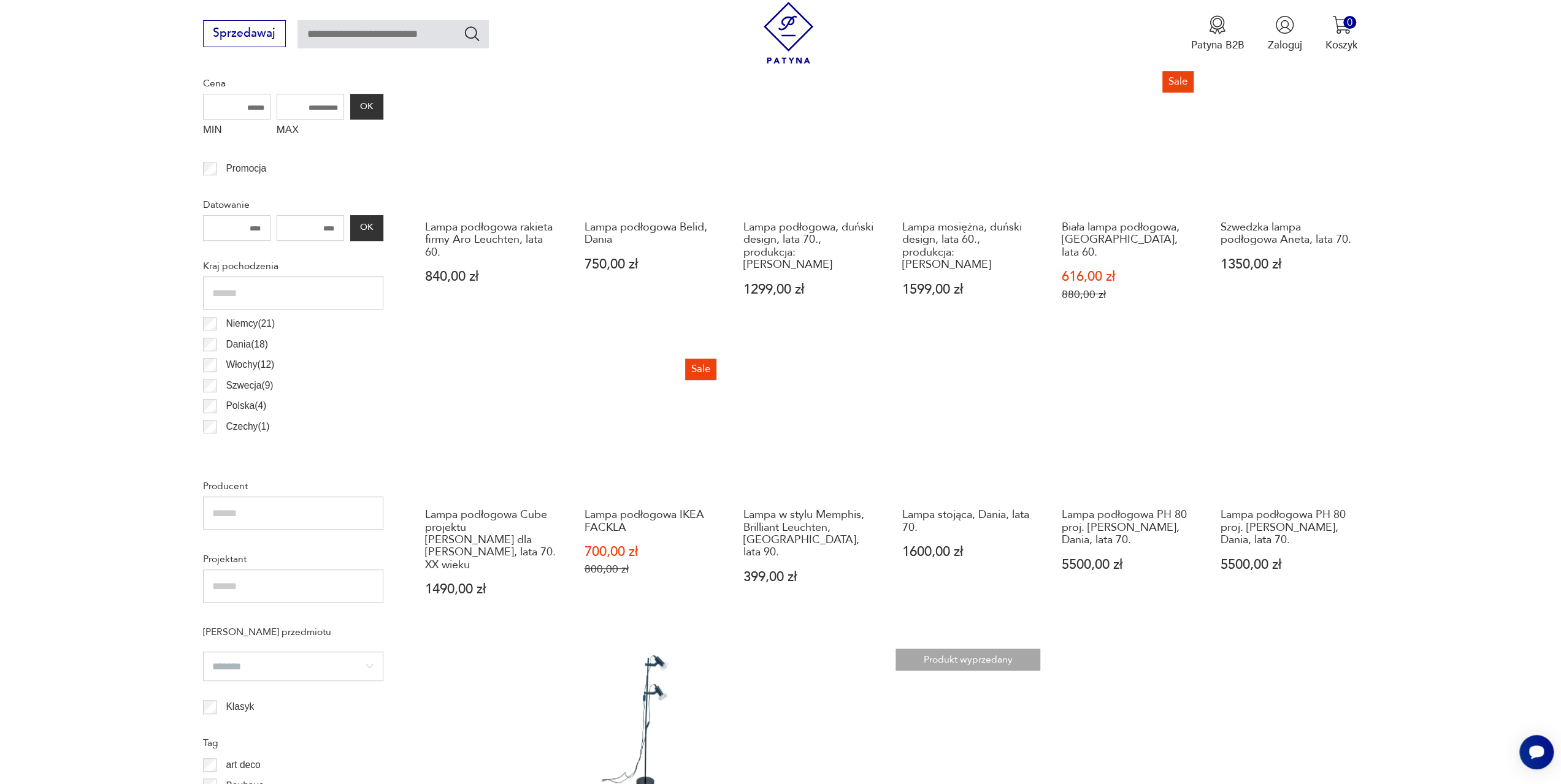
scroll to position [548, 0]
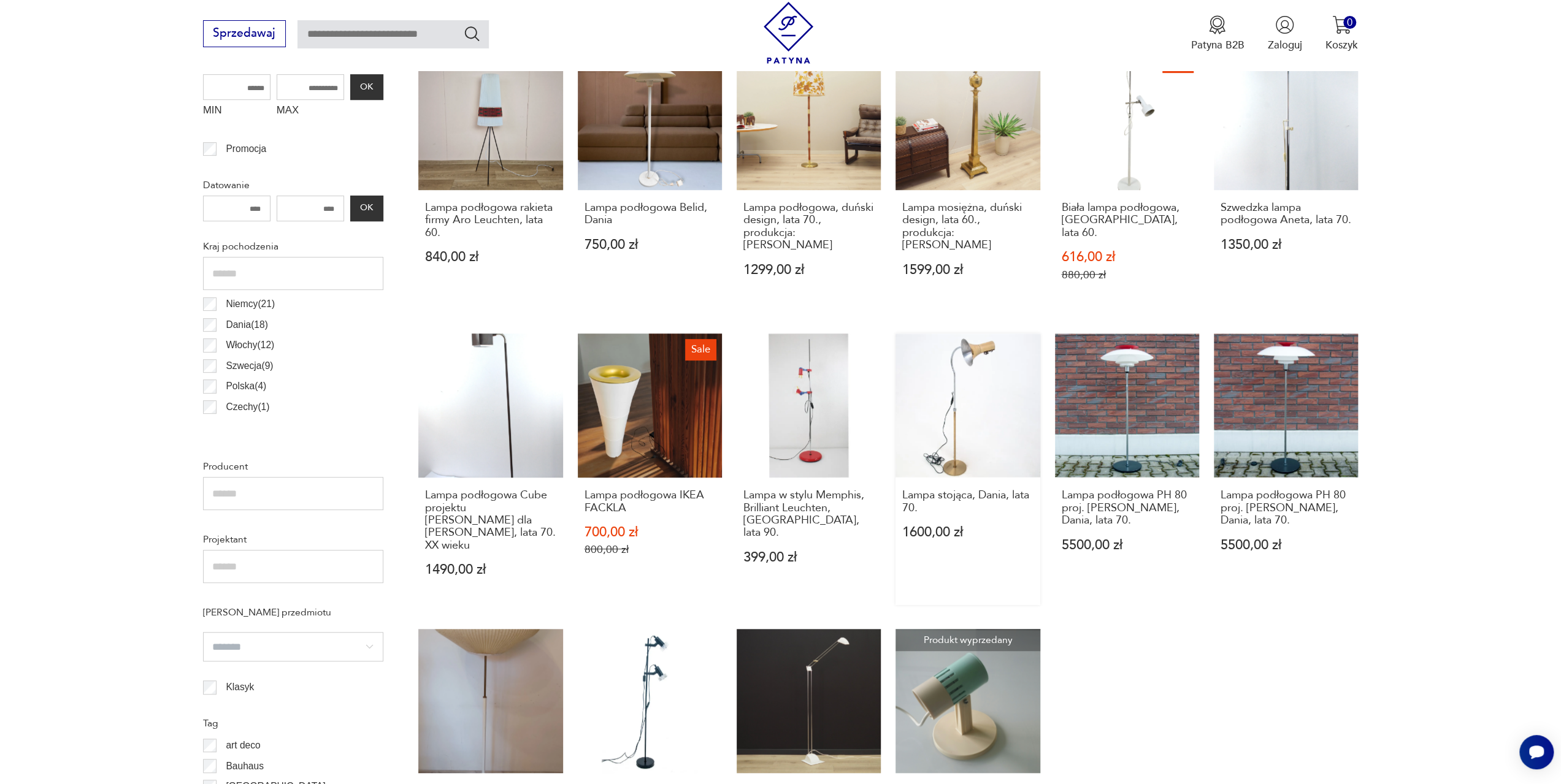
click at [953, 423] on link "Lampa stojąca, Dania, lata 70. 1600,00 zł" at bounding box center [968, 469] width 144 height 272
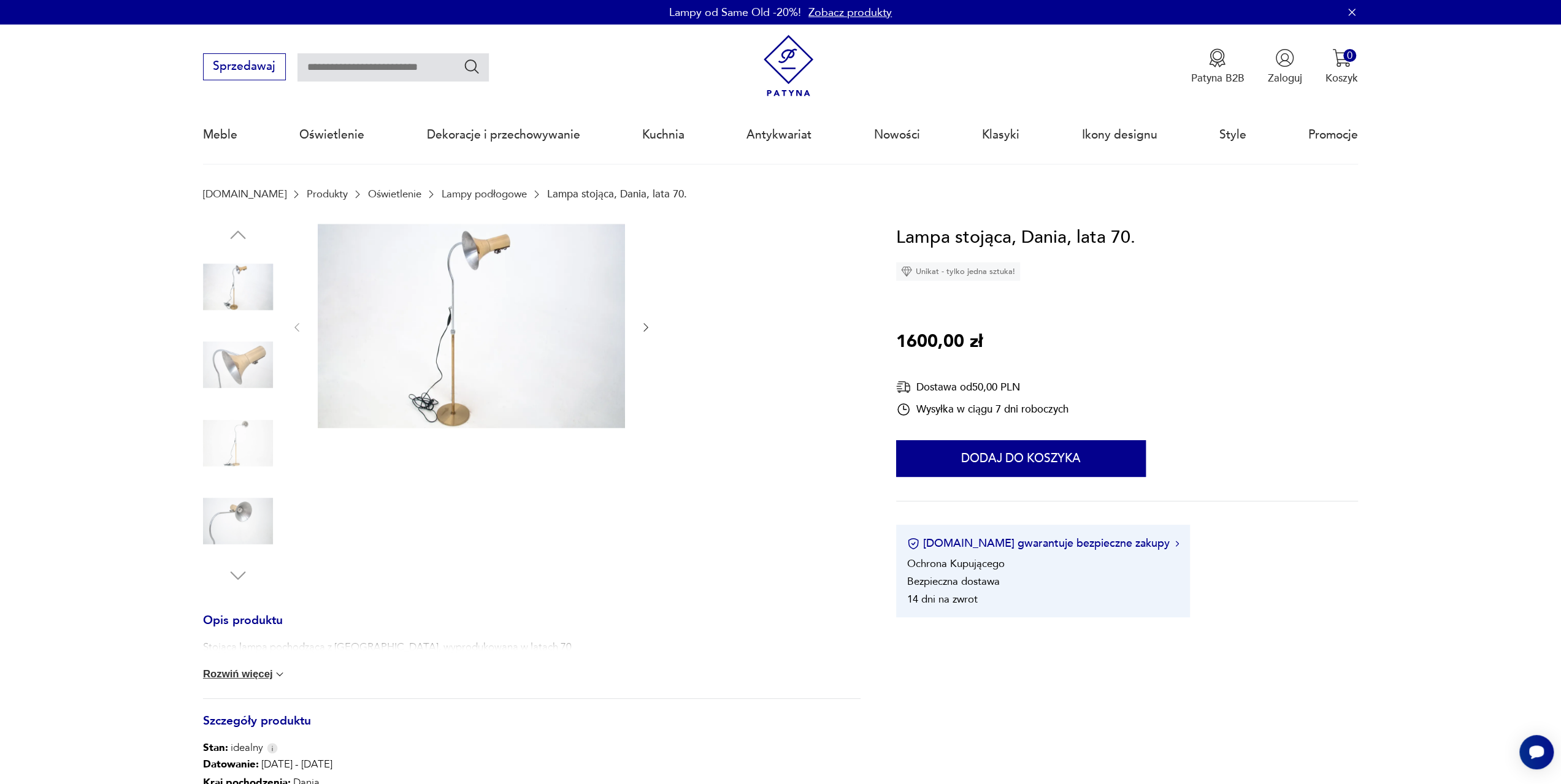
click at [452, 321] on img at bounding box center [471, 326] width 307 height 205
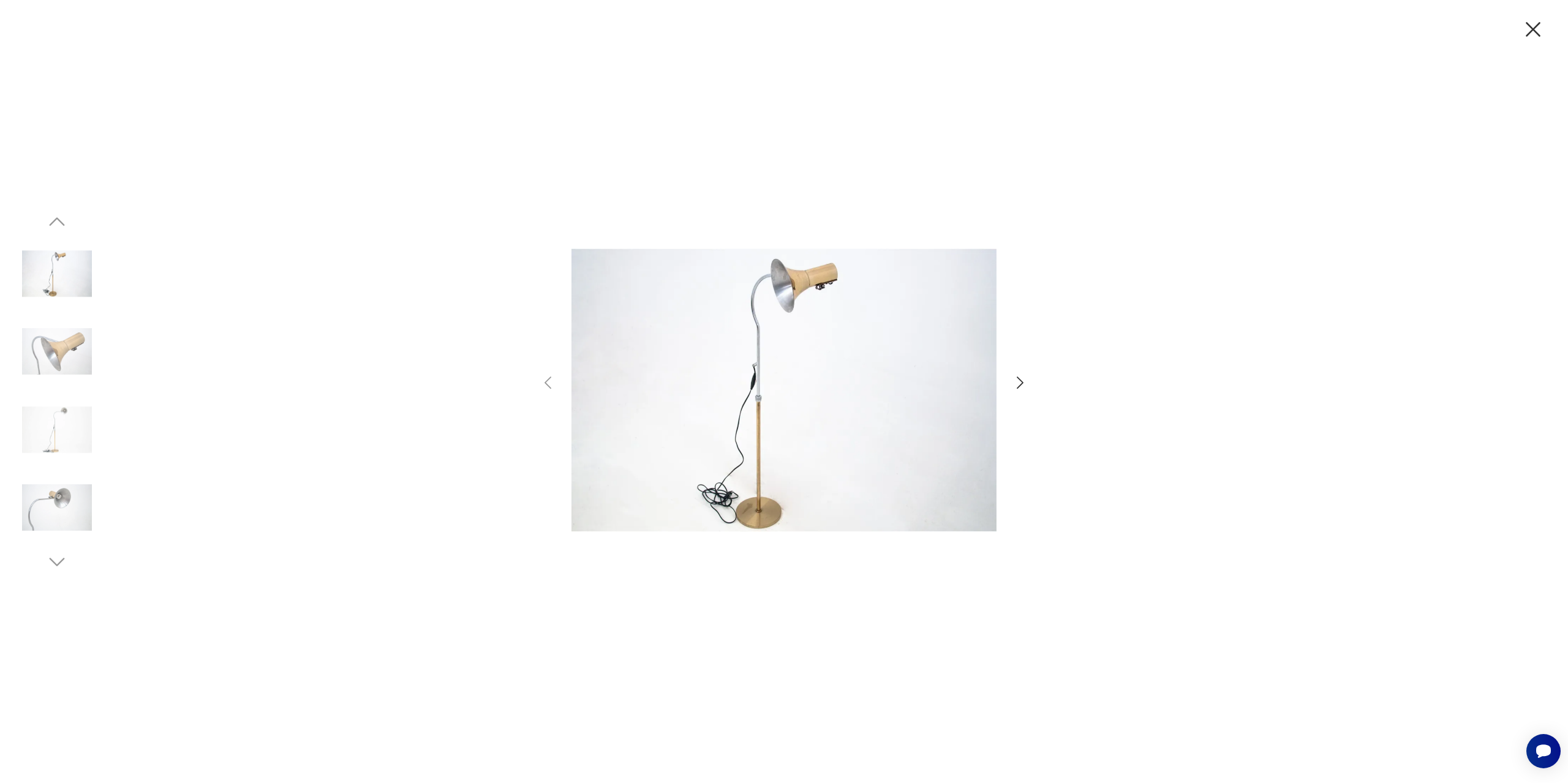
click at [1019, 382] on icon "button" at bounding box center [1019, 382] width 18 height 18
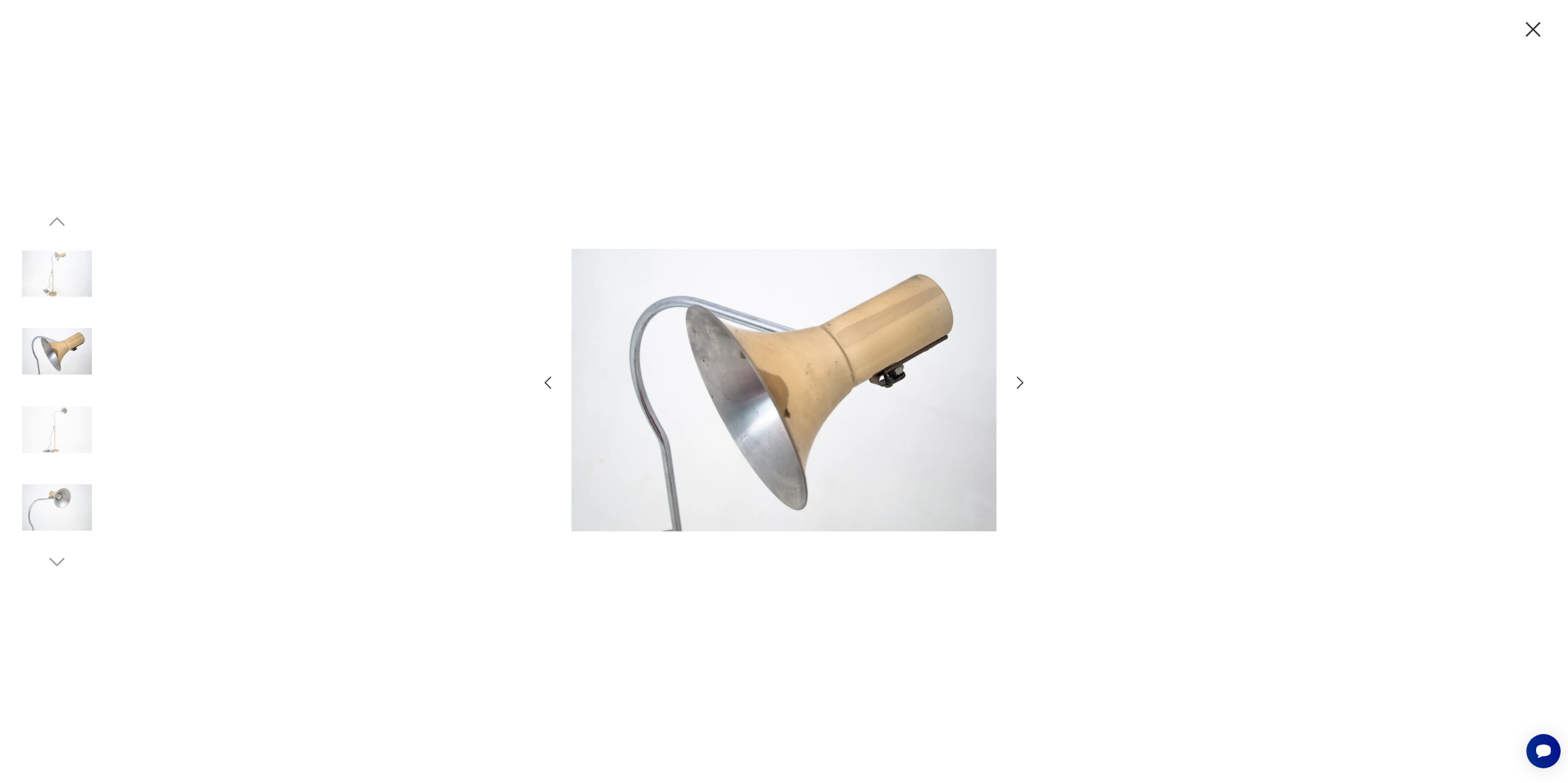
click at [1019, 382] on icon "button" at bounding box center [1019, 382] width 18 height 18
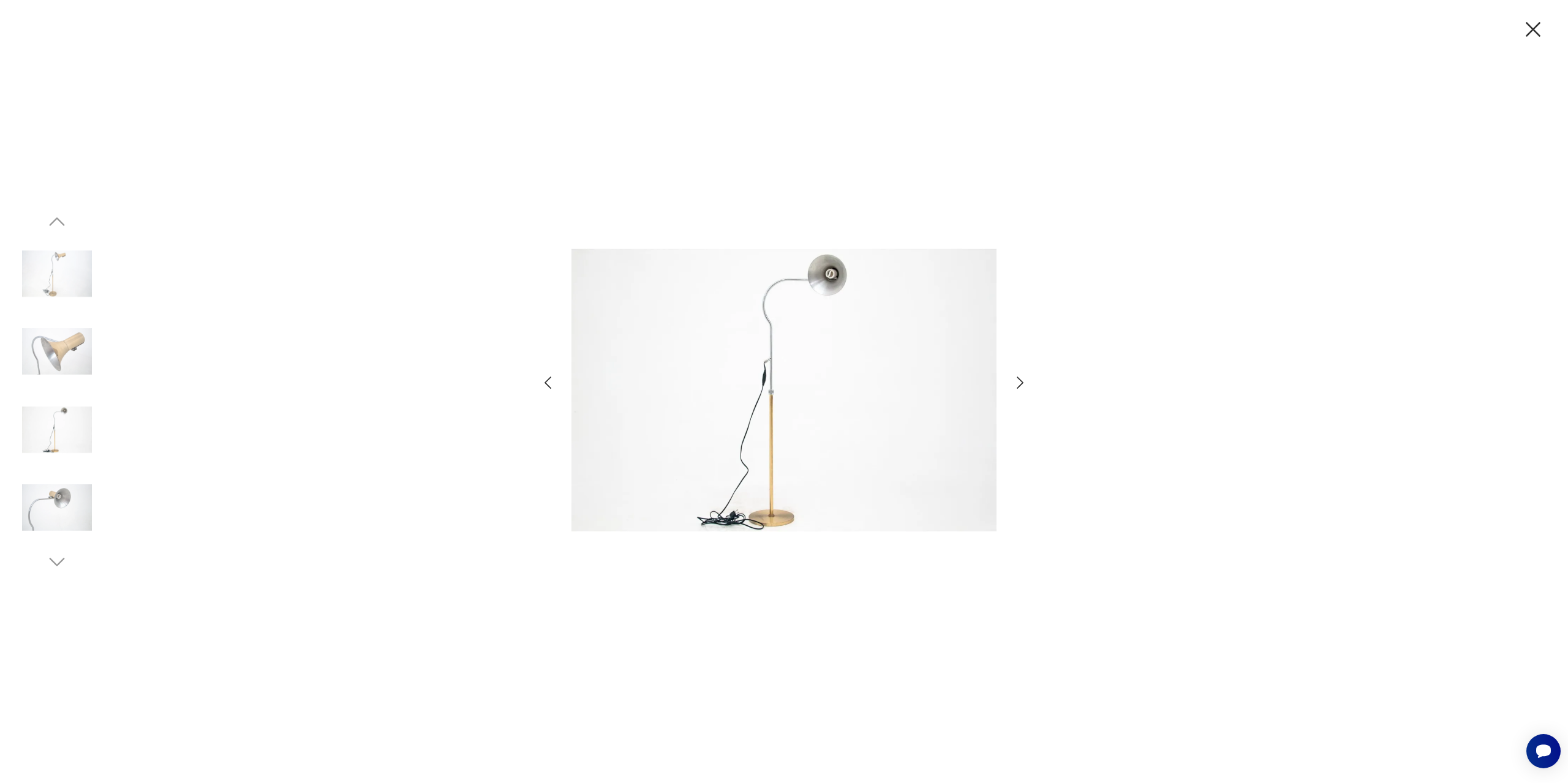
click at [1019, 382] on icon "button" at bounding box center [1019, 382] width 18 height 18
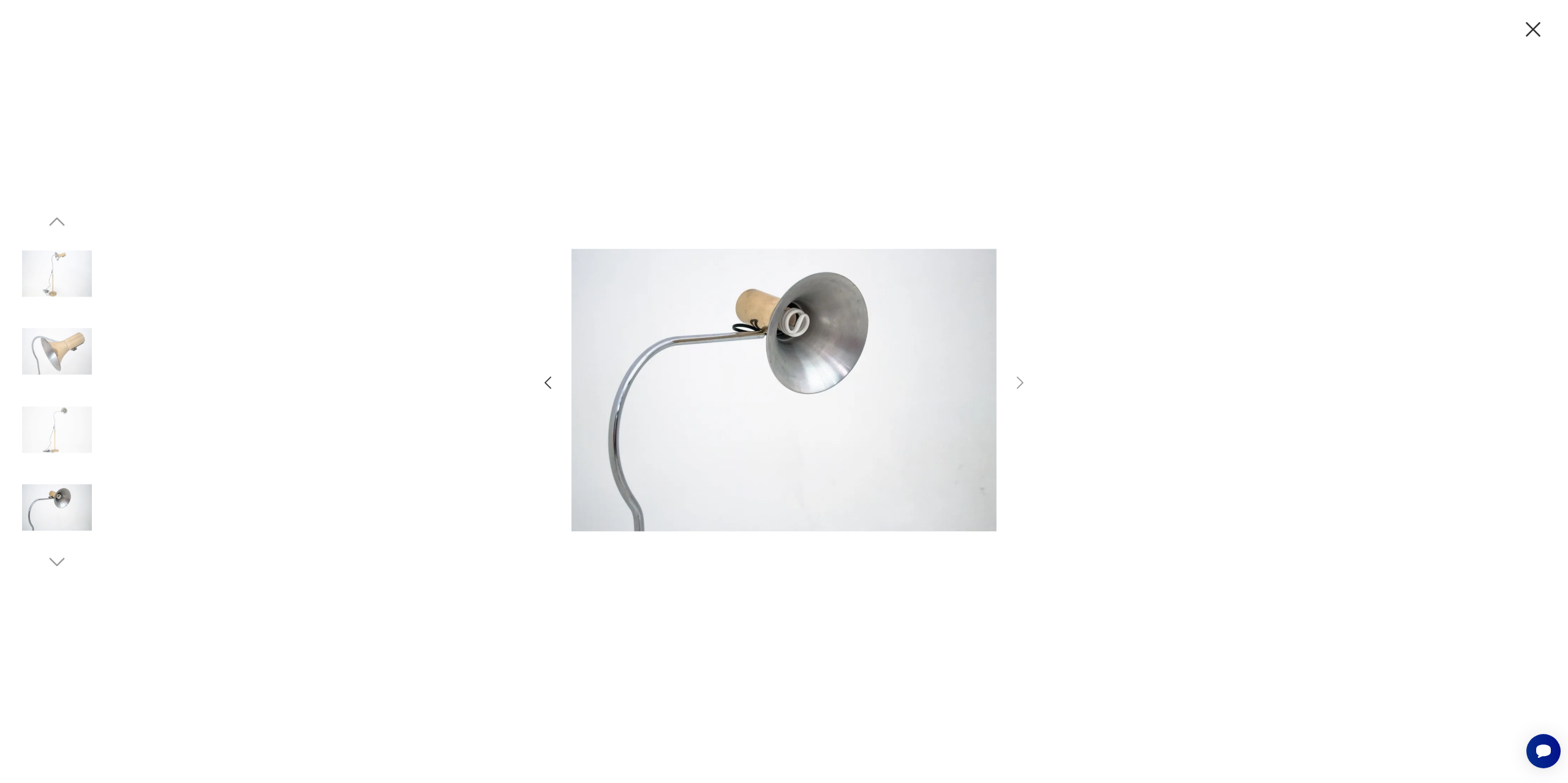
click at [1536, 27] on icon "button" at bounding box center [1533, 29] width 14 height 14
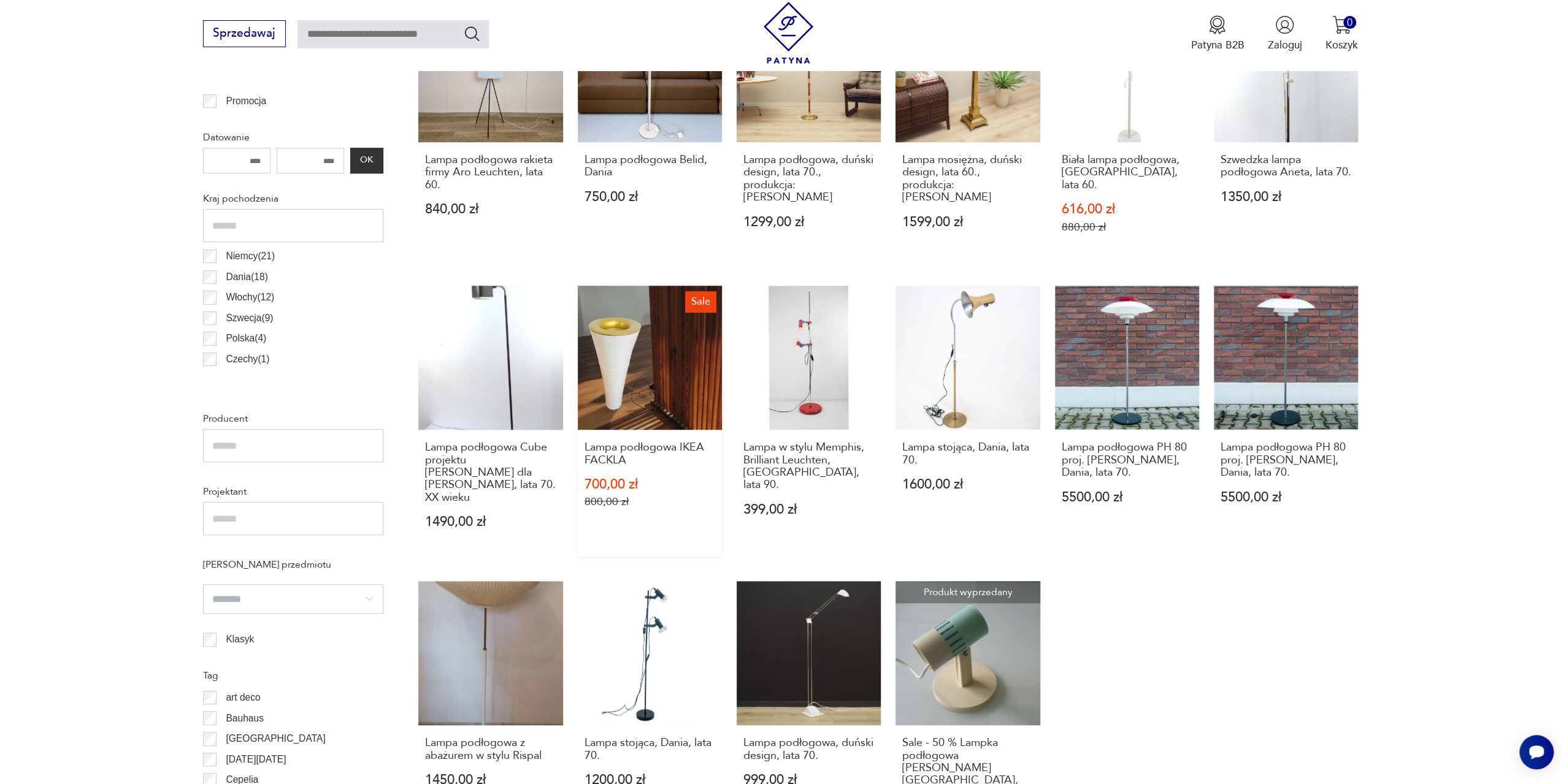
scroll to position [732, 0]
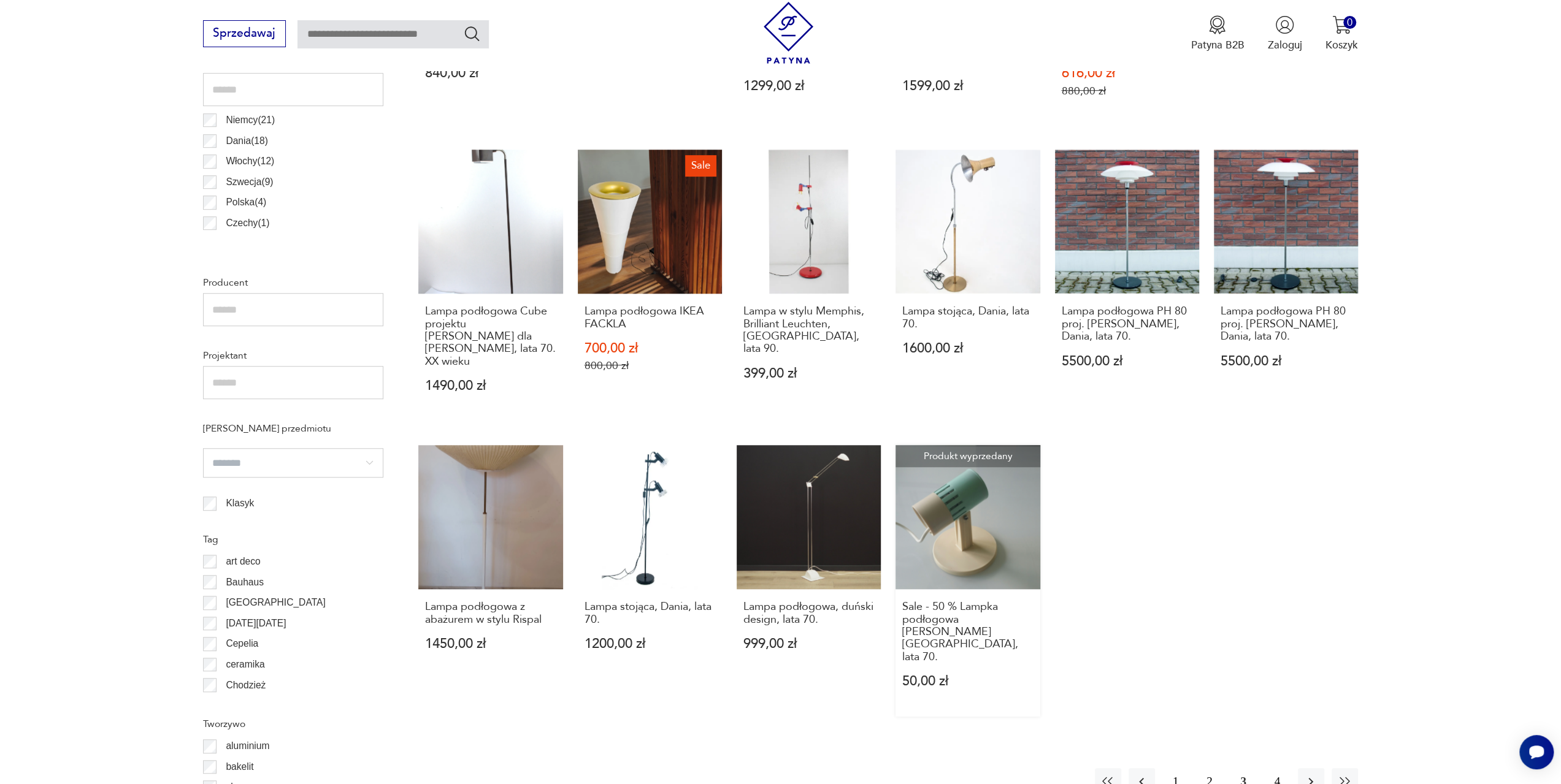
click at [959, 495] on link "Produkt wyprzedany Sale - 50 % Lampka podłogowa [PERSON_NAME][GEOGRAPHIC_DATA],…" at bounding box center [968, 581] width 144 height 272
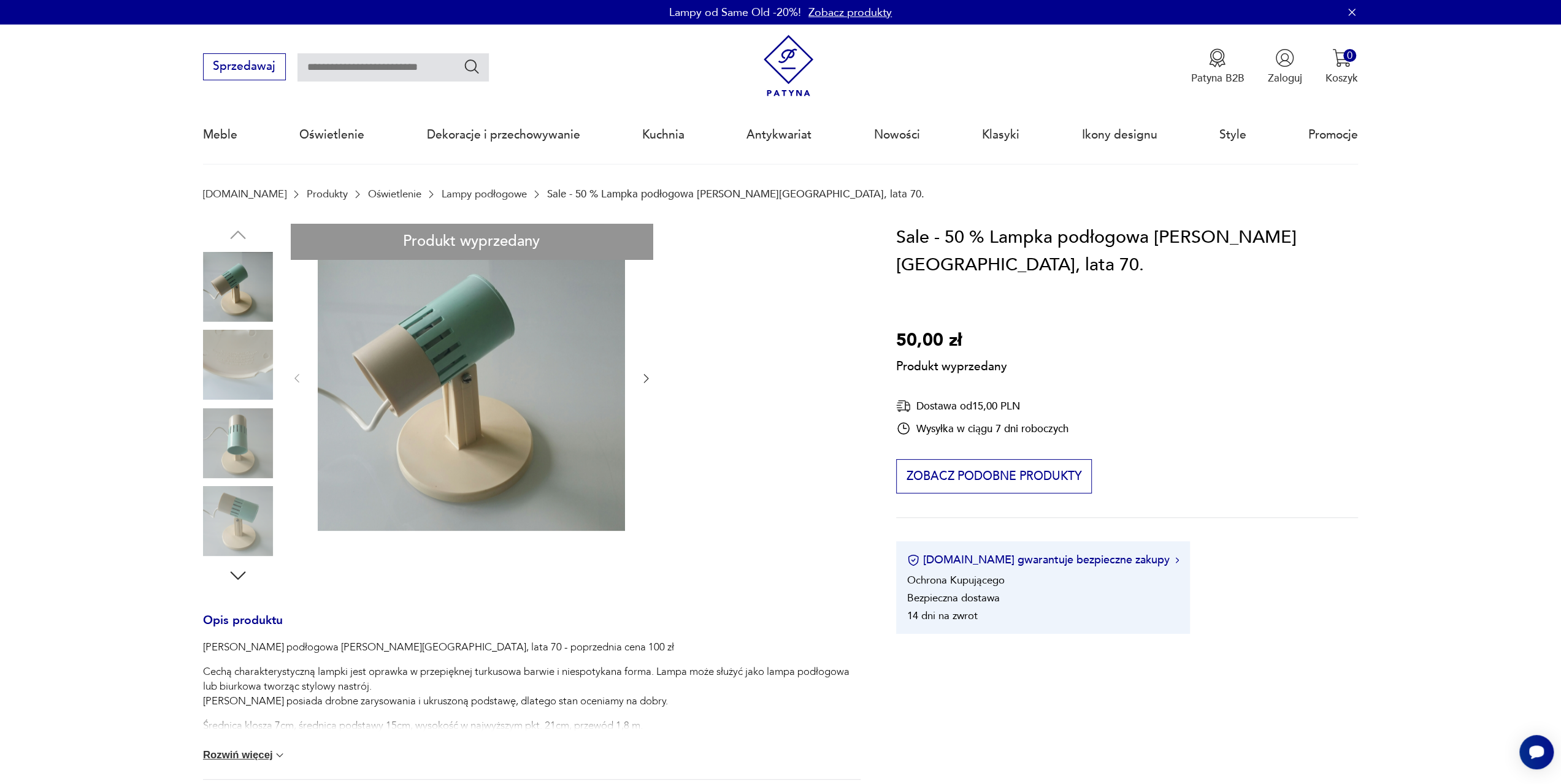
click at [647, 377] on div "Produkt wyprzedany Opis produktu Lampka podłogowa [PERSON_NAME][GEOGRAPHIC_DATA…" at bounding box center [532, 630] width 657 height 813
click at [515, 388] on div "Produkt wyprzedany Opis produktu Lampka podłogowa [PERSON_NAME][GEOGRAPHIC_DATA…" at bounding box center [532, 630] width 657 height 813
click at [251, 367] on div "Produkt wyprzedany Opis produktu Lampka podłogowa [PERSON_NAME][GEOGRAPHIC_DATA…" at bounding box center [532, 630] width 657 height 813
click at [240, 442] on div "Produkt wyprzedany Opis produktu Lampka podłogowa [PERSON_NAME][GEOGRAPHIC_DATA…" at bounding box center [532, 630] width 657 height 813
click at [249, 518] on div "Produkt wyprzedany Opis produktu Lampka podłogowa [PERSON_NAME][GEOGRAPHIC_DATA…" at bounding box center [532, 630] width 657 height 813
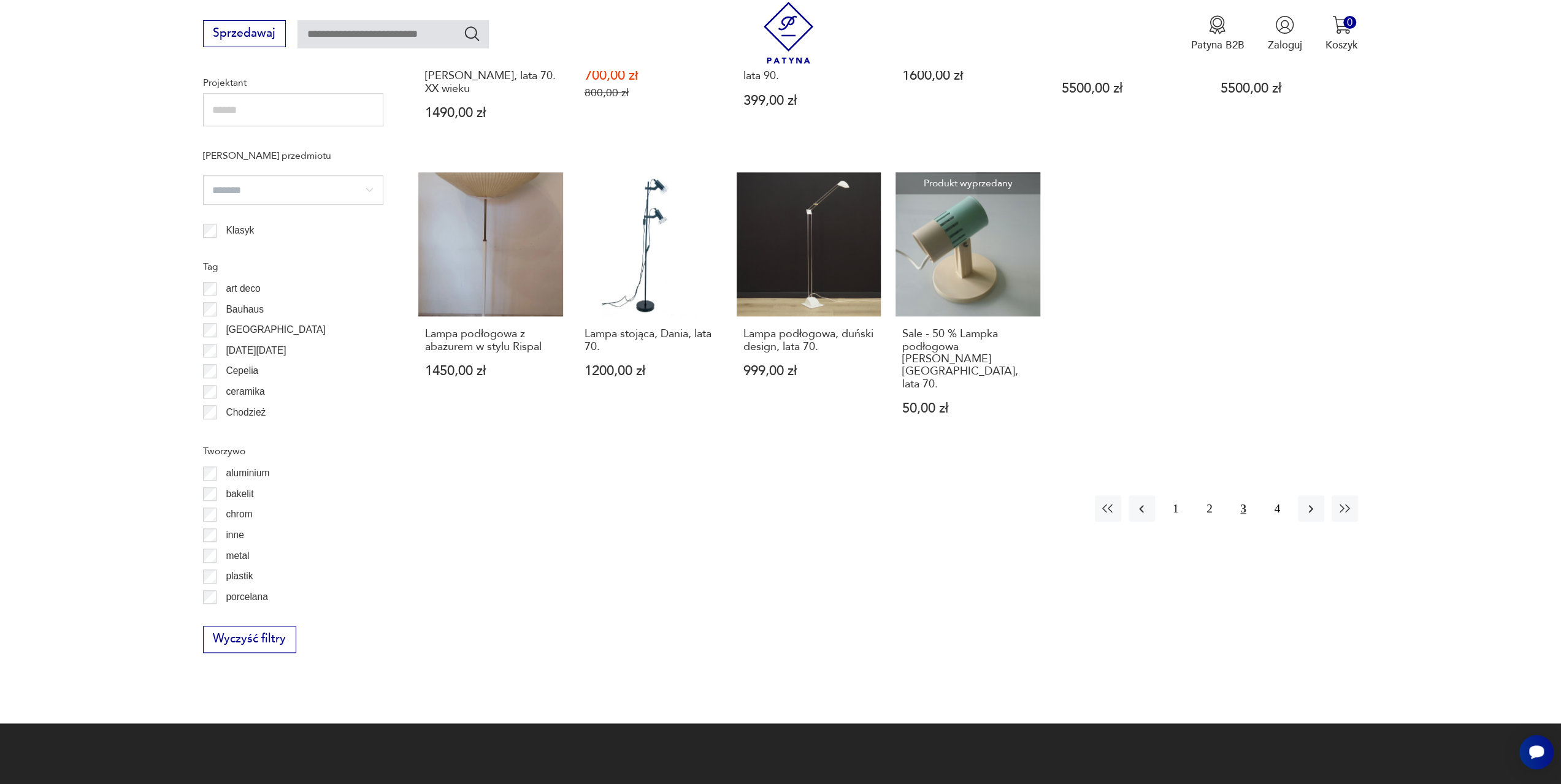
scroll to position [1039, 0]
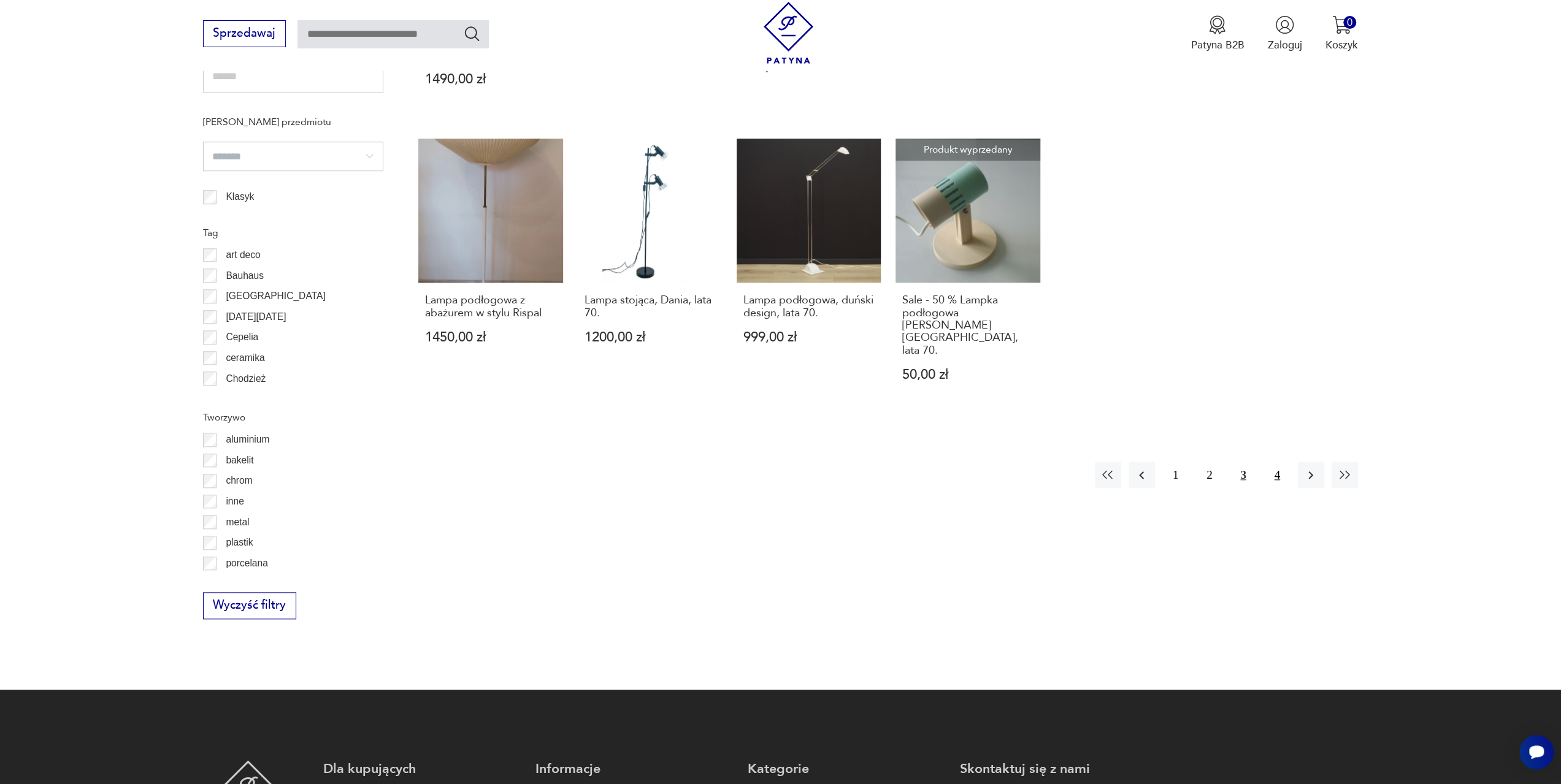
click at [1277, 461] on button "4" at bounding box center [1277, 474] width 26 height 26
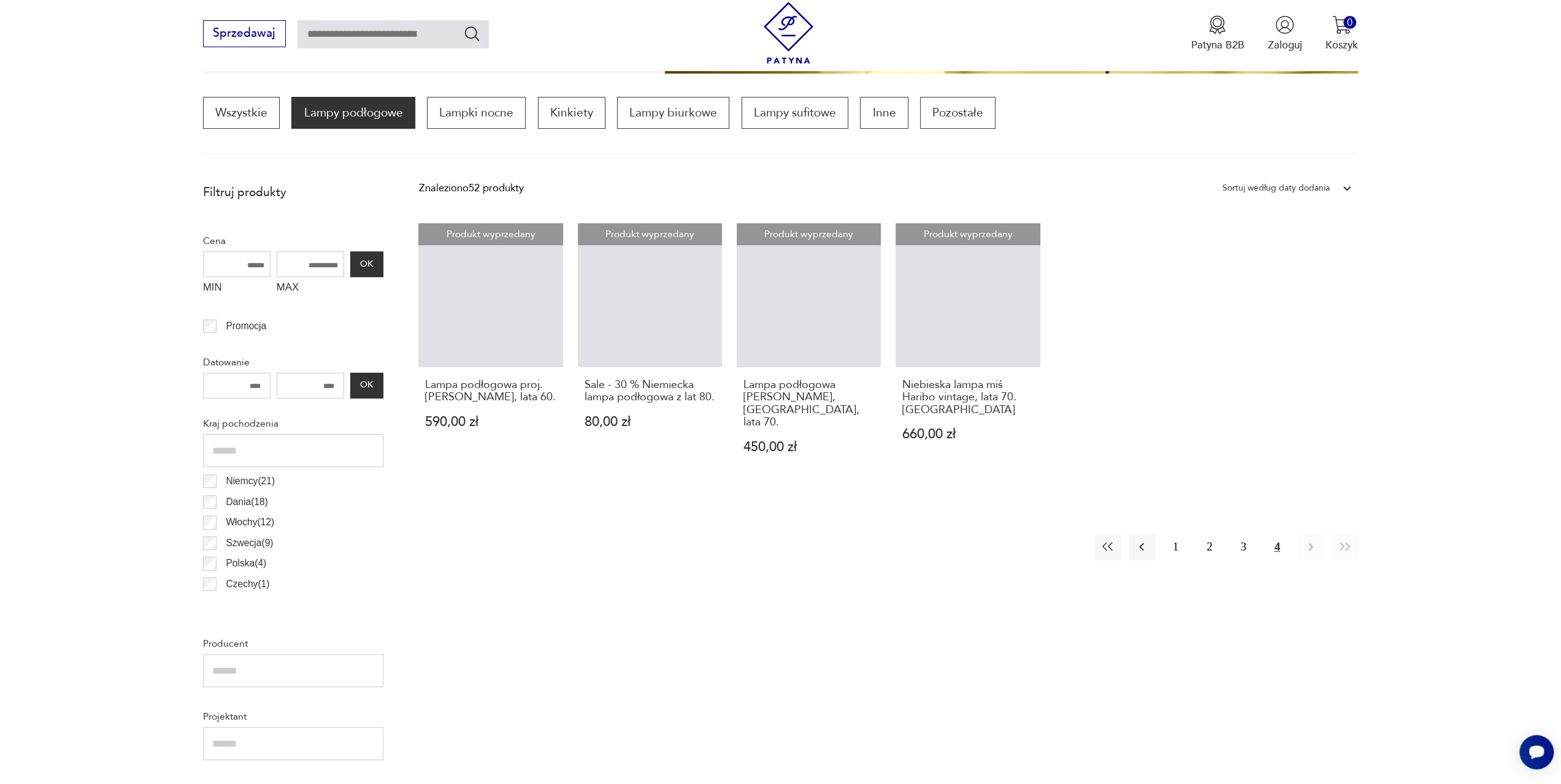
scroll to position [364, 0]
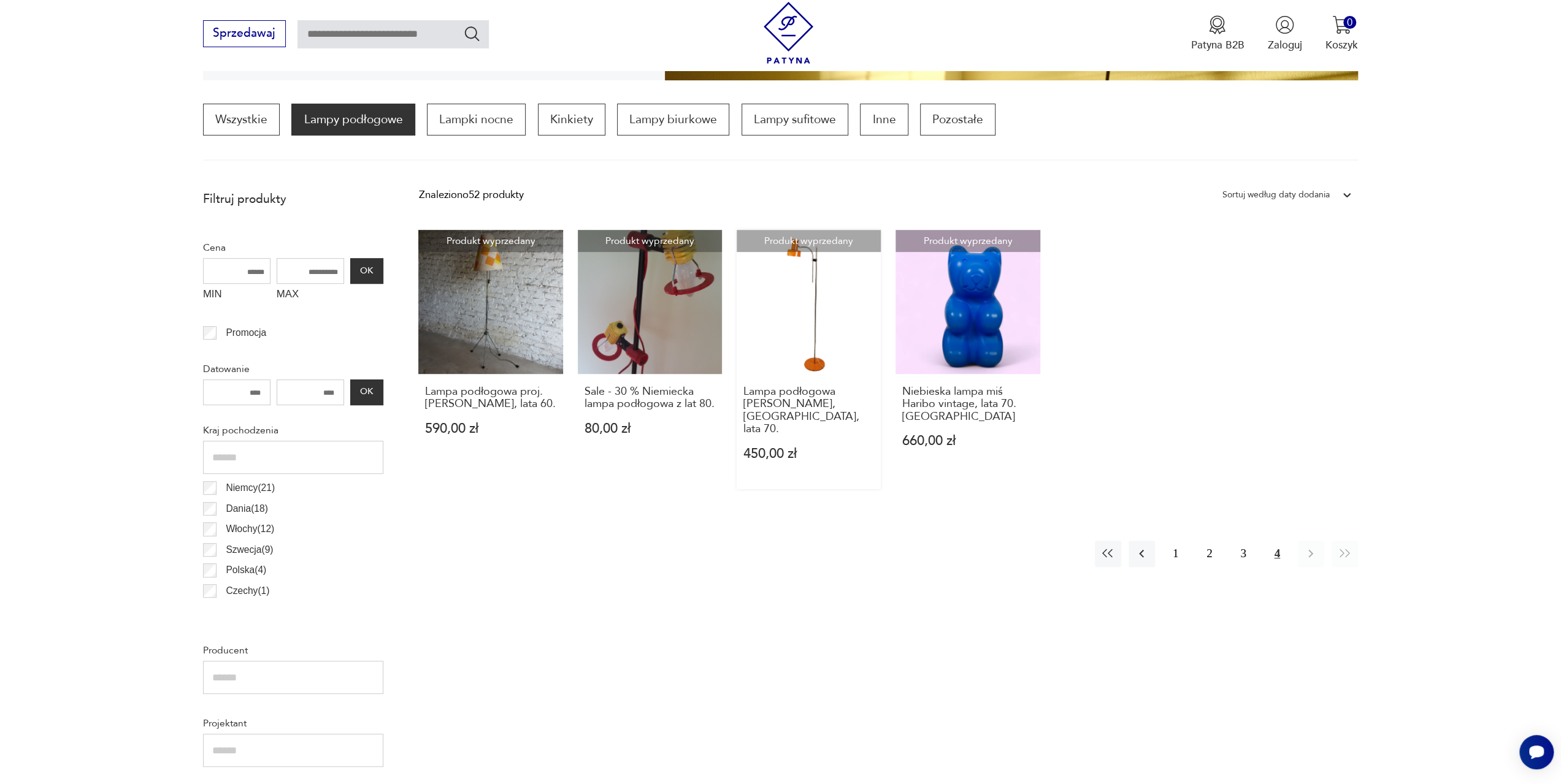
click at [818, 321] on link "Produkt wyprzedany Lampa podłogowa [PERSON_NAME], [GEOGRAPHIC_DATA], lata 70. 4…" at bounding box center [809, 359] width 144 height 259
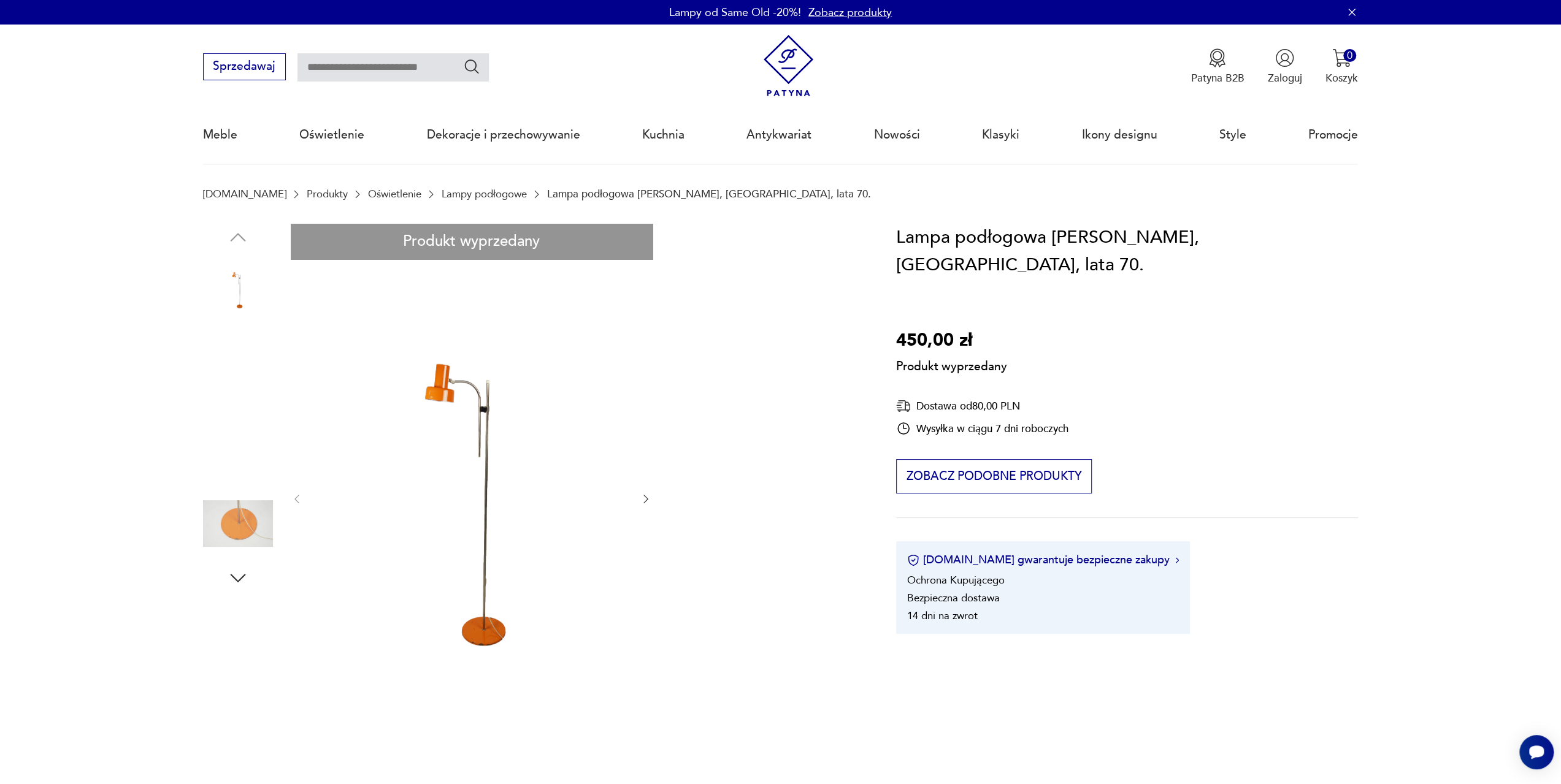
click at [466, 394] on div "Produkt wyprzedany Opis produktu Pomarańczowa lampa stojąca wyprodukowana w [GE…" at bounding box center [532, 690] width 657 height 933
click at [644, 503] on div "Produkt wyprzedany Opis produktu Pomarańczowa lampa stojąca wyprodukowana w [GE…" at bounding box center [532, 690] width 657 height 933
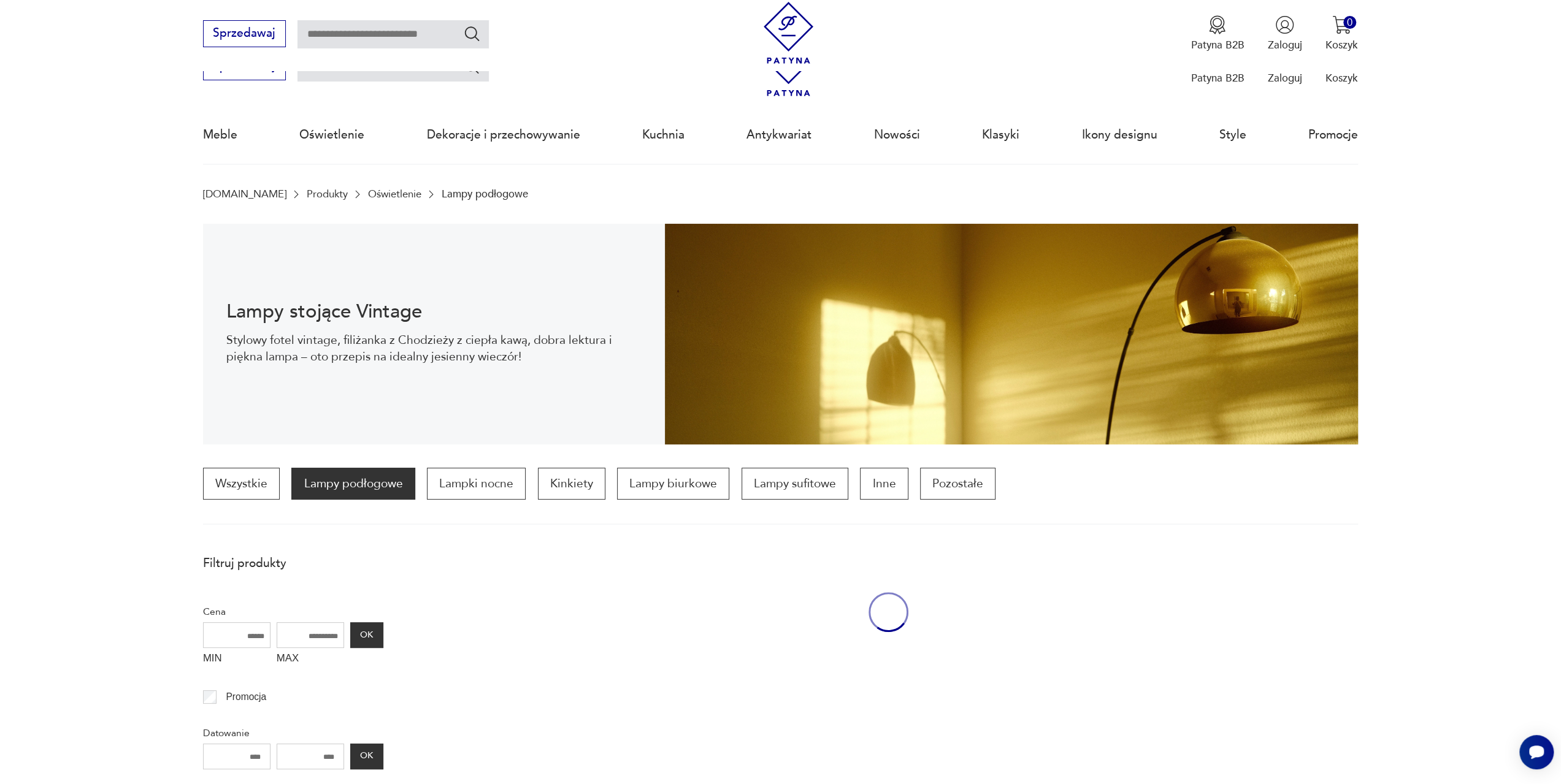
scroll to position [364, 0]
